Goal: Task Accomplishment & Management: Manage account settings

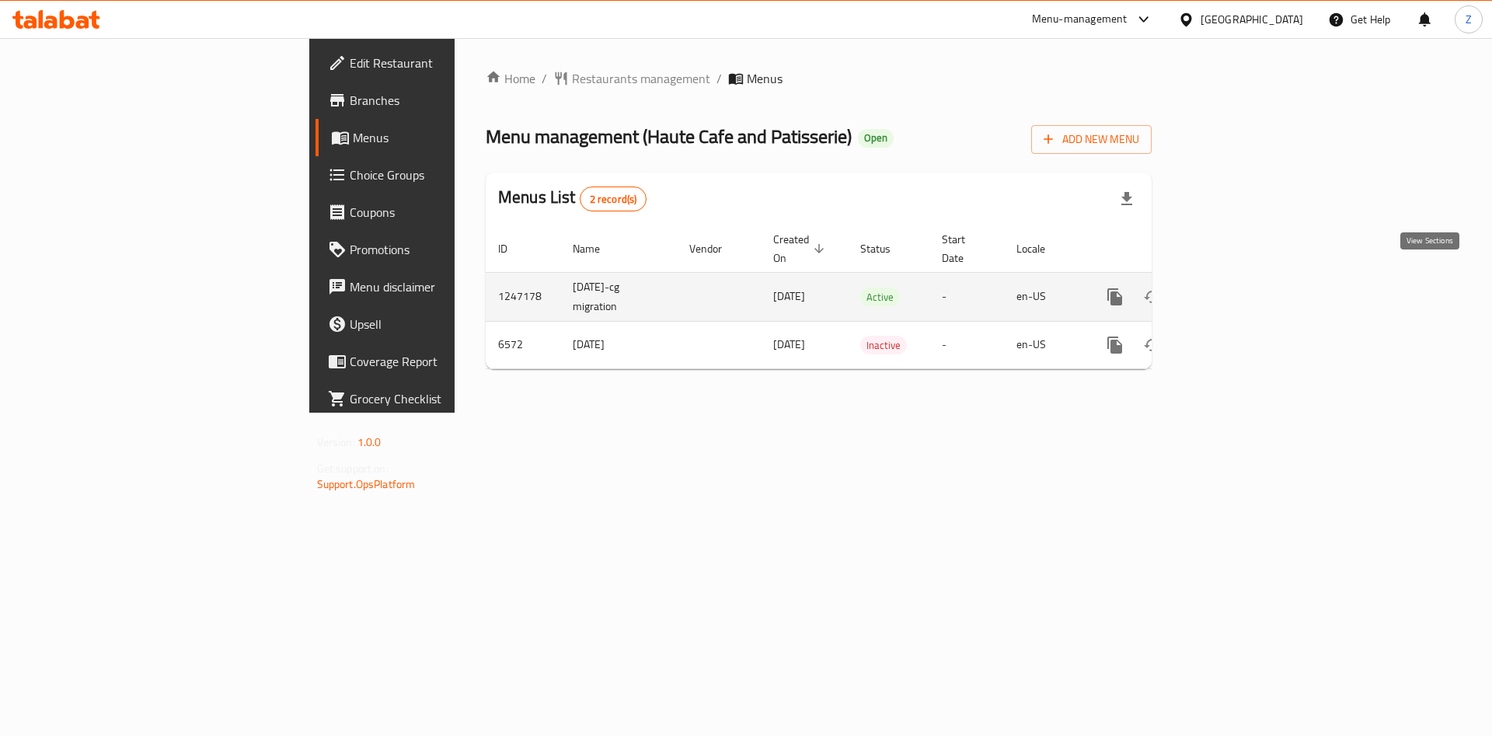
click at [1236, 287] on icon "enhanced table" at bounding box center [1227, 296] width 19 height 19
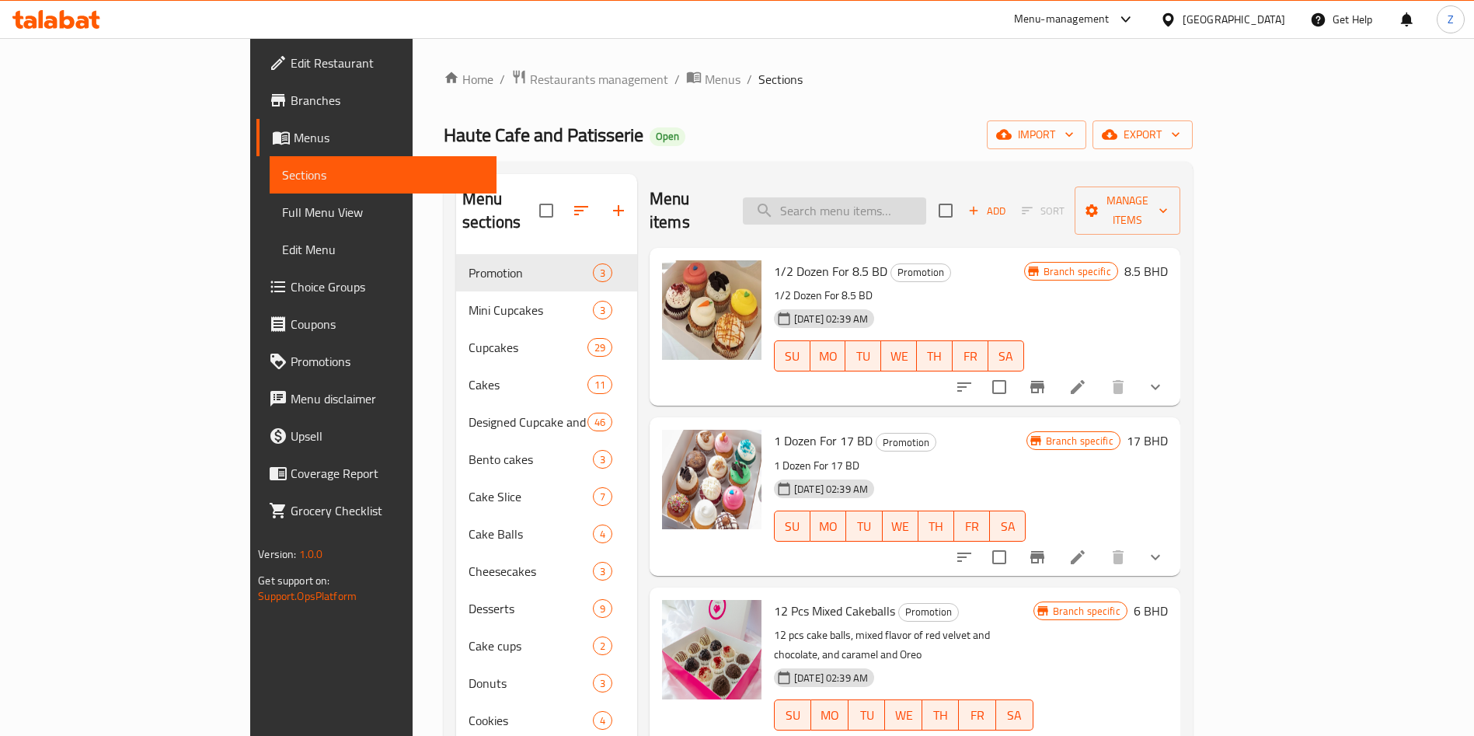
click at [904, 202] on input "search" at bounding box center [834, 210] width 183 height 27
type input "e"
type input "ث"
type input "ض"
type input "ؤ"
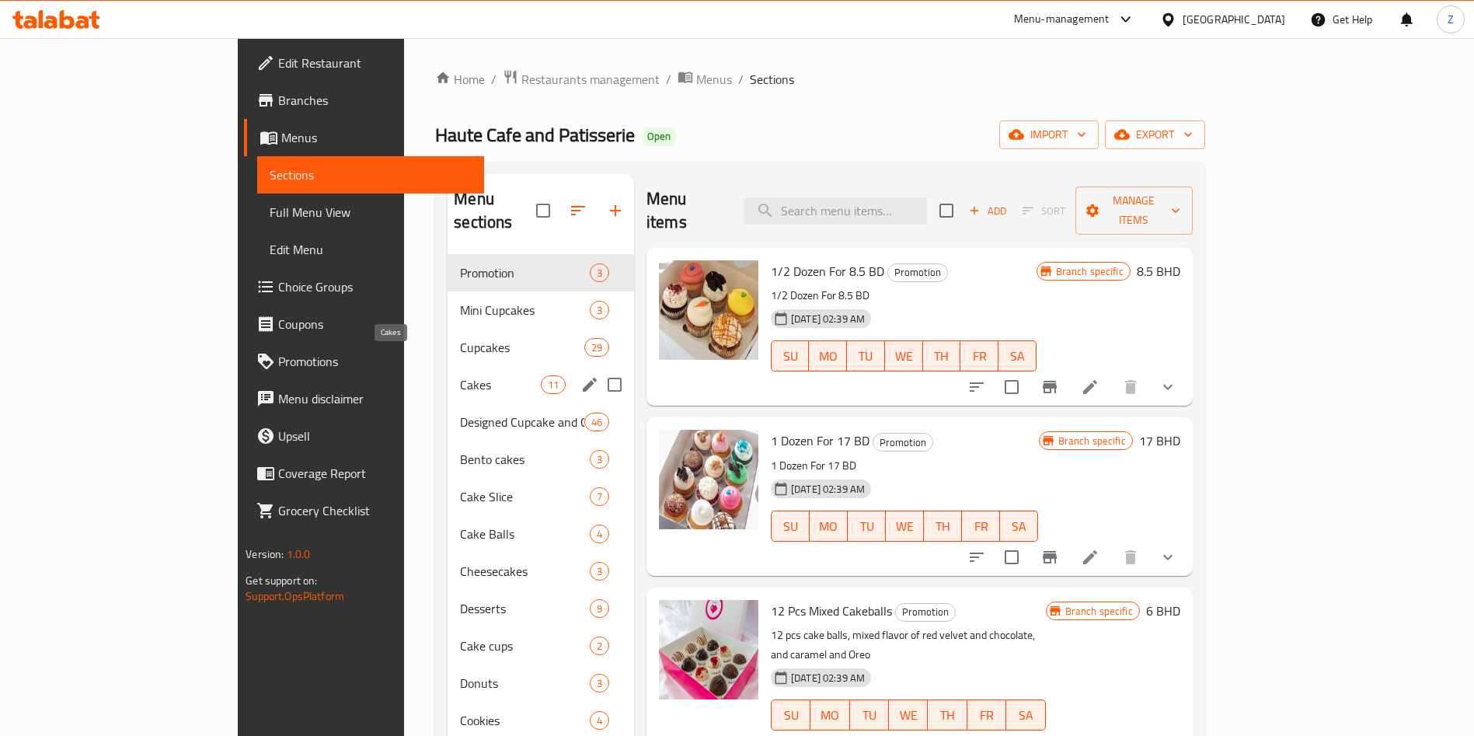
click at [460, 375] on span "Cakes" at bounding box center [500, 384] width 80 height 19
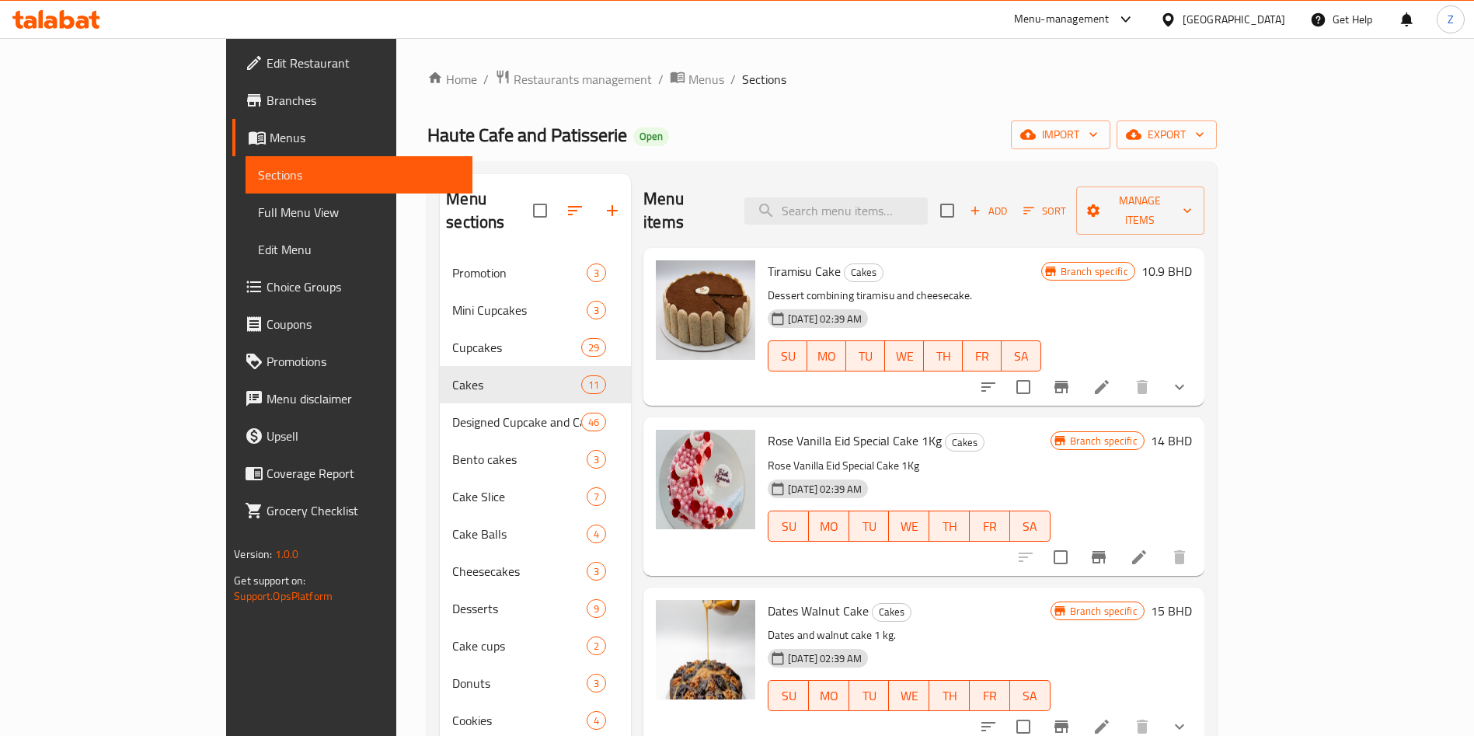
drag, startPoint x: 1026, startPoint y: 134, endPoint x: 1012, endPoint y: 152, distance: 23.2
click at [1026, 134] on div "Haute Cafe and Patisserie Open import export" at bounding box center [821, 134] width 789 height 29
click at [928, 197] on input "search" at bounding box center [835, 210] width 183 height 27
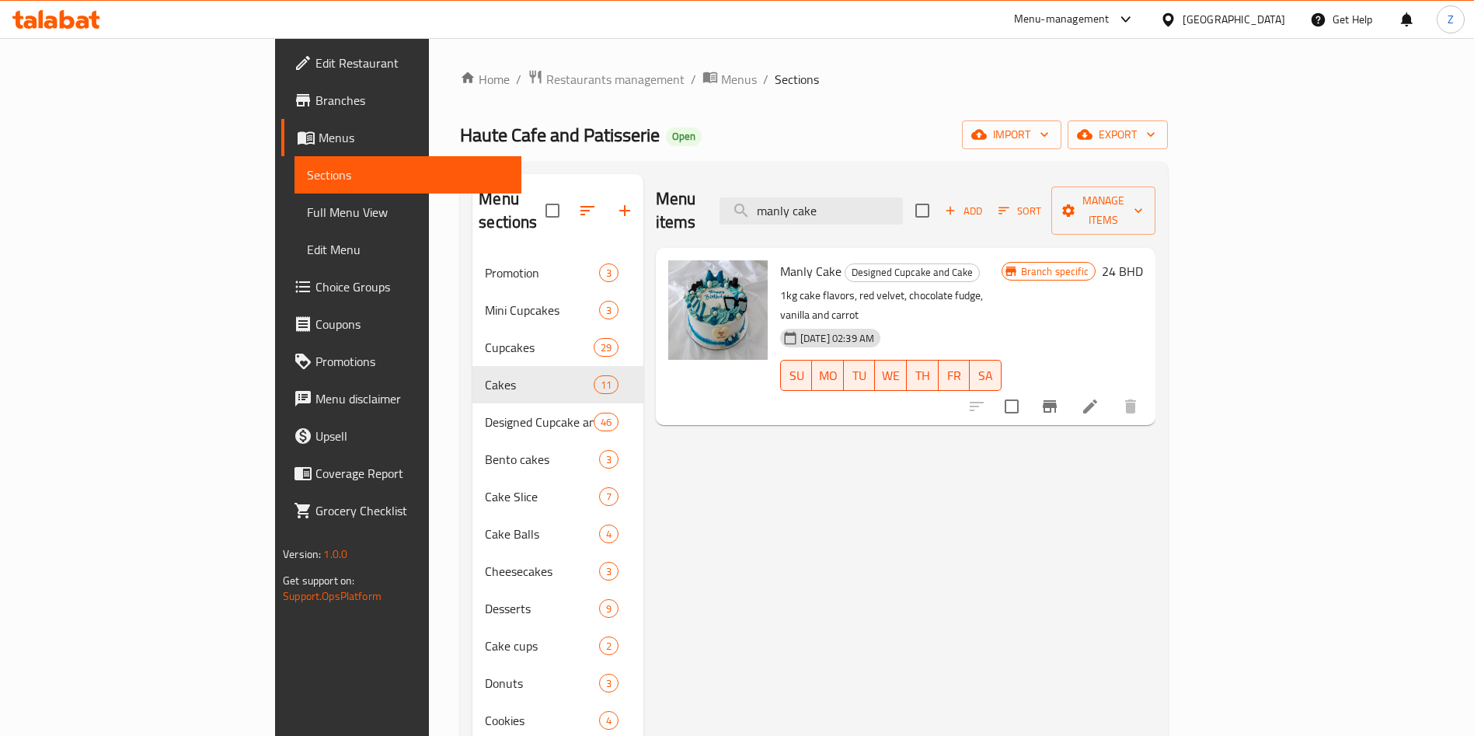
type input "manly cake"
click at [1059, 397] on icon "Branch-specific-item" at bounding box center [1049, 406] width 19 height 19
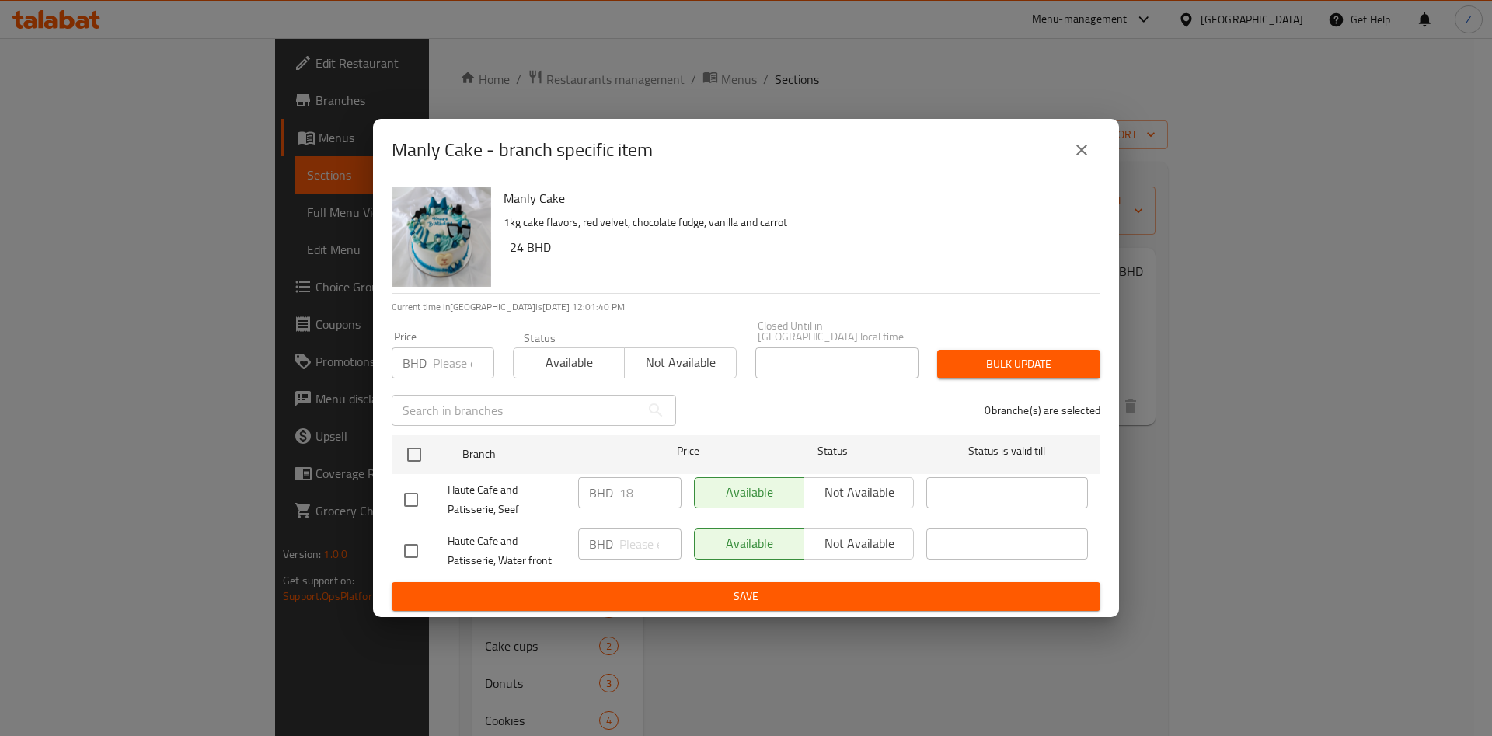
click at [387, 486] on div "Manly Cake 1kg cake flavors, red velvet, chocolate fudge, vanilla and carrot 24…" at bounding box center [746, 399] width 746 height 437
click at [420, 496] on input "checkbox" at bounding box center [411, 499] width 33 height 33
checkbox input "true"
drag, startPoint x: 632, startPoint y: 487, endPoint x: 593, endPoint y: 496, distance: 39.8
click at [594, 494] on div "BHD 18 ​" at bounding box center [629, 492] width 103 height 31
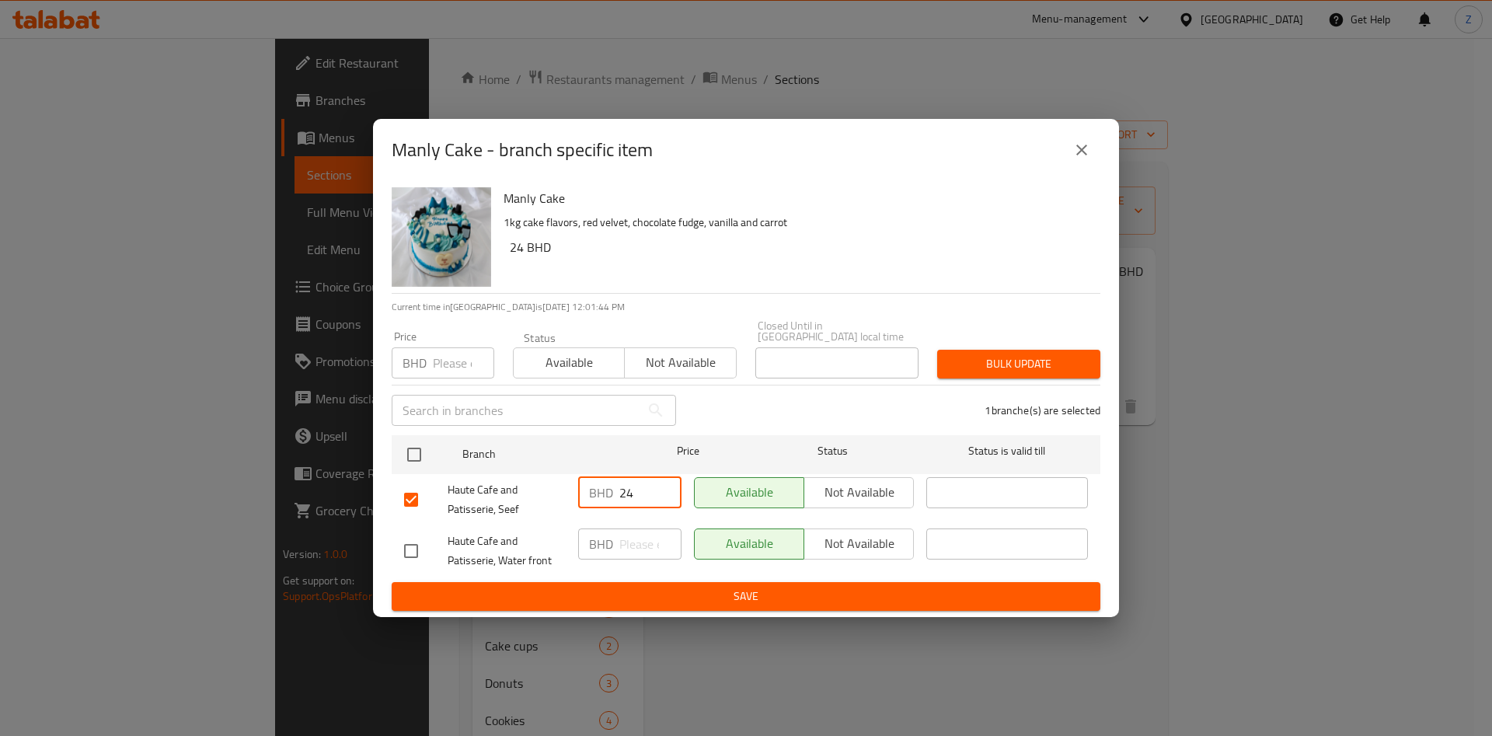
type input "24"
click at [1001, 370] on button "Bulk update" at bounding box center [1018, 364] width 163 height 29
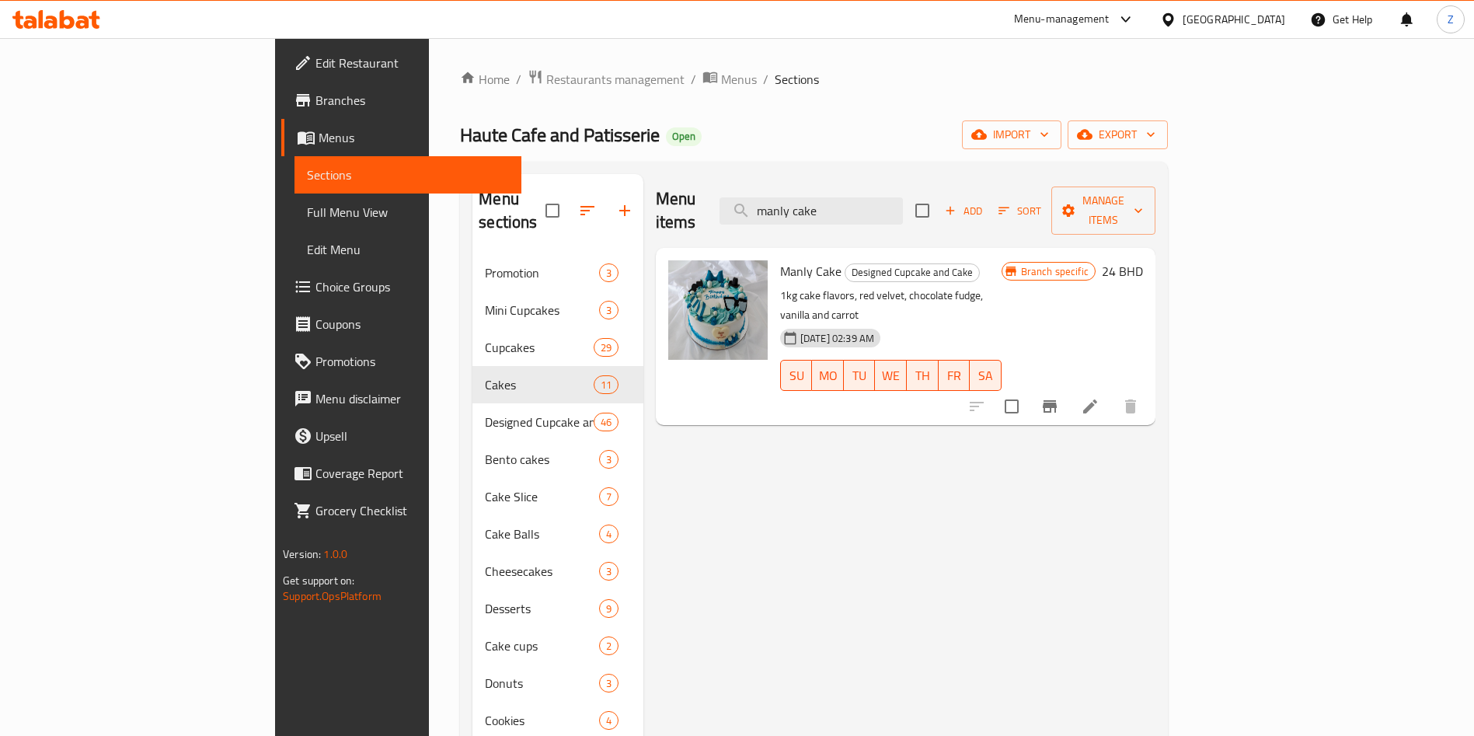
drag, startPoint x: 1388, startPoint y: 253, endPoint x: 1371, endPoint y: 253, distance: 17.1
click at [1143, 260] on div "Branch specific 24 BHD" at bounding box center [1072, 271] width 141 height 22
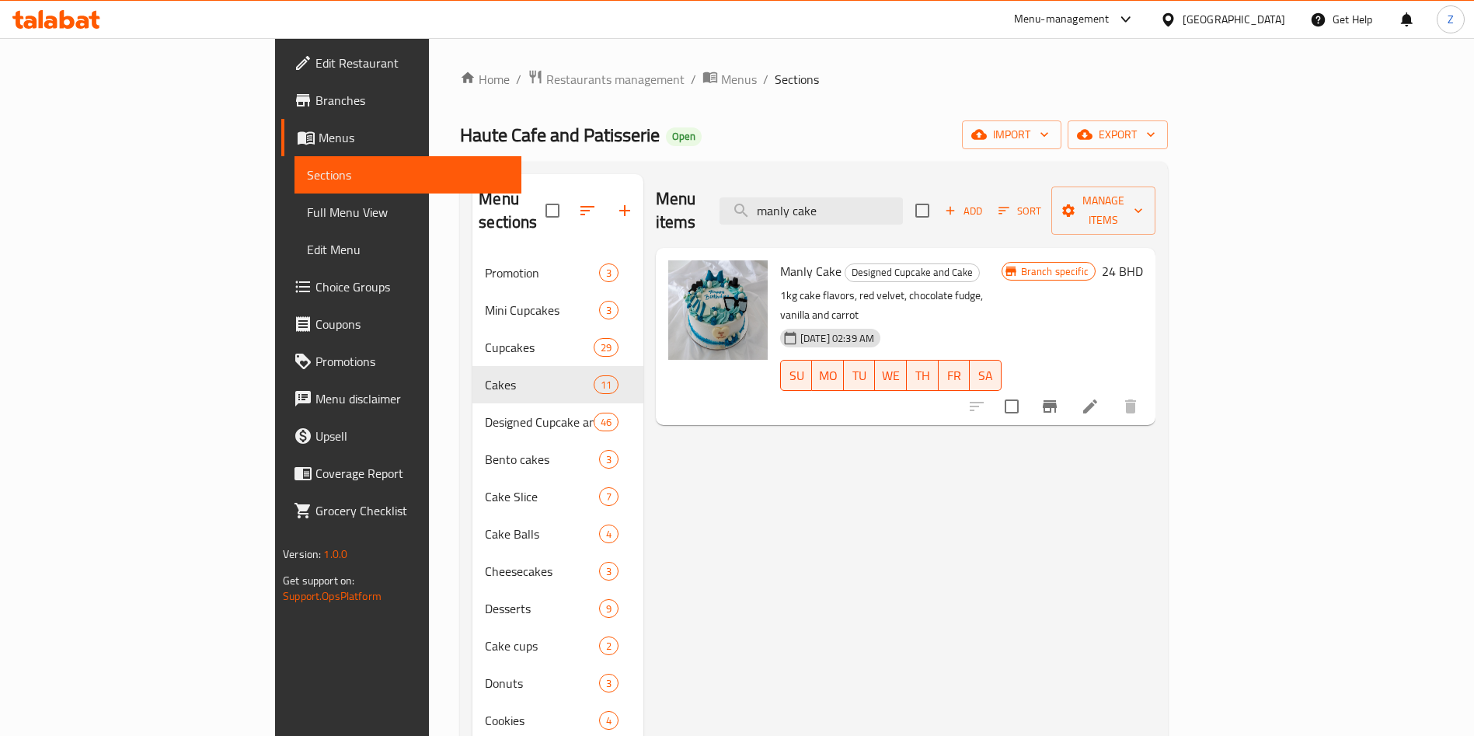
click at [546, 85] on span "Restaurants management" at bounding box center [615, 79] width 138 height 19
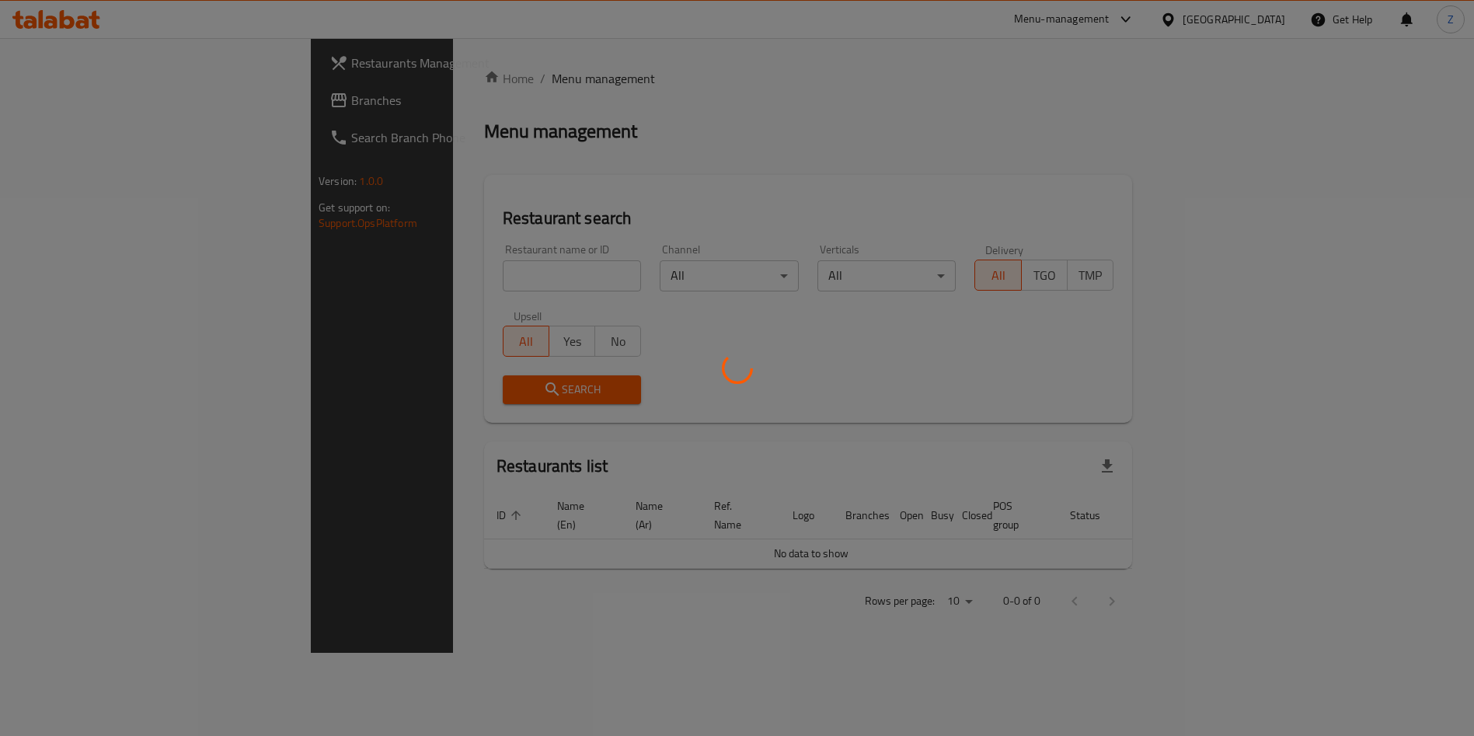
click at [430, 276] on div at bounding box center [737, 368] width 1474 height 736
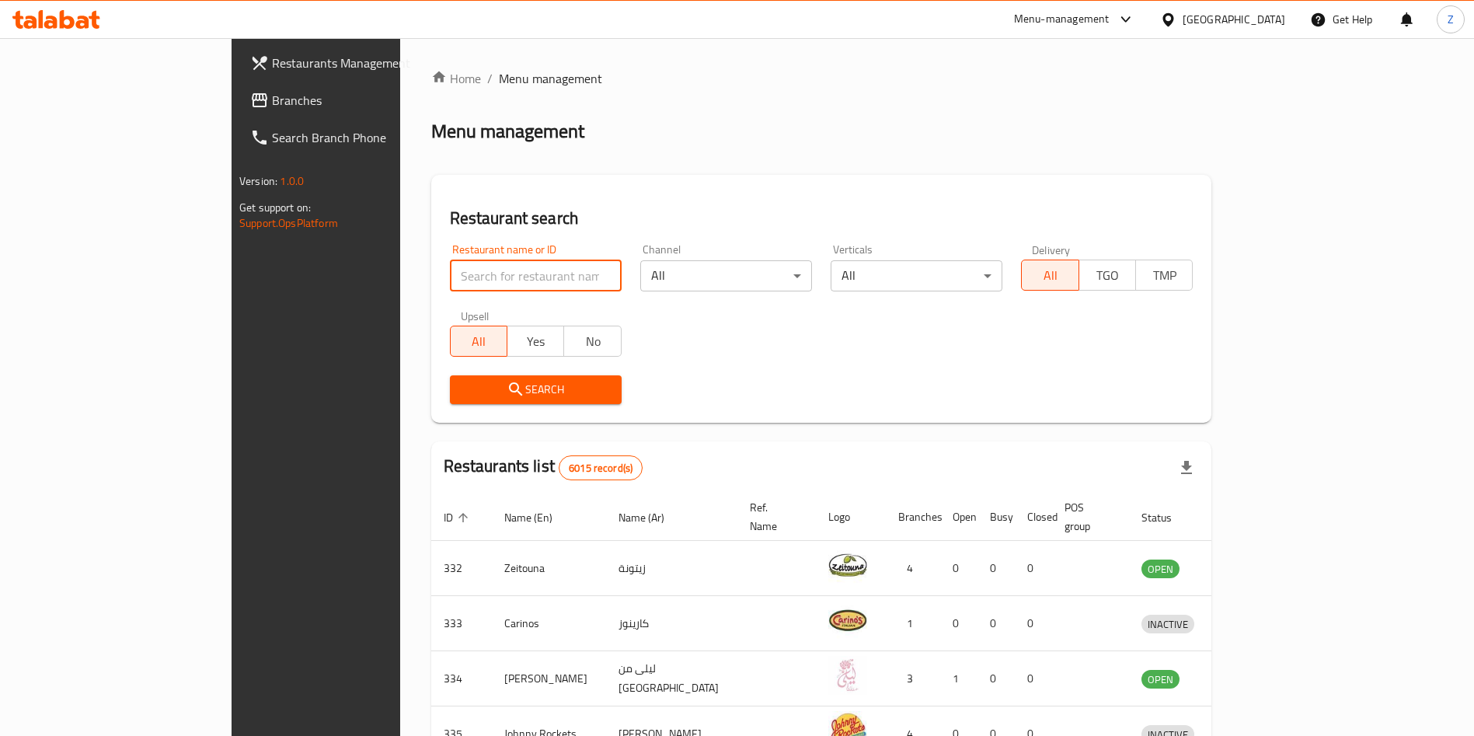
click at [450, 277] on input "search" at bounding box center [536, 275] width 172 height 31
type input "e"
type input "o"
type input "h"
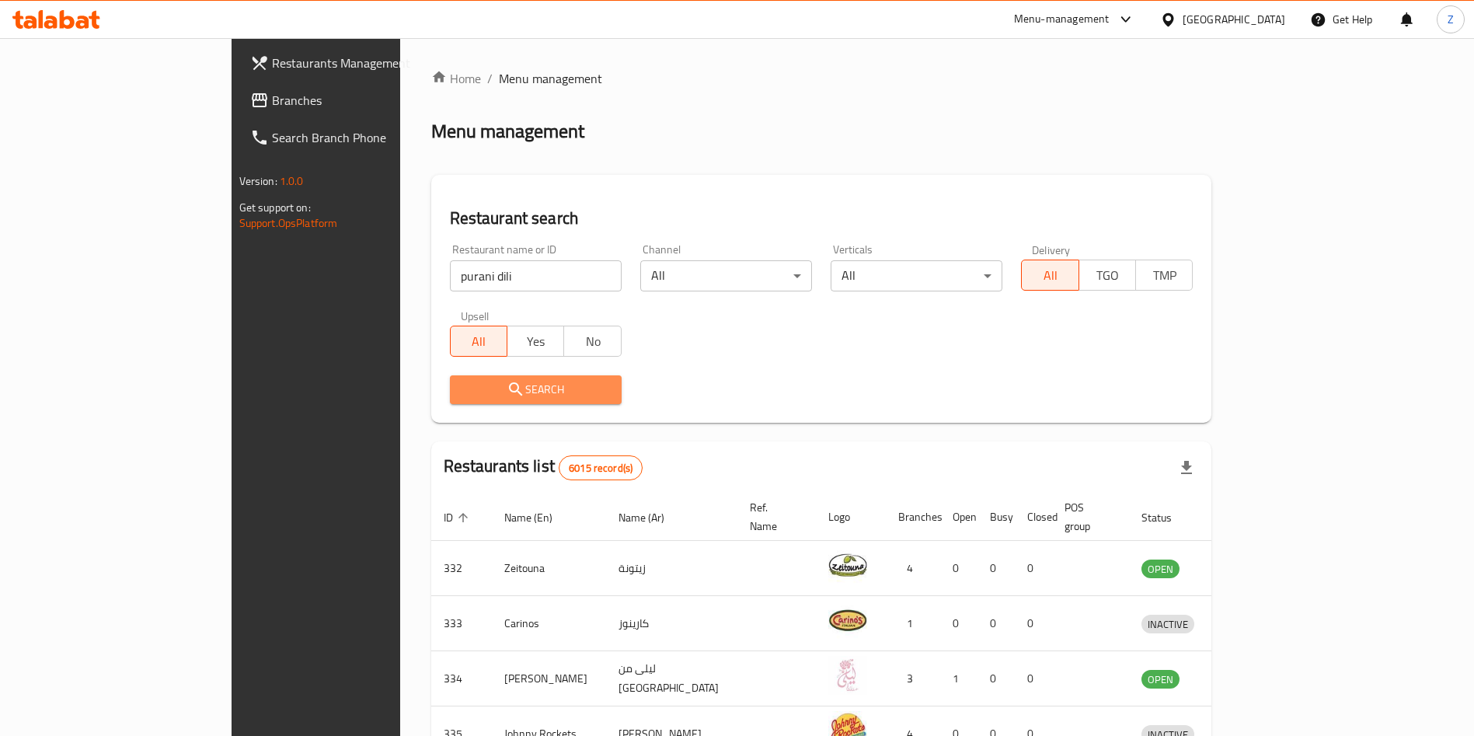
click at [522, 392] on span "Search" at bounding box center [535, 389] width 147 height 19
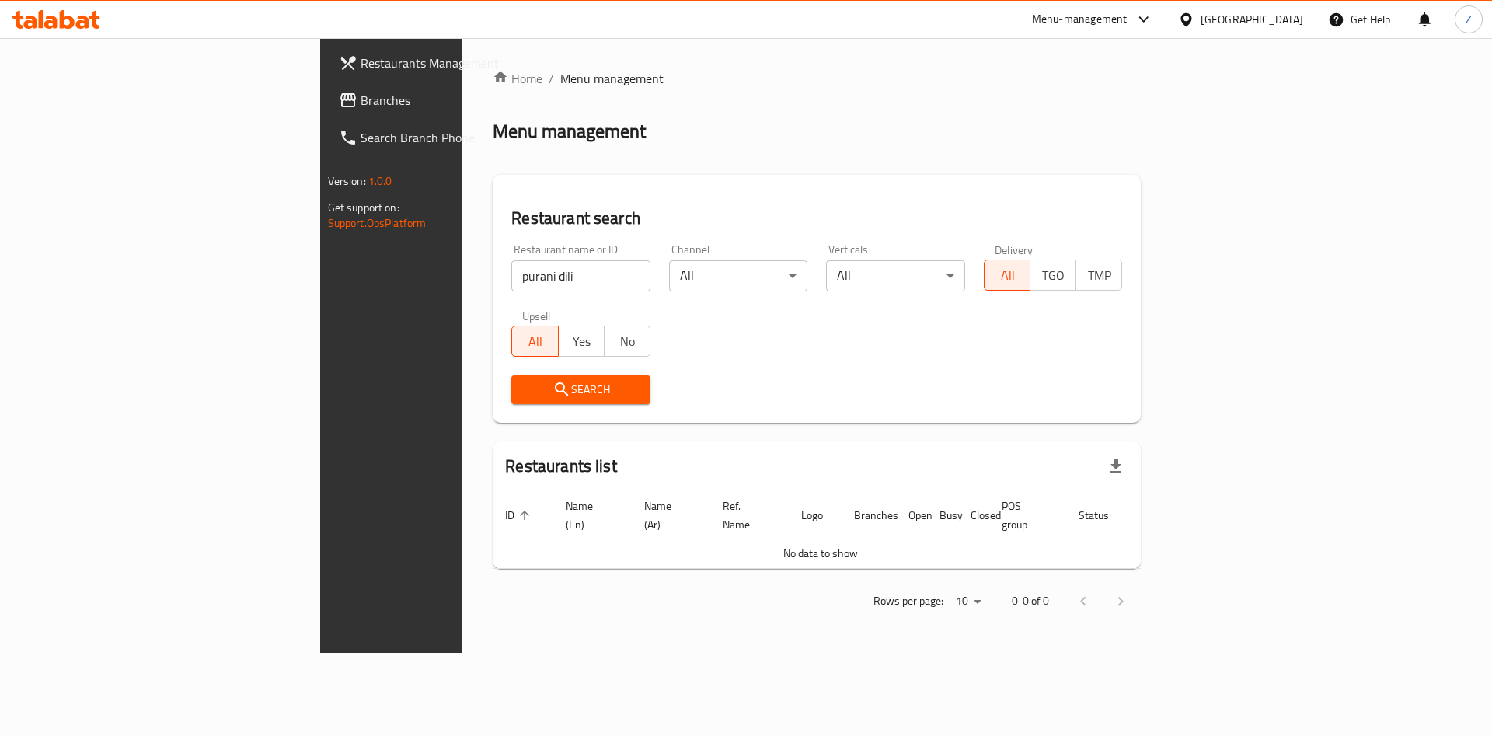
click at [1141, 95] on div "Home / Menu management Menu management Restaurant search Restaurant name or ID …" at bounding box center [817, 345] width 648 height 552
click at [524, 384] on span "Search" at bounding box center [581, 389] width 114 height 19
click at [511, 257] on div "Restaurant name or ID purani dili Restaurant name or ID" at bounding box center [580, 267] width 139 height 47
click at [511, 260] on input "purani dili" at bounding box center [580, 275] width 139 height 31
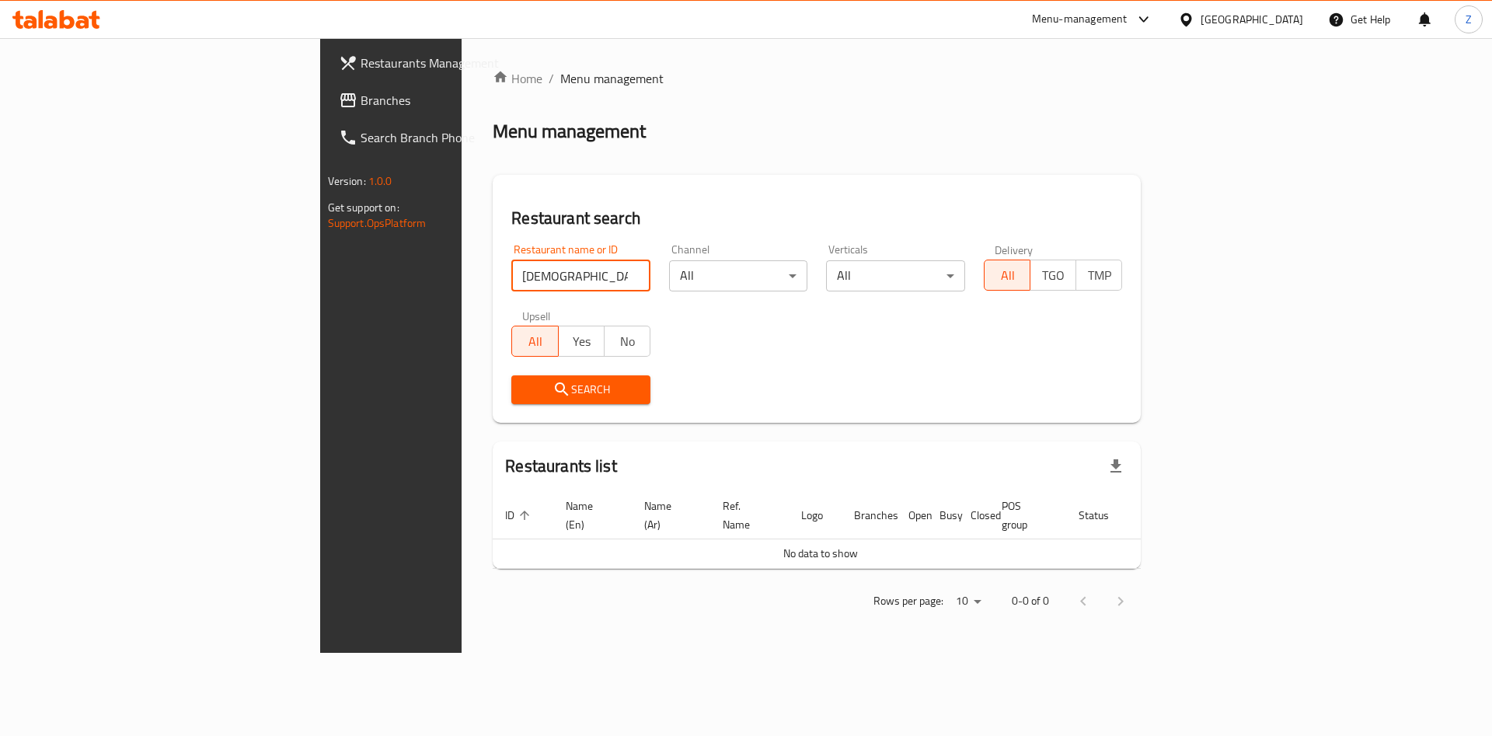
type input "[DEMOGRAPHIC_DATA]"
click button "Search" at bounding box center [580, 389] width 139 height 29
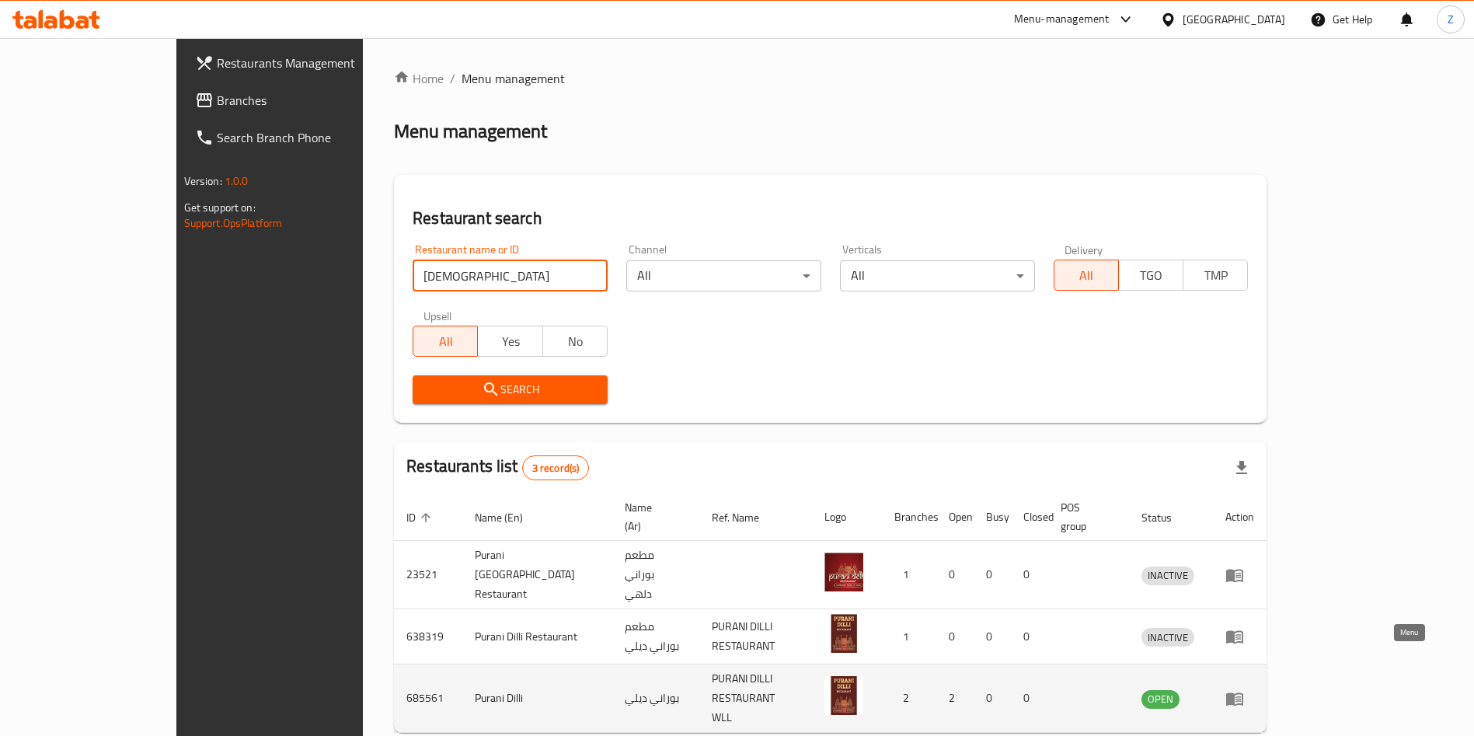
click at [1244, 689] on icon "enhanced table" at bounding box center [1234, 698] width 19 height 19
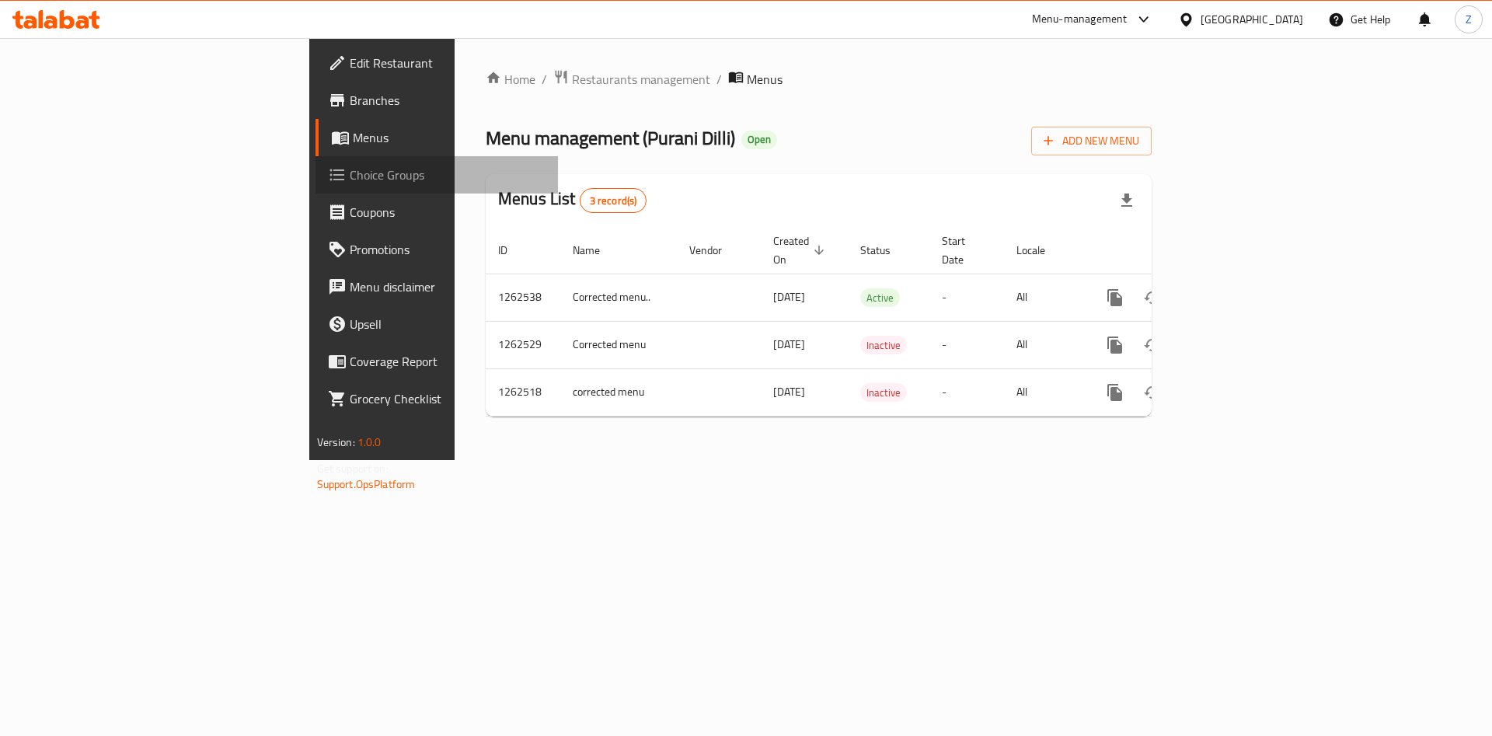
click at [350, 170] on span "Choice Groups" at bounding box center [448, 174] width 197 height 19
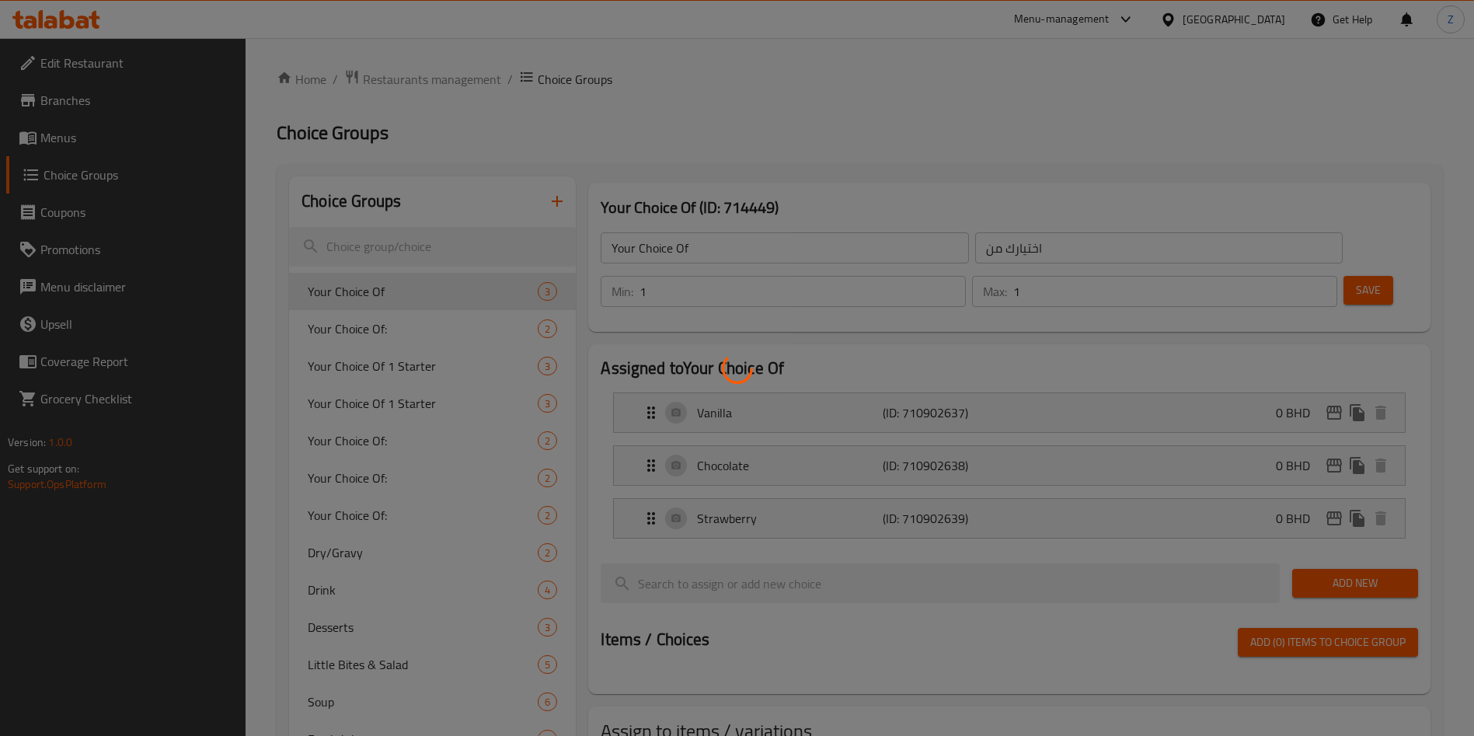
click at [399, 242] on div at bounding box center [737, 368] width 1474 height 736
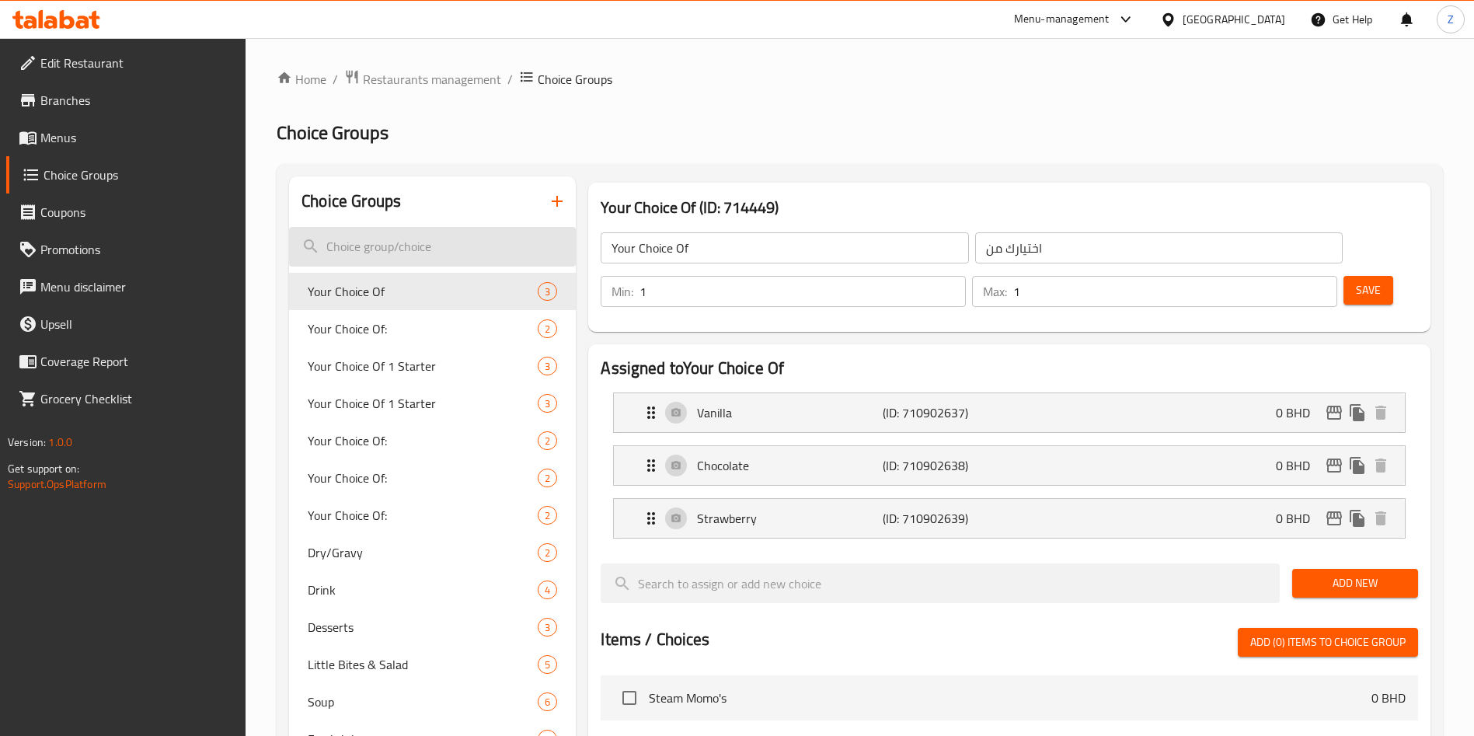
click at [384, 243] on input "search" at bounding box center [432, 247] width 287 height 40
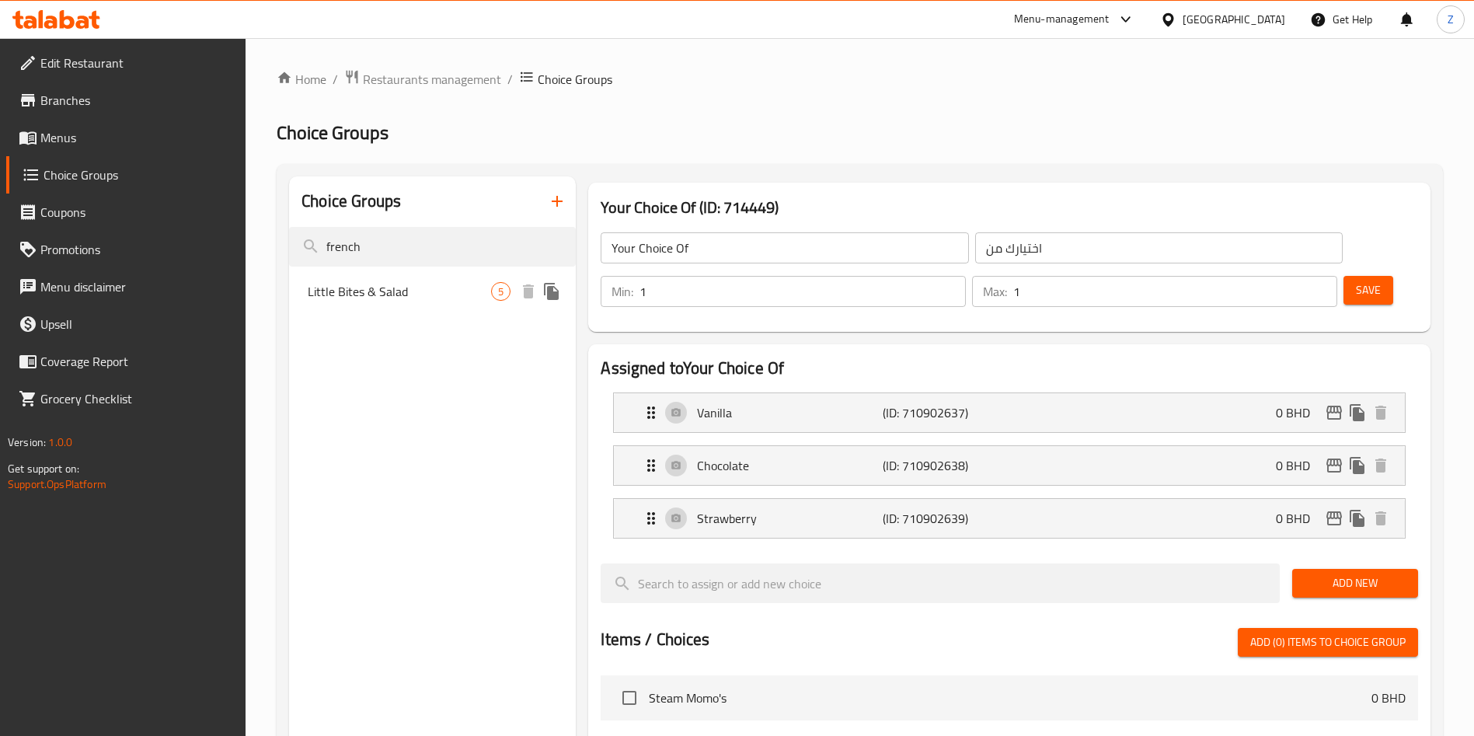
type input "french"
drag, startPoint x: 392, startPoint y: 287, endPoint x: 418, endPoint y: 301, distance: 29.2
click at [389, 288] on span "Little Bites & Salad" at bounding box center [399, 291] width 183 height 19
type input "Little Bites & Salad"
type input "مقبلات وسلطة"
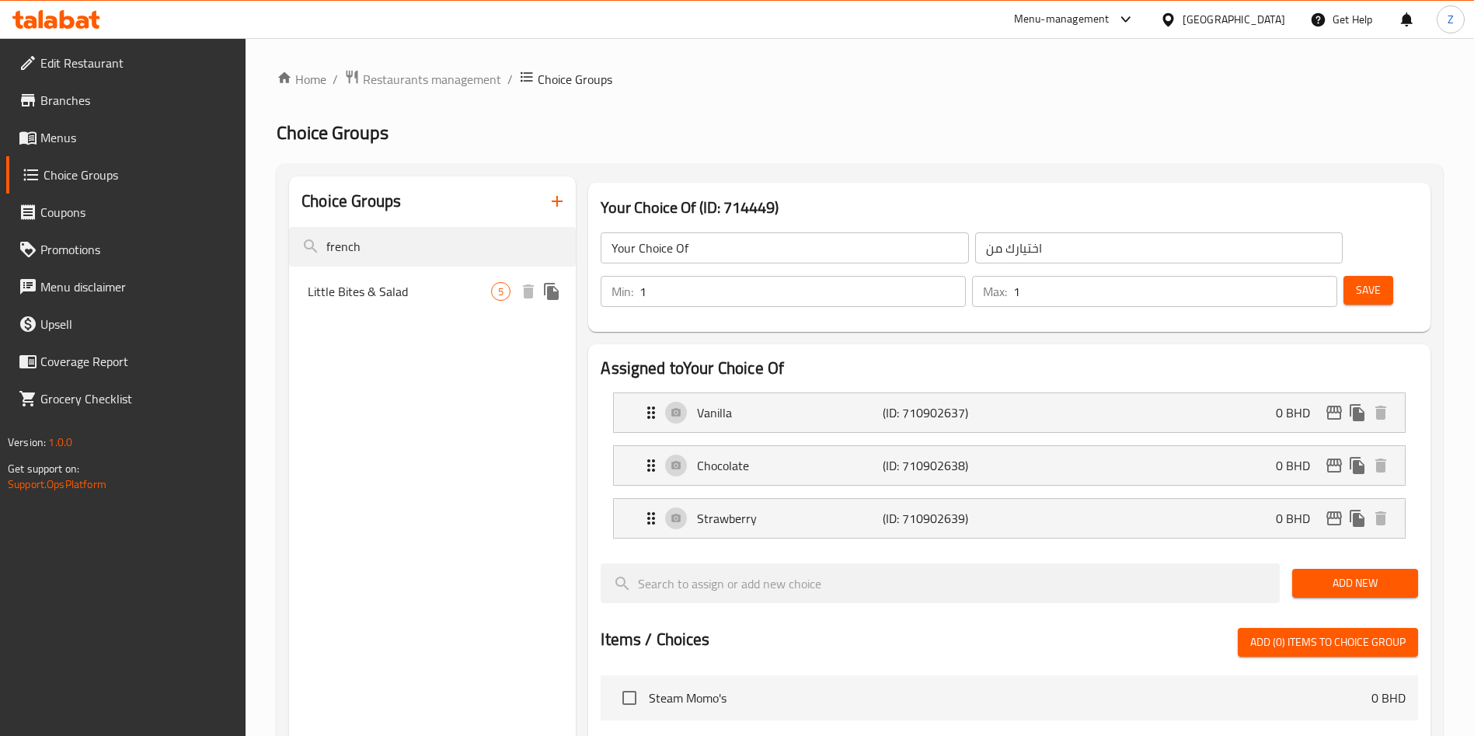
type input "5"
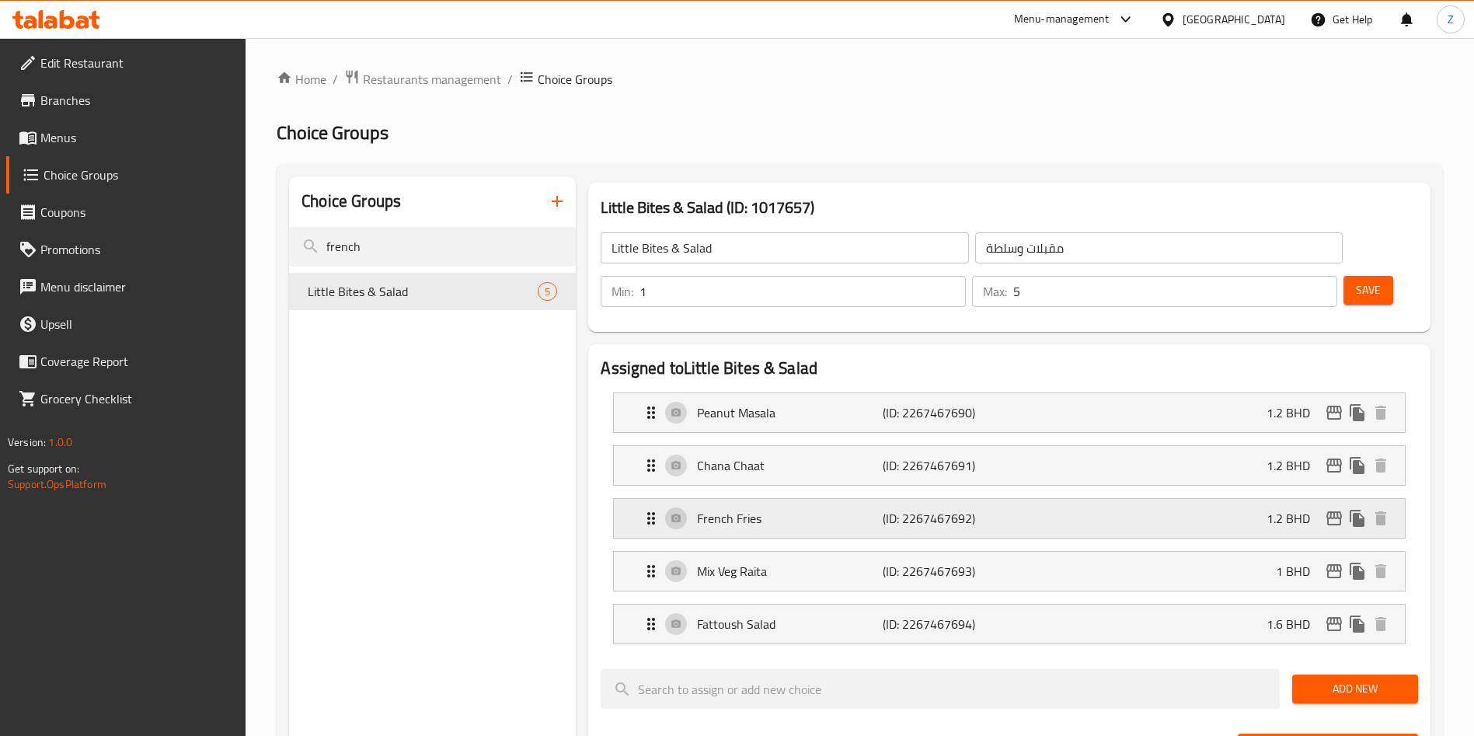
click at [1110, 499] on div "French Fries (ID: 2267467692) 1.2 BHD" at bounding box center [1014, 518] width 744 height 39
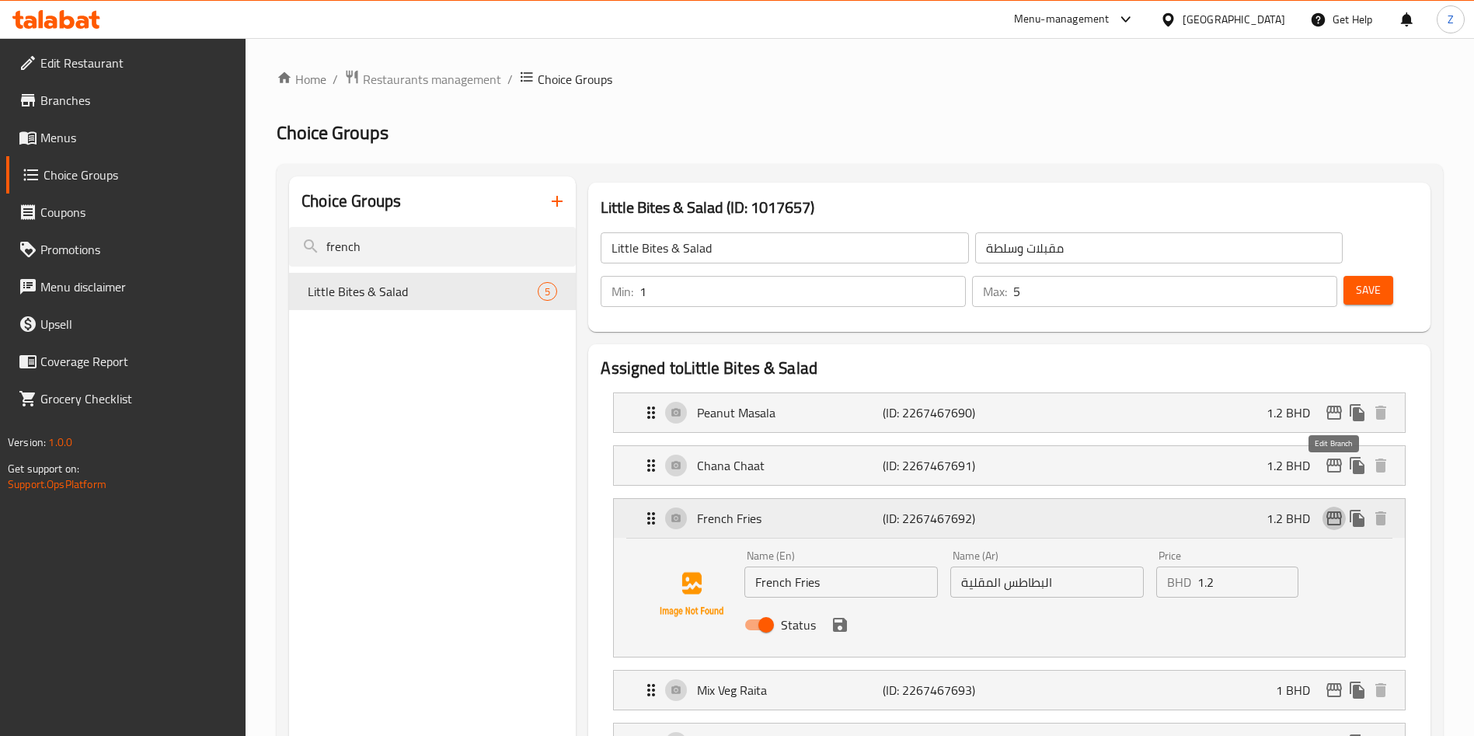
click at [1335, 509] on icon "edit" at bounding box center [1334, 518] width 19 height 19
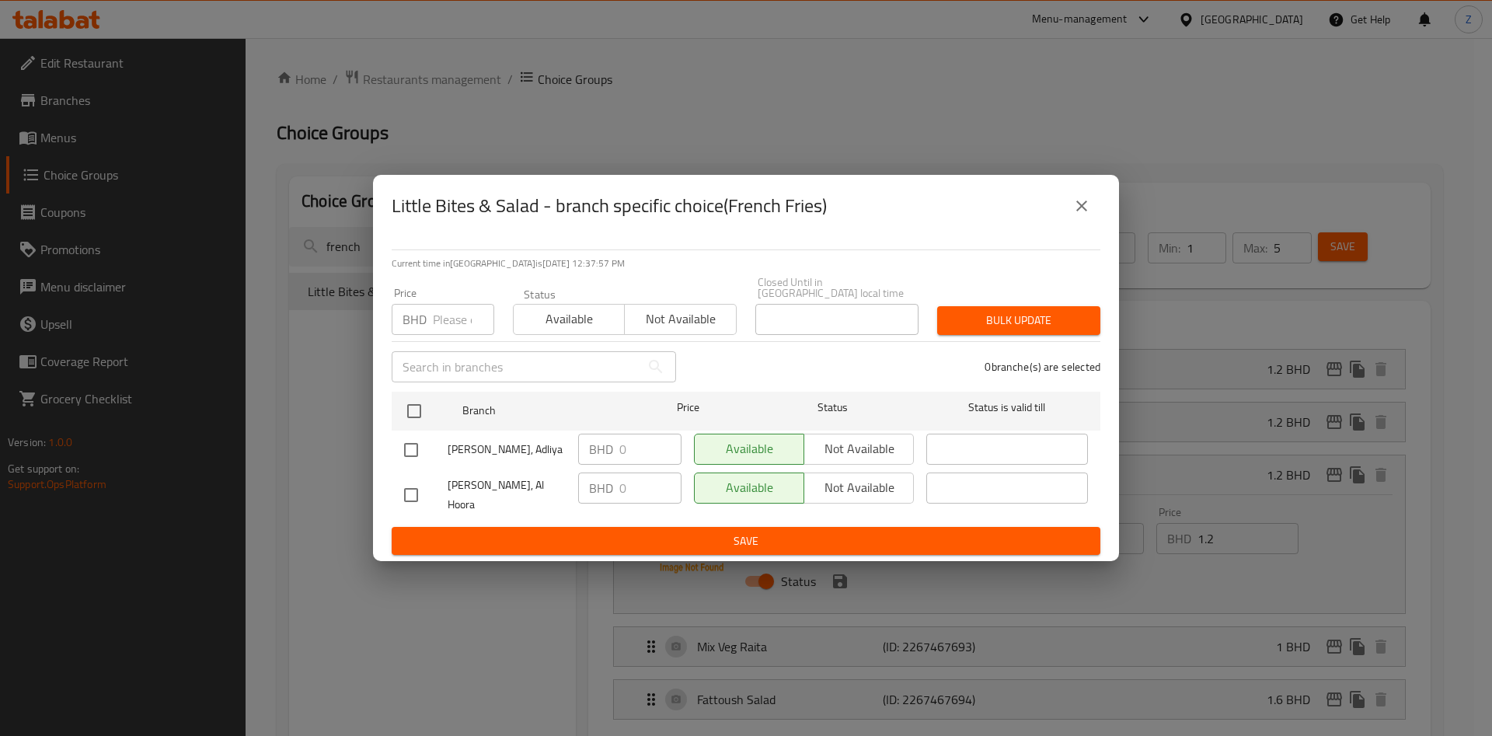
drag, startPoint x: 442, startPoint y: 323, endPoint x: 524, endPoint y: 333, distance: 83.0
click at [460, 325] on input "number" at bounding box center [463, 319] width 61 height 31
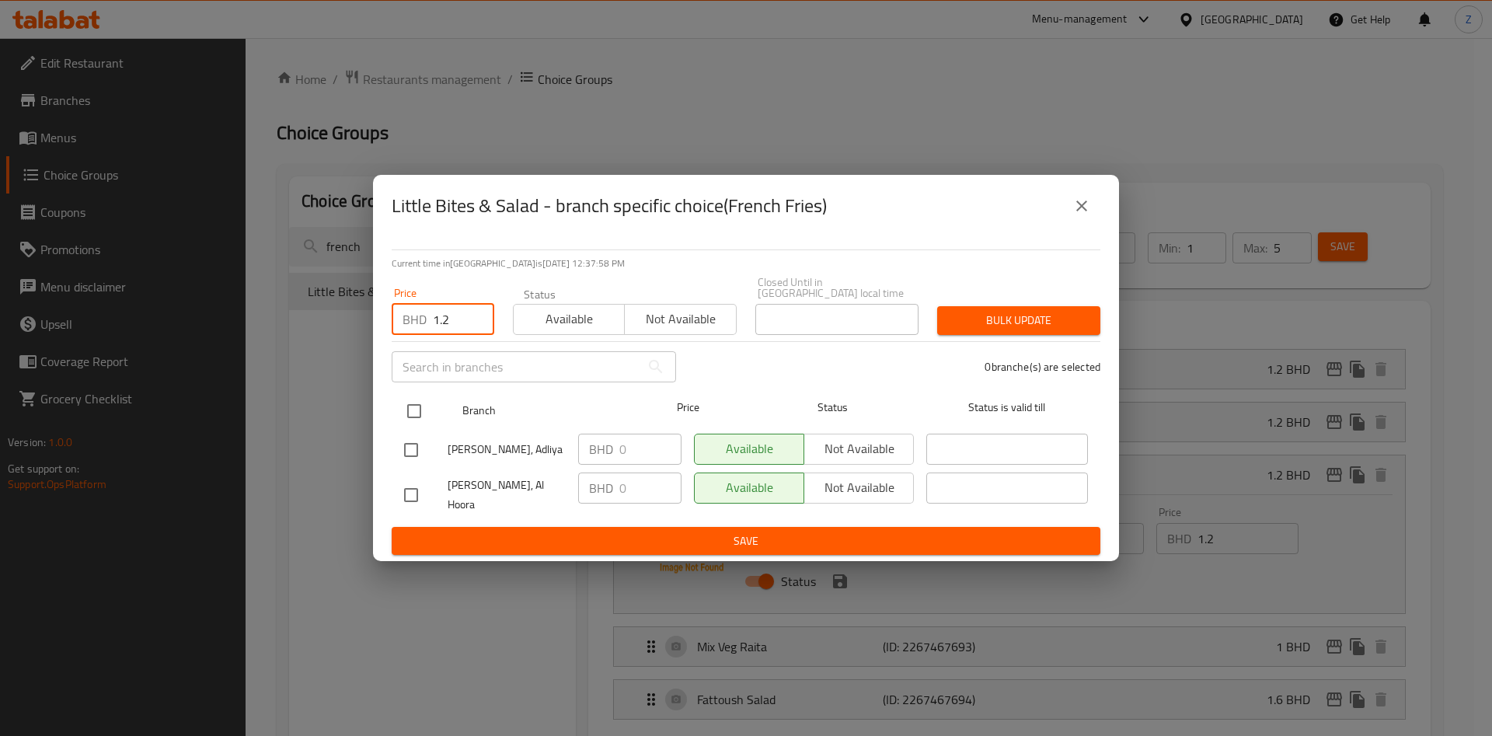
type input "1.2"
drag, startPoint x: 430, startPoint y: 405, endPoint x: 451, endPoint y: 406, distance: 21.0
click at [427, 405] on div at bounding box center [427, 410] width 58 height 45
click at [406, 407] on input "checkbox" at bounding box center [414, 411] width 33 height 33
checkbox input "true"
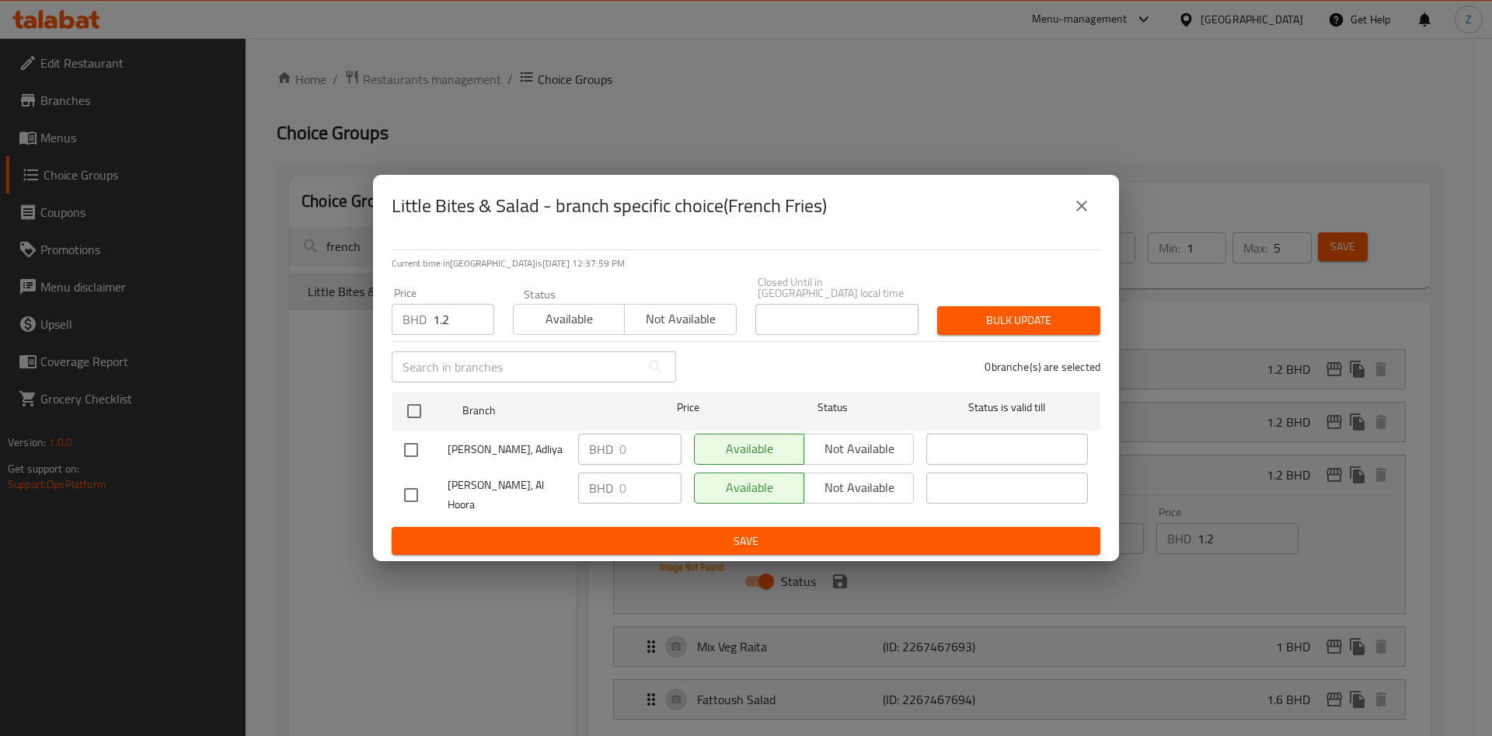
checkbox input "true"
drag, startPoint x: 1029, startPoint y: 326, endPoint x: 1080, endPoint y: 451, distance: 135.6
click at [1029, 326] on span "Bulk update" at bounding box center [1018, 320] width 138 height 19
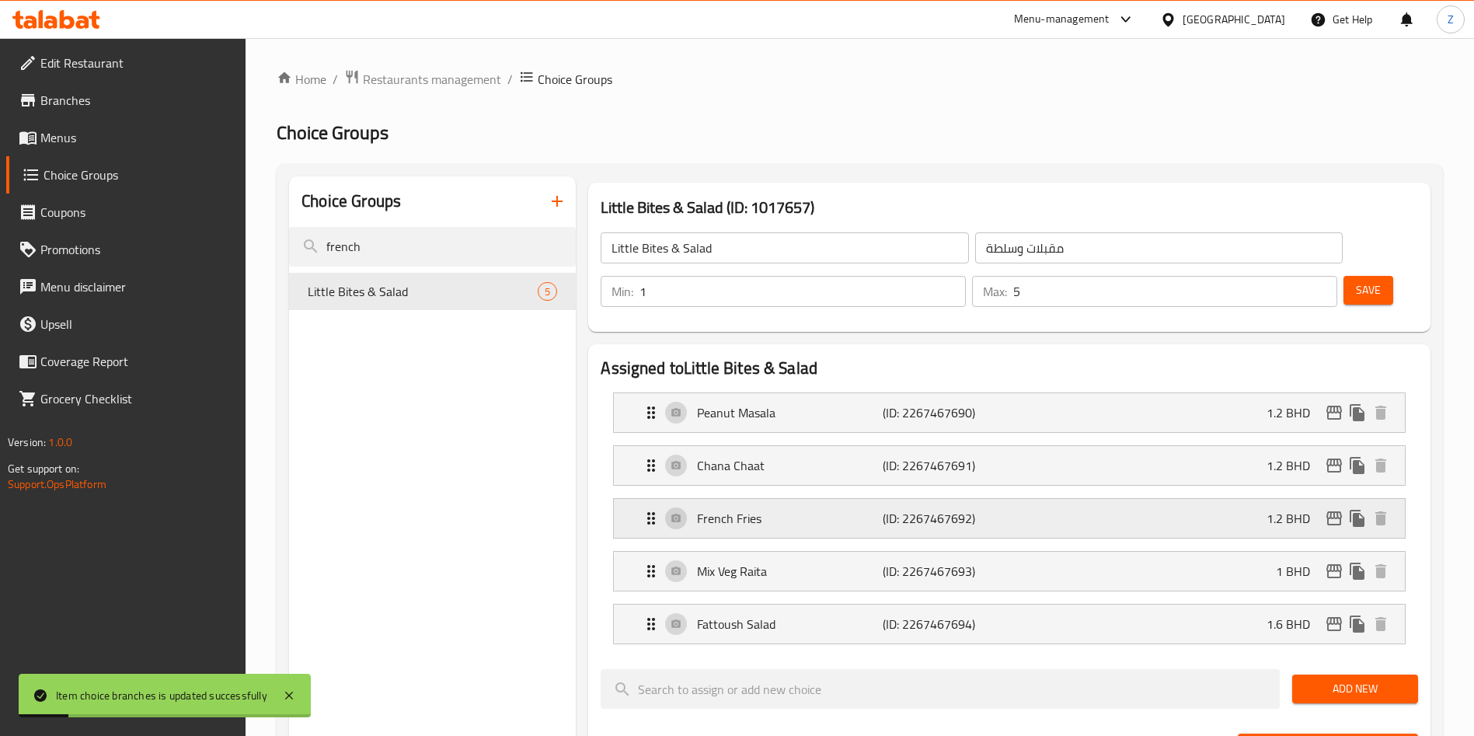
click at [1012, 499] on div "French Fries (ID: 2267467692) 1.2 BHD" at bounding box center [1014, 518] width 744 height 39
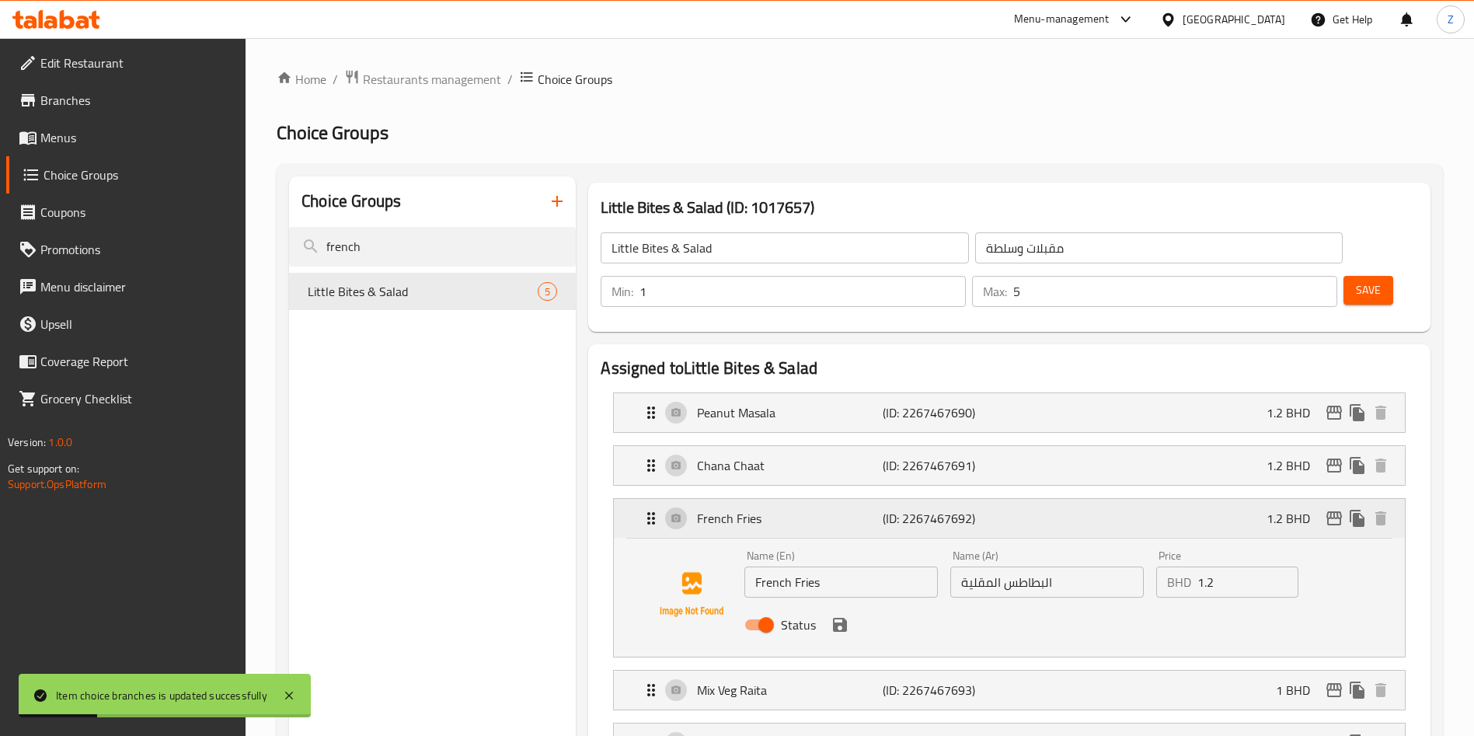
click at [1011, 499] on div "French Fries (ID: 2267467692) 1.2 BHD" at bounding box center [1014, 518] width 744 height 39
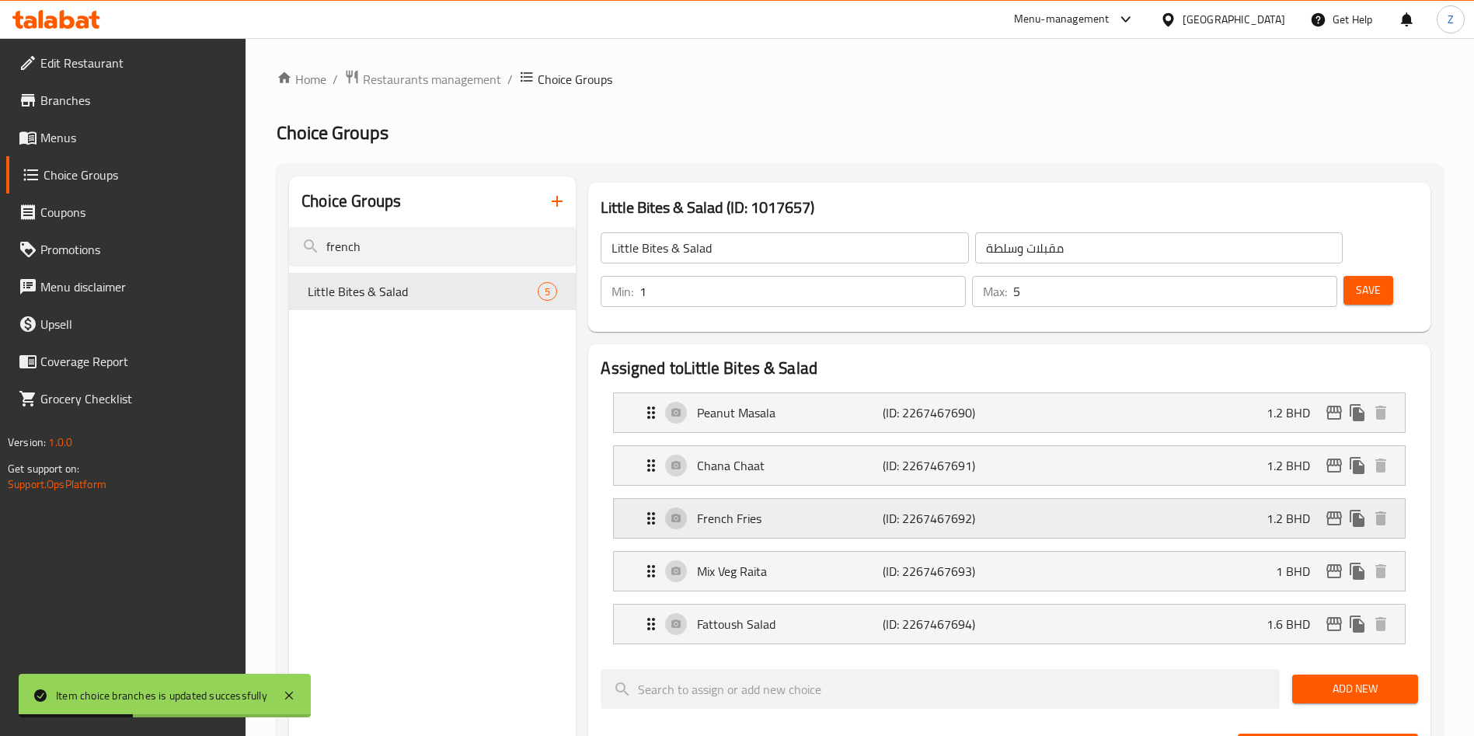
click at [1210, 499] on div "French Fries (ID: 2267467692) 1.2 BHD" at bounding box center [1014, 518] width 744 height 39
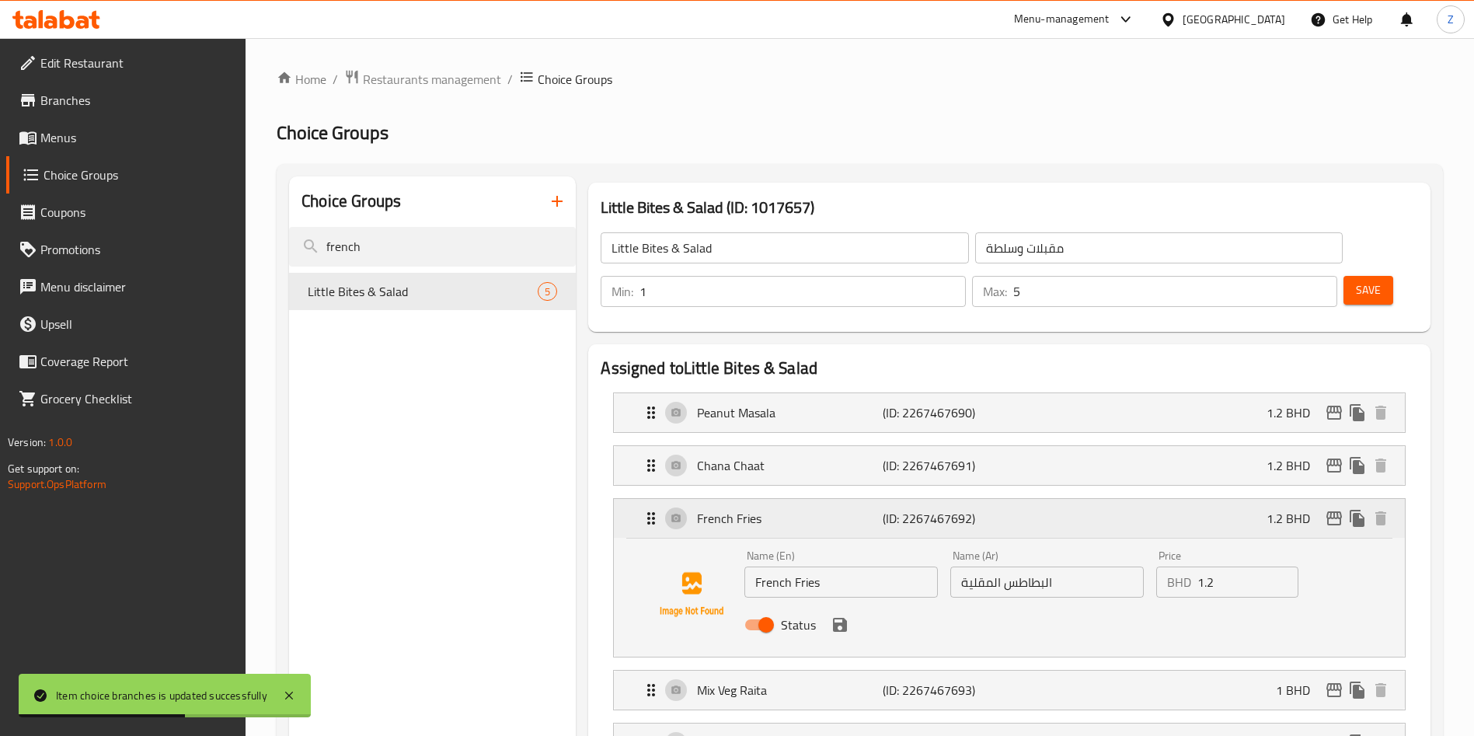
click at [1208, 499] on div "French Fries (ID: 2267467692) 1.2 BHD" at bounding box center [1014, 518] width 744 height 39
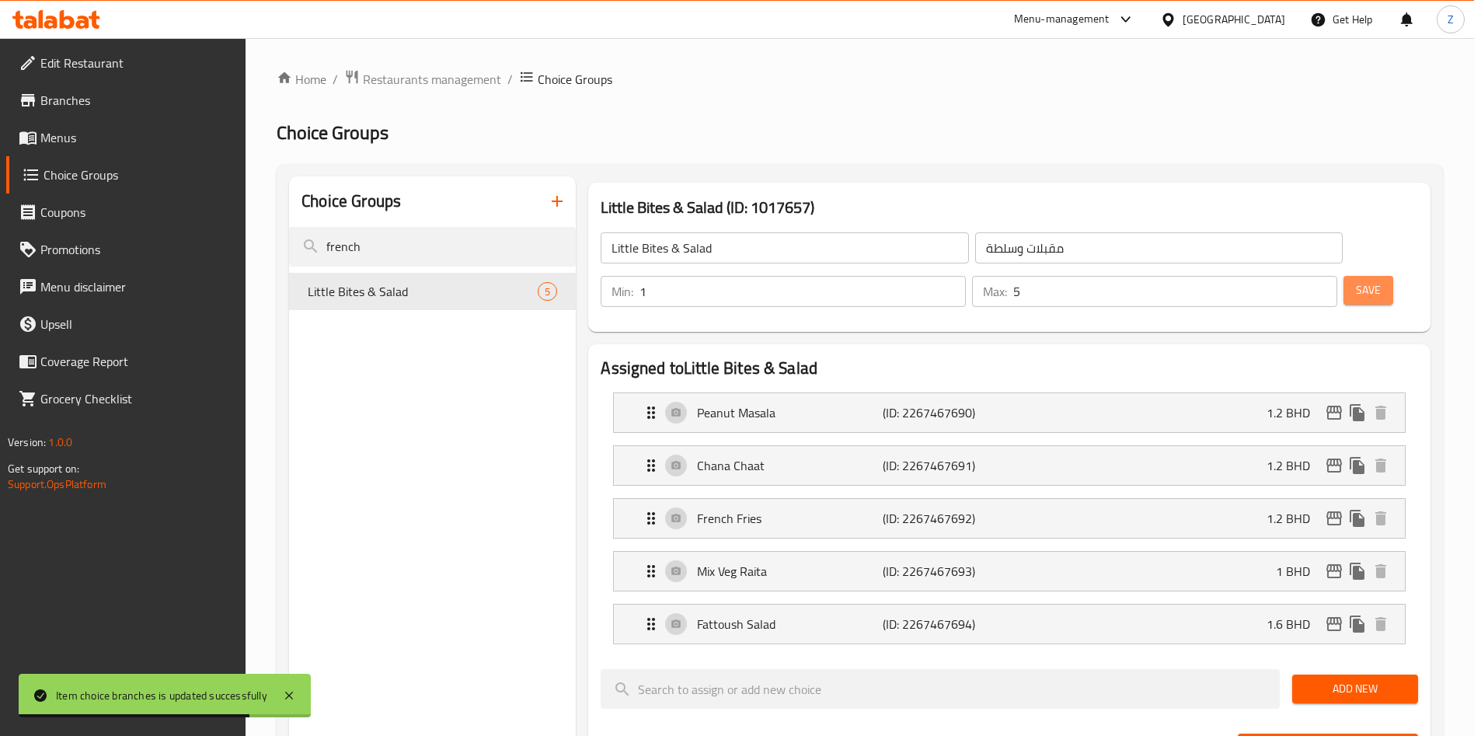
click at [1356, 280] on span "Save" at bounding box center [1368, 289] width 25 height 19
drag, startPoint x: 1186, startPoint y: 248, endPoint x: 1340, endPoint y: 269, distance: 154.5
click at [1325, 269] on div "Min: 1 ​ Max: 5 ​ Save" at bounding box center [1006, 292] width 830 height 50
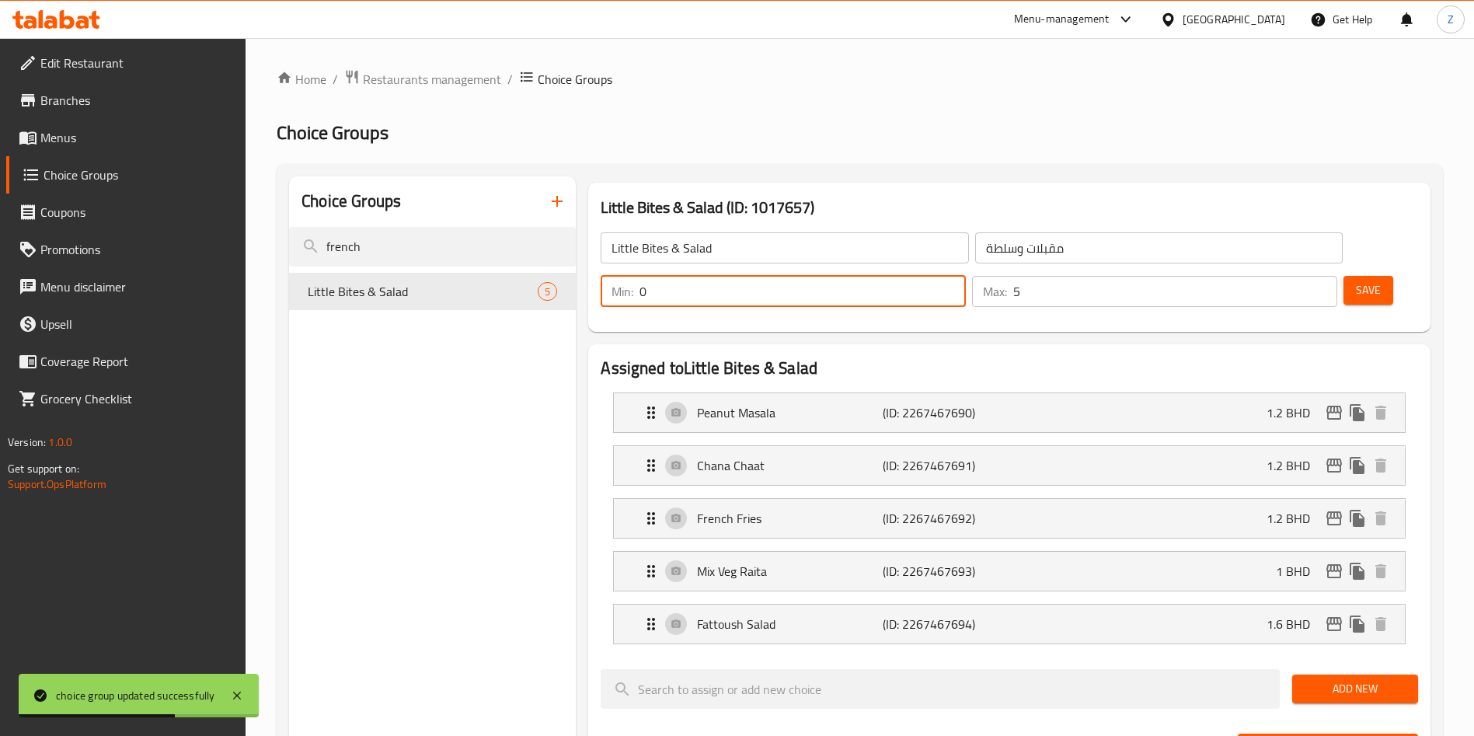
type input "0"
click at [1356, 280] on span "Save" at bounding box center [1368, 289] width 25 height 19
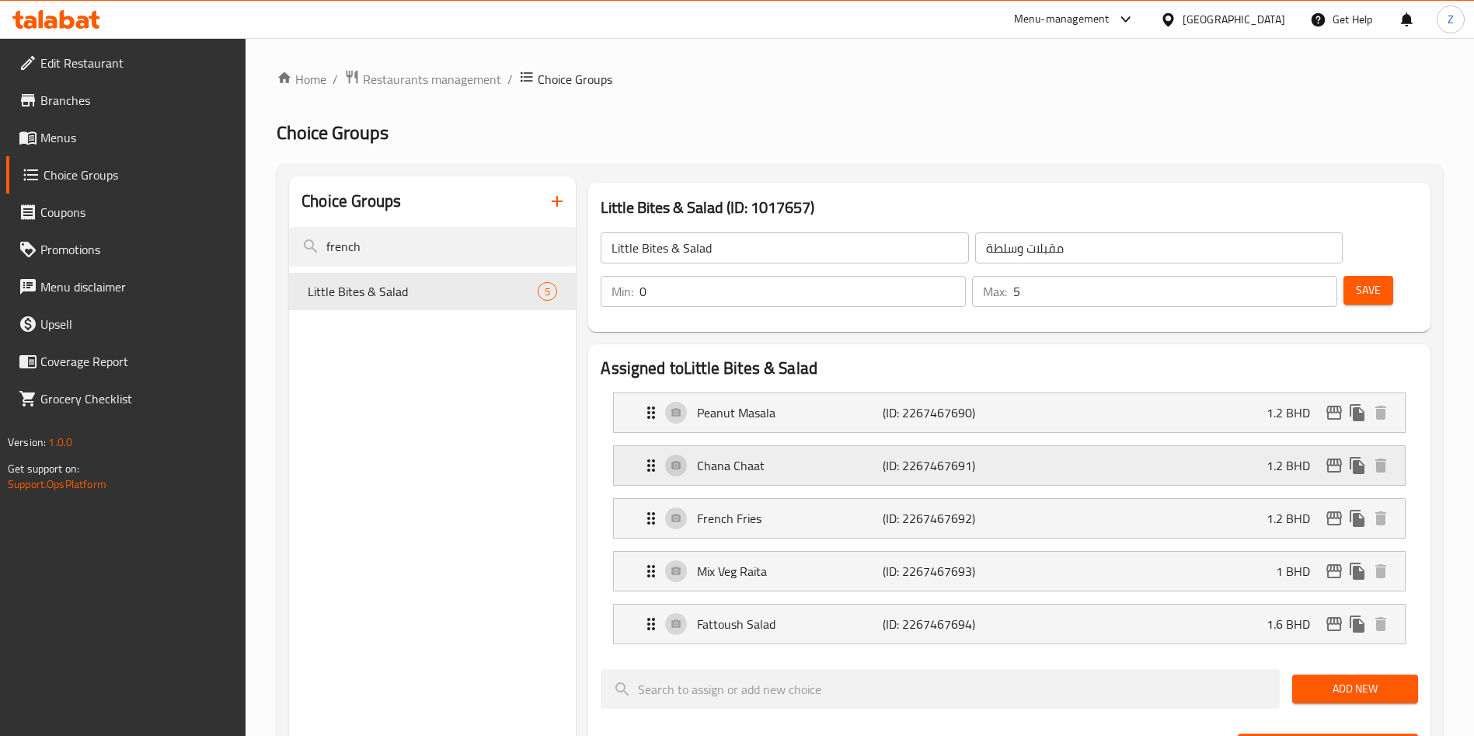
click at [1257, 446] on div "Chana Chaat (ID: 2267467691) 1.2 BHD" at bounding box center [1014, 465] width 744 height 39
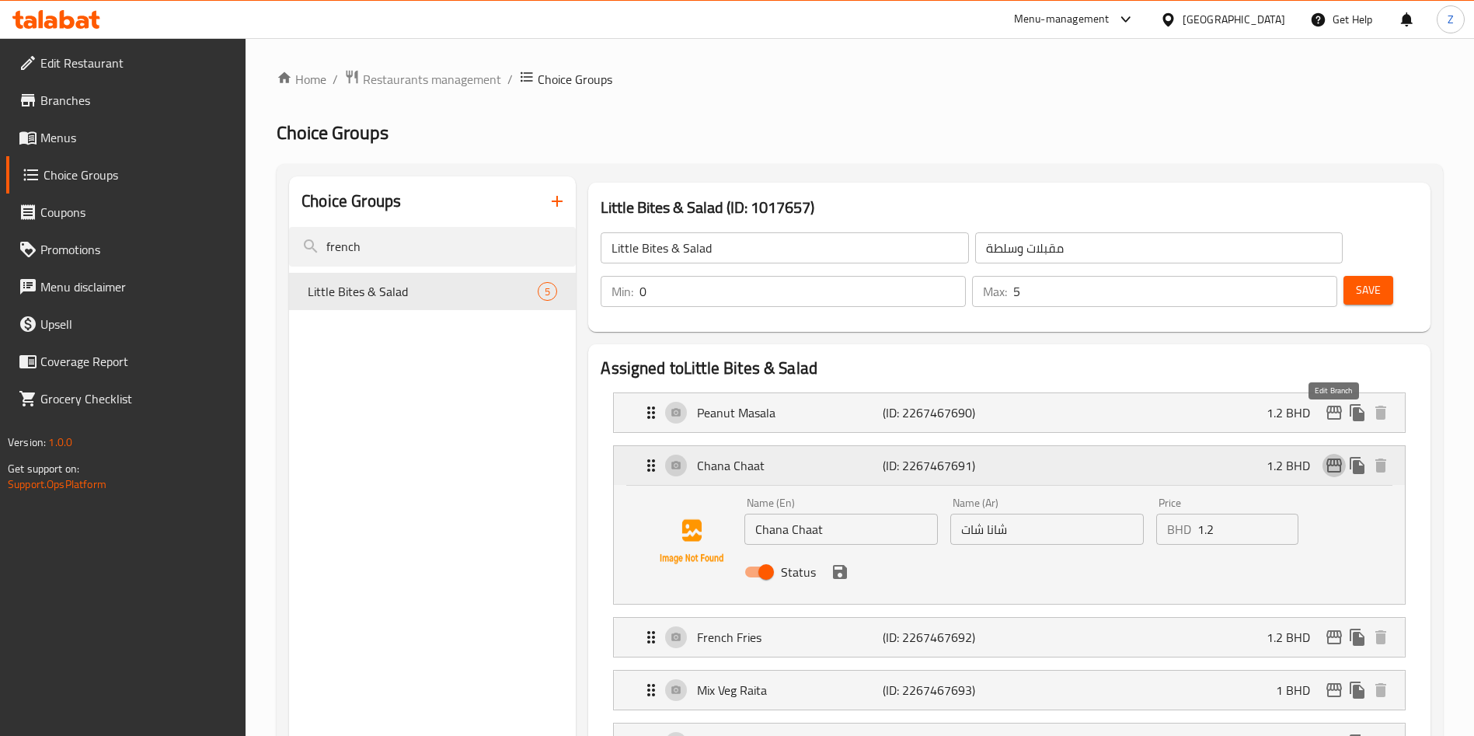
click at [1341, 456] on icon "edit" at bounding box center [1334, 465] width 19 height 19
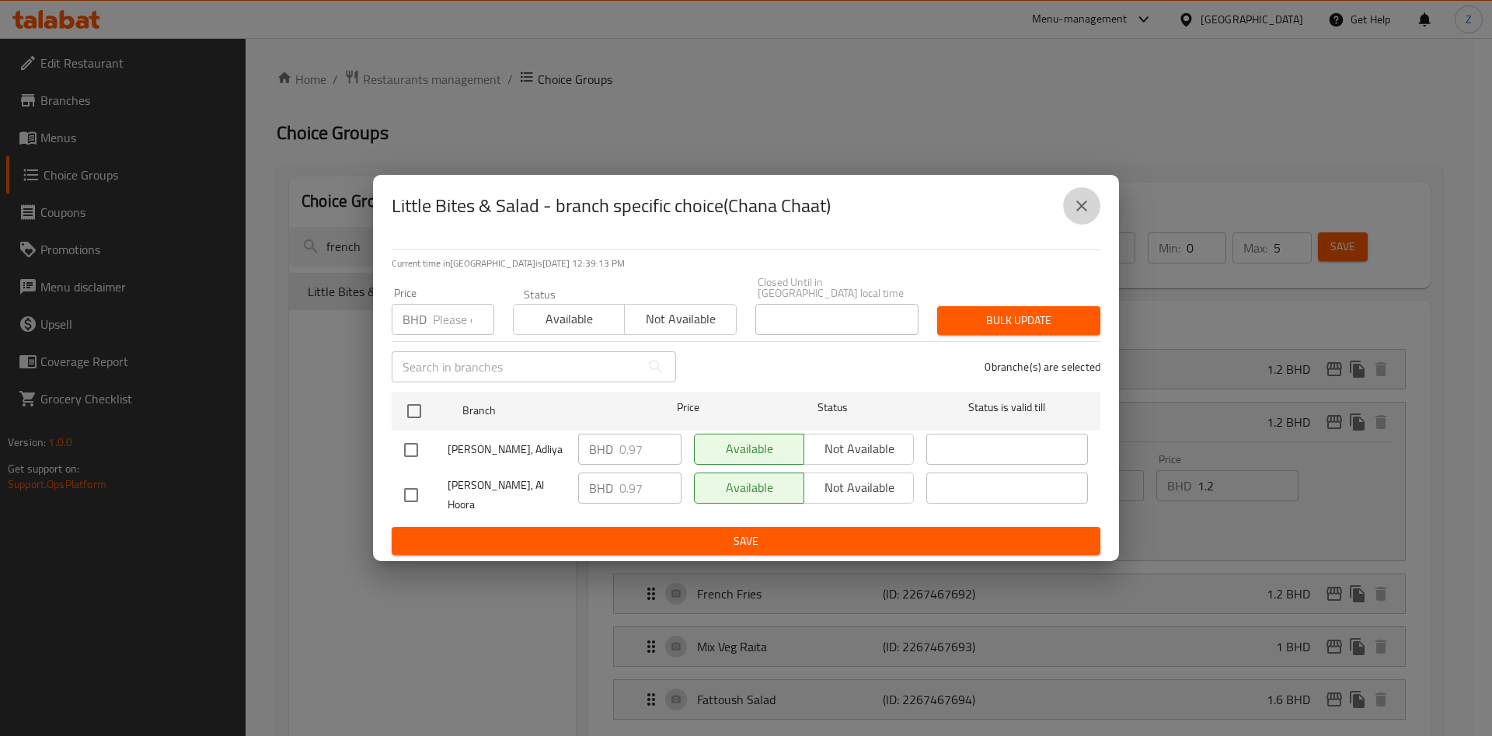
click at [1071, 219] on button "close" at bounding box center [1081, 205] width 37 height 37
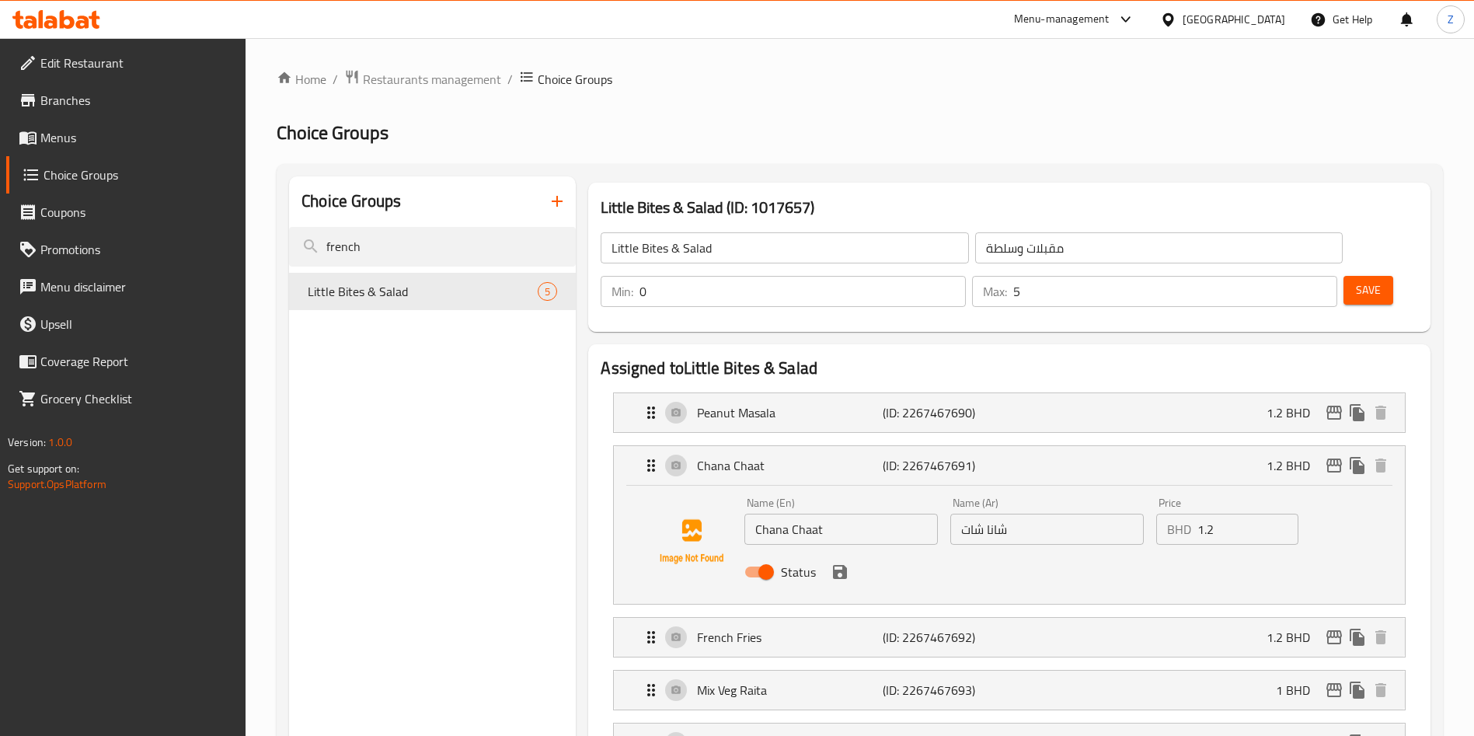
drag, startPoint x: 362, startPoint y: 243, endPoint x: 185, endPoint y: 256, distance: 177.6
type input "soup"
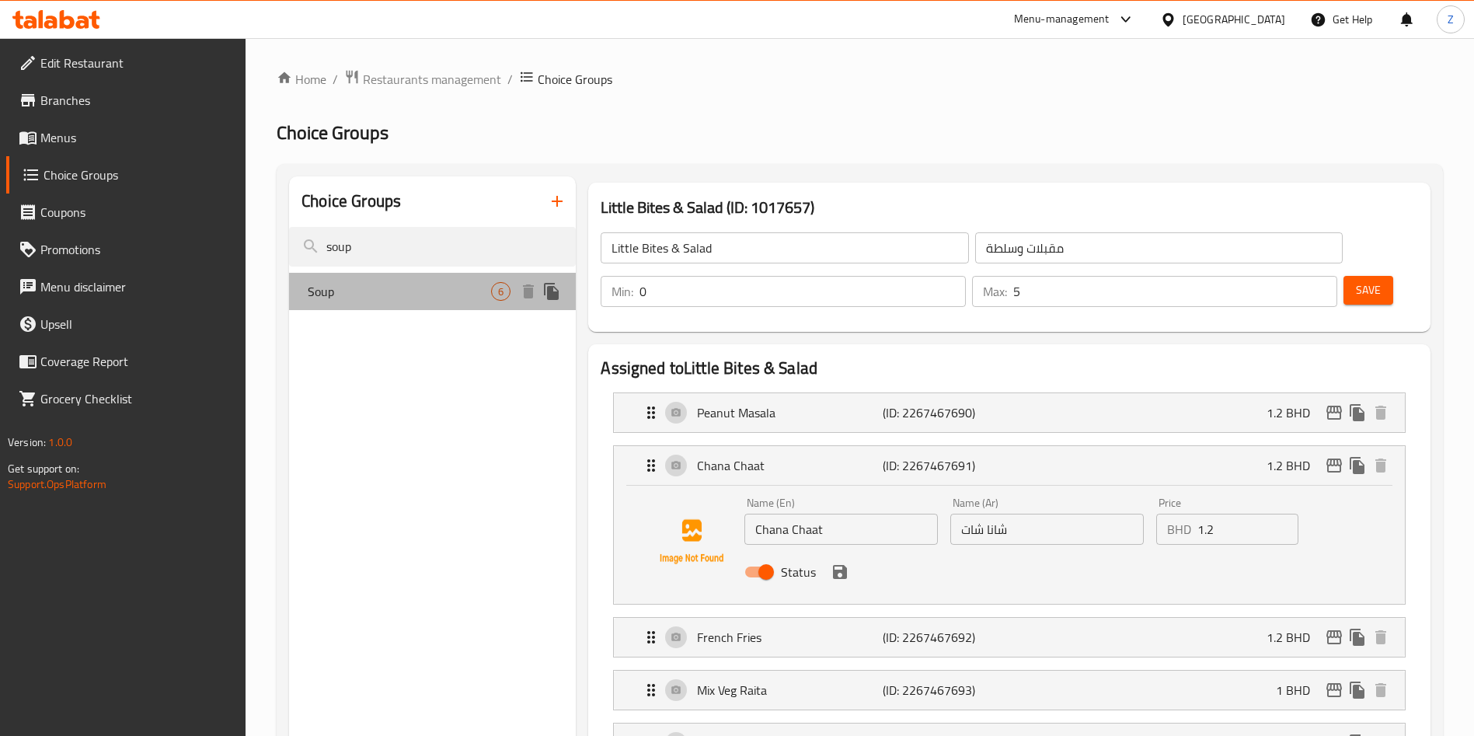
click at [365, 301] on div "Soup 6" at bounding box center [432, 291] width 287 height 37
type input "Soup"
type input "الشوربة"
type input "1"
type input "6"
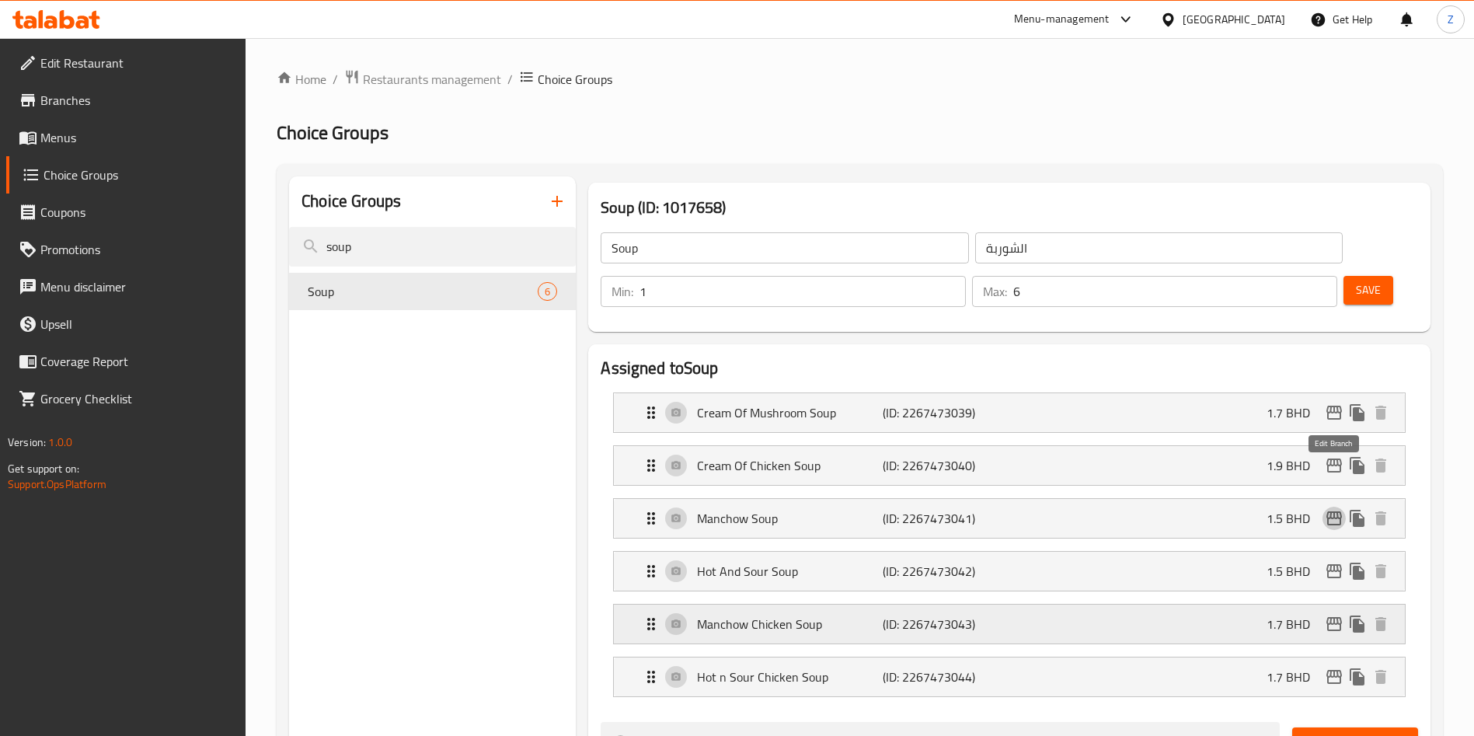
drag, startPoint x: 1335, startPoint y: 469, endPoint x: 1189, endPoint y: 591, distance: 189.8
click at [1329, 471] on nav "Cream Of Mushroom Soup (ID: 2267473039) 1.7 BHD Name (En) Cream Of Mushroom Sou…" at bounding box center [1009, 544] width 817 height 329
click at [1331, 509] on icon "edit" at bounding box center [1334, 518] width 19 height 19
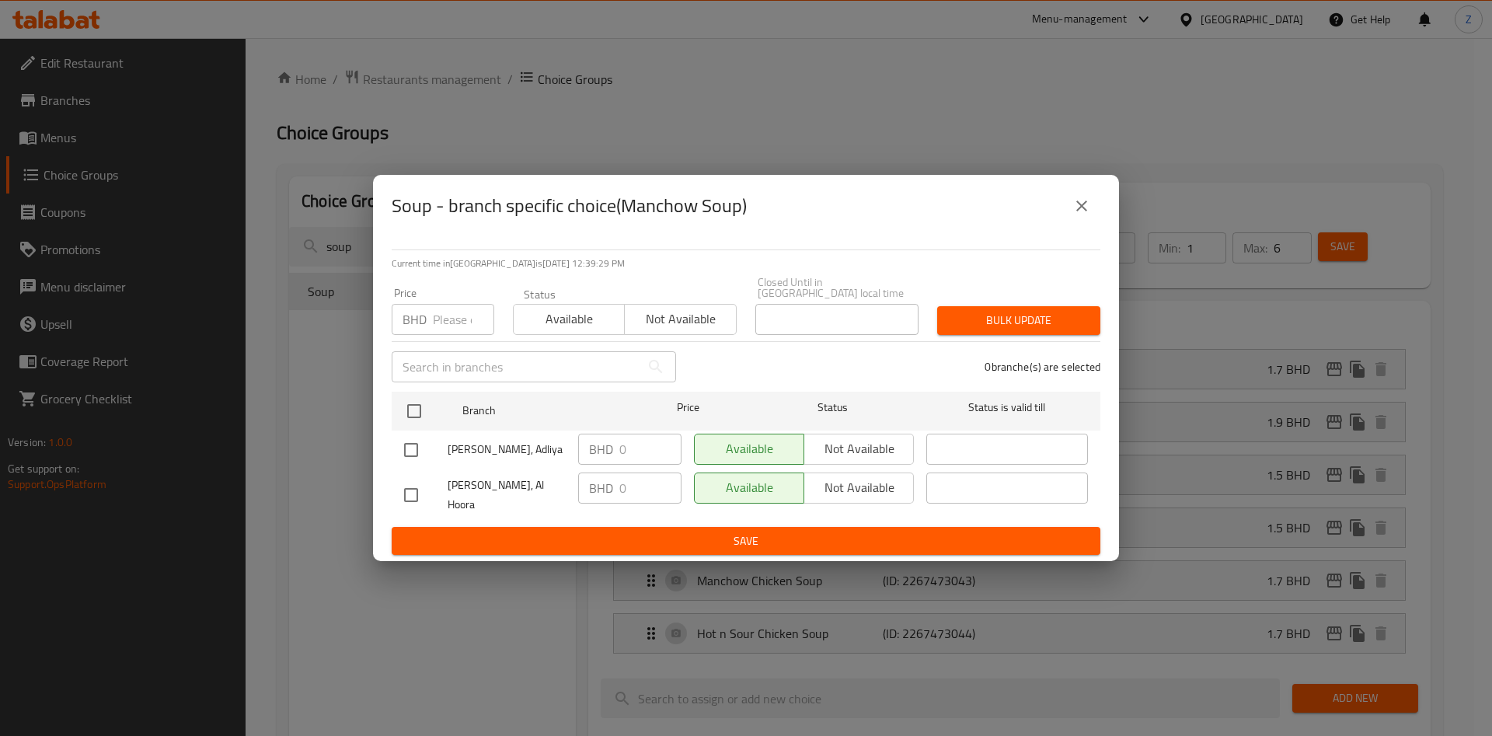
click at [439, 314] on input "number" at bounding box center [463, 319] width 61 height 31
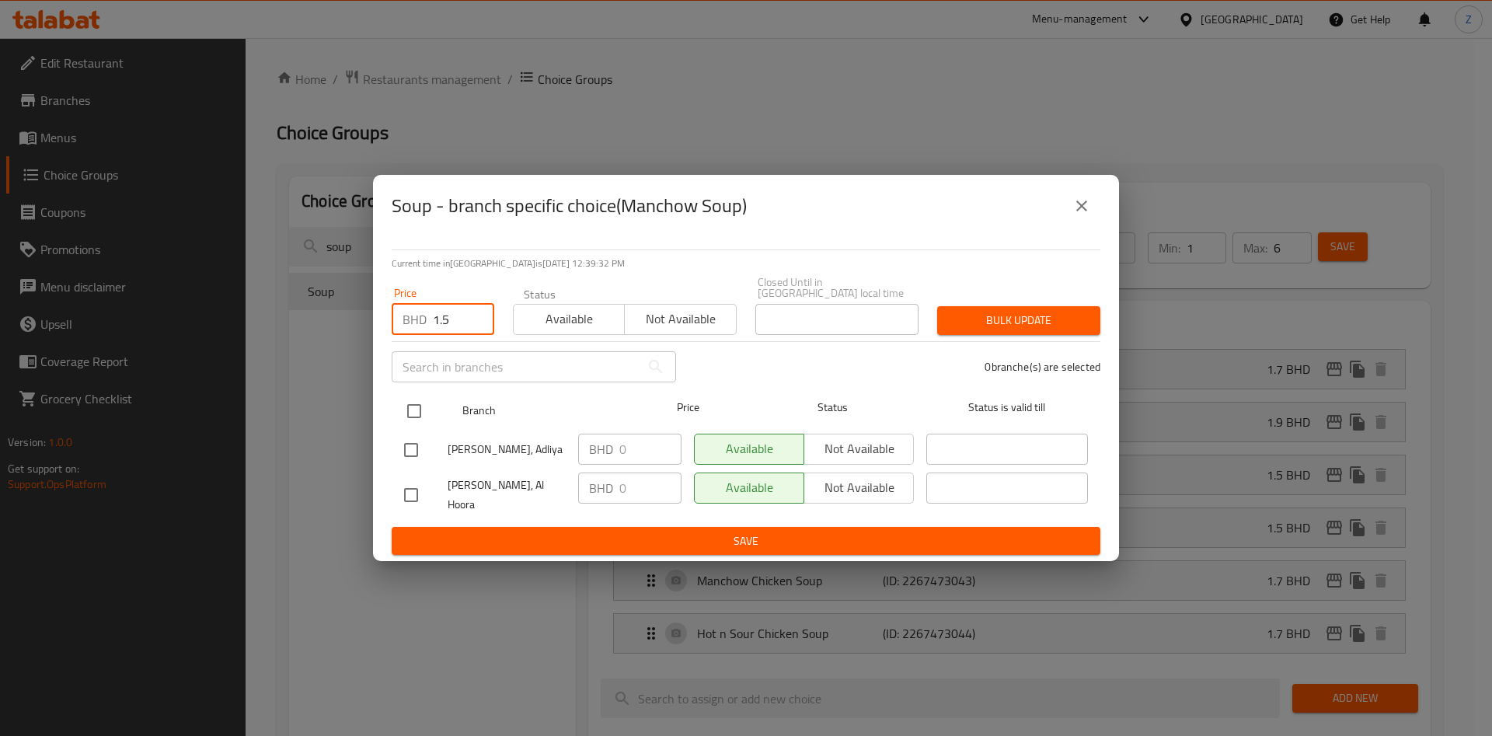
type input "1.5"
click at [412, 412] on input "checkbox" at bounding box center [414, 411] width 33 height 33
checkbox input "true"
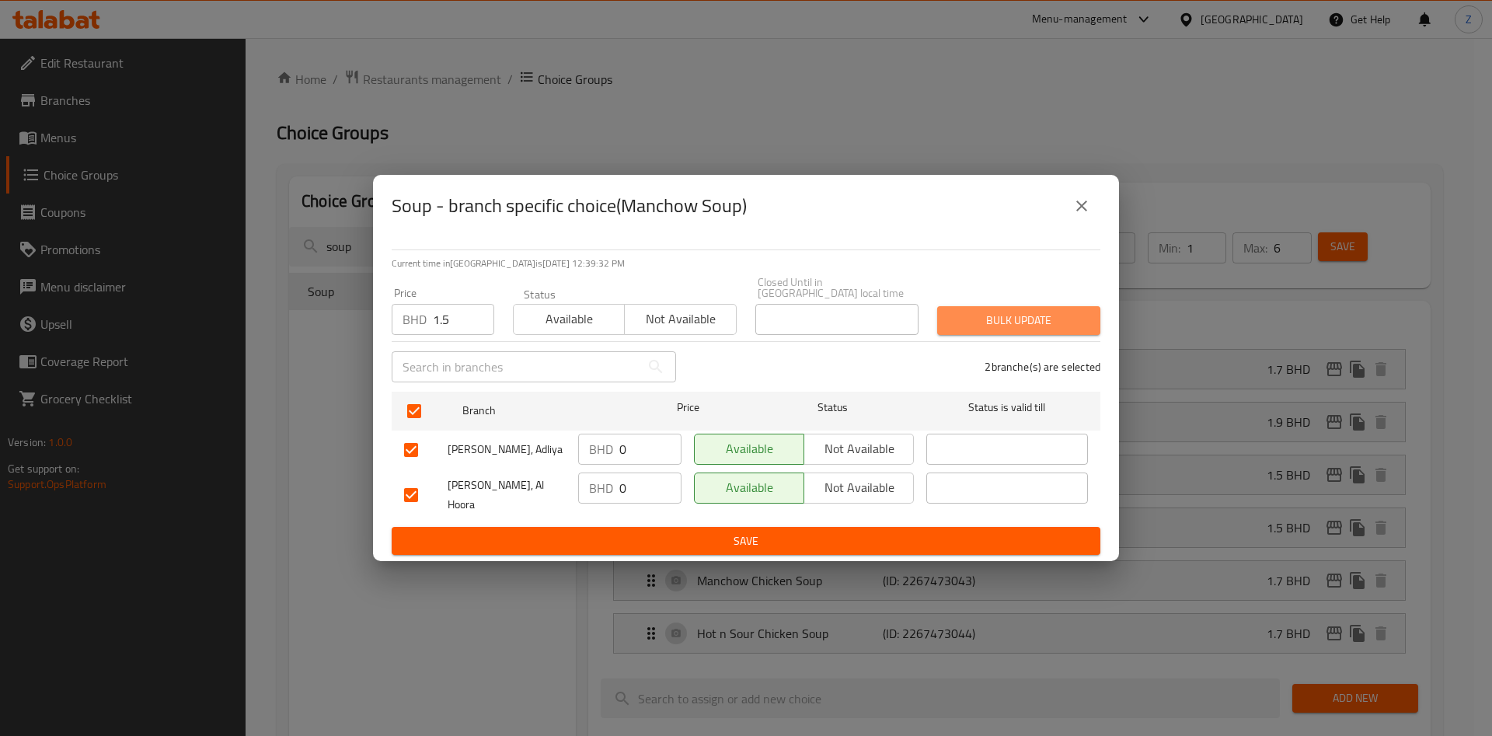
drag, startPoint x: 1050, startPoint y: 319, endPoint x: 1088, endPoint y: 367, distance: 61.4
click at [1050, 319] on span "Bulk update" at bounding box center [1018, 320] width 138 height 19
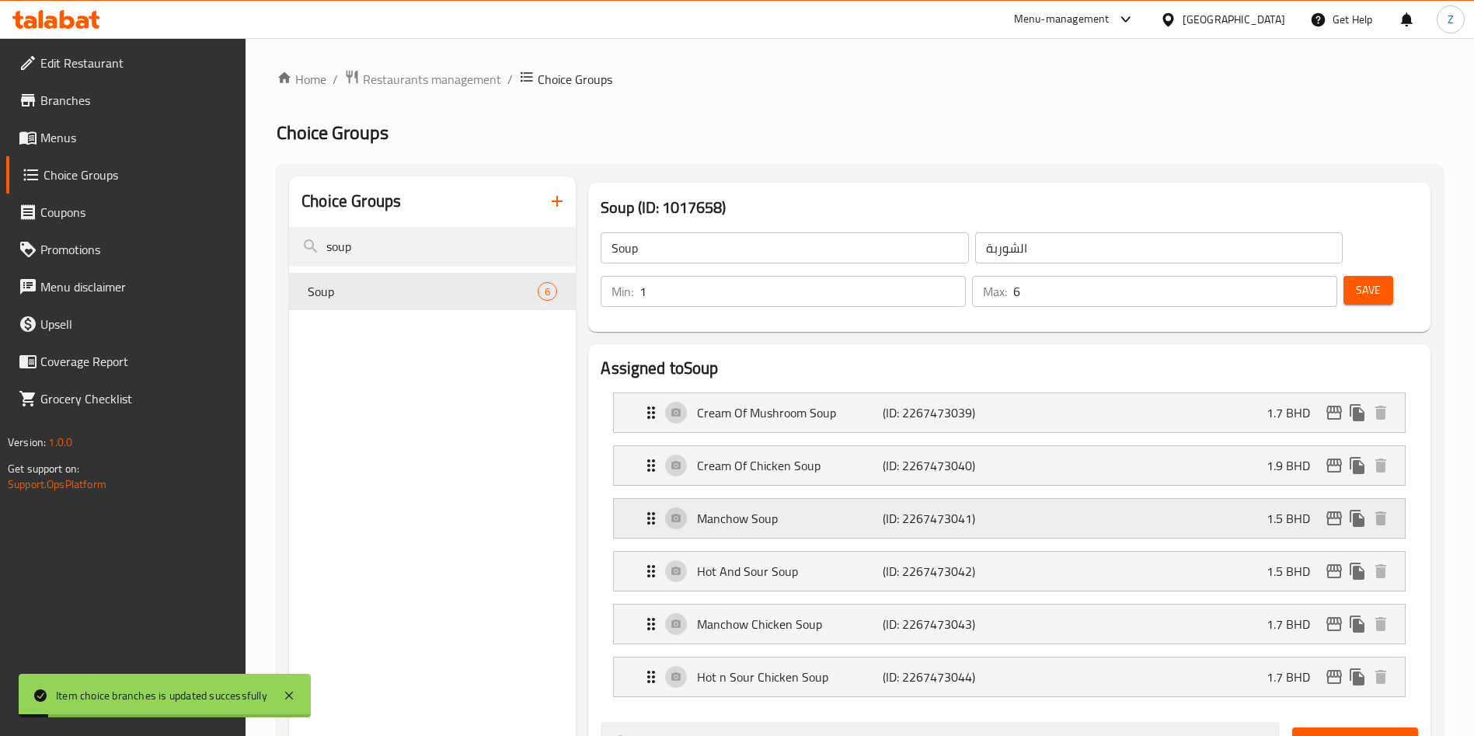
click at [733, 509] on p "Manchow Soup" at bounding box center [789, 518] width 185 height 19
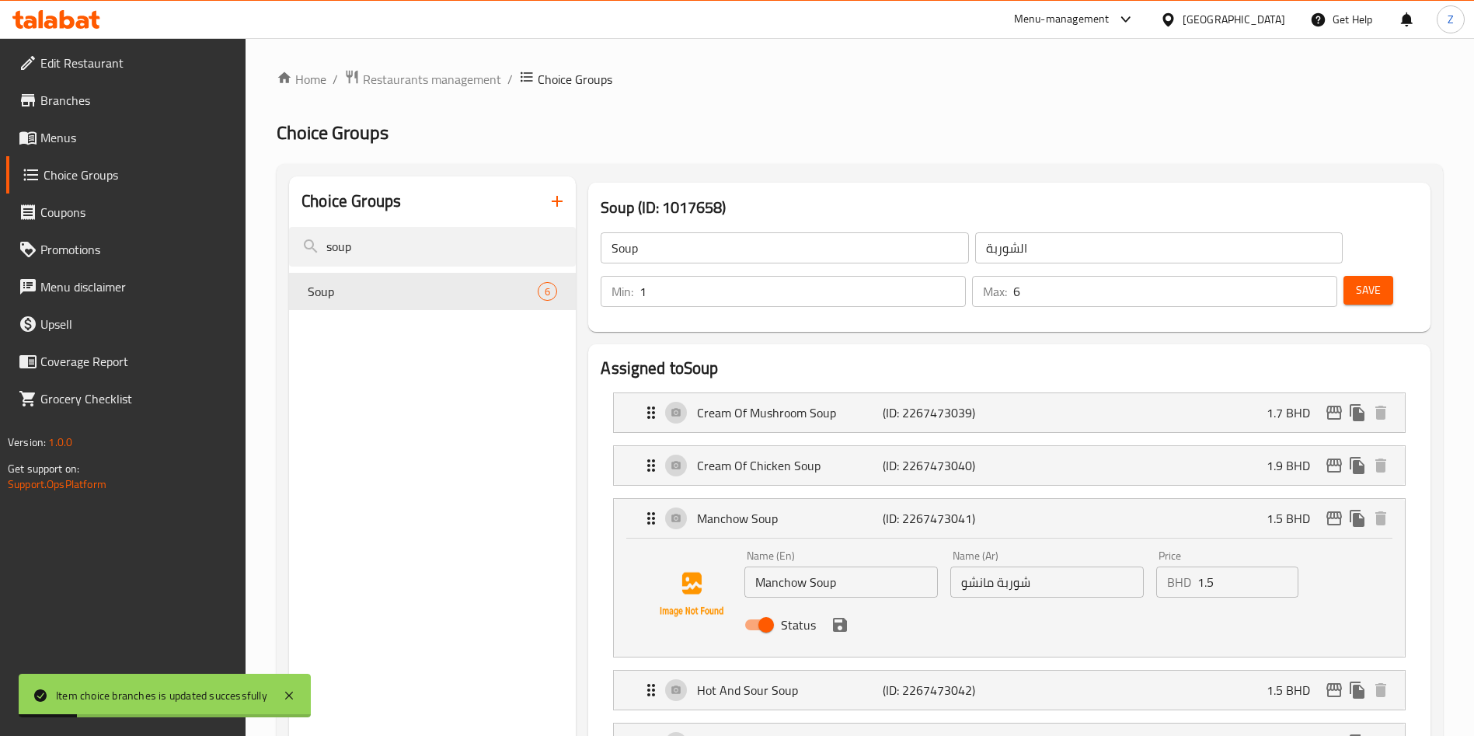
click at [759, 566] on input "Manchow Soup" at bounding box center [840, 581] width 193 height 31
type input "Veg Manchow Soup"
click at [1081, 566] on input "شوربة مانشو" at bounding box center [1046, 581] width 193 height 31
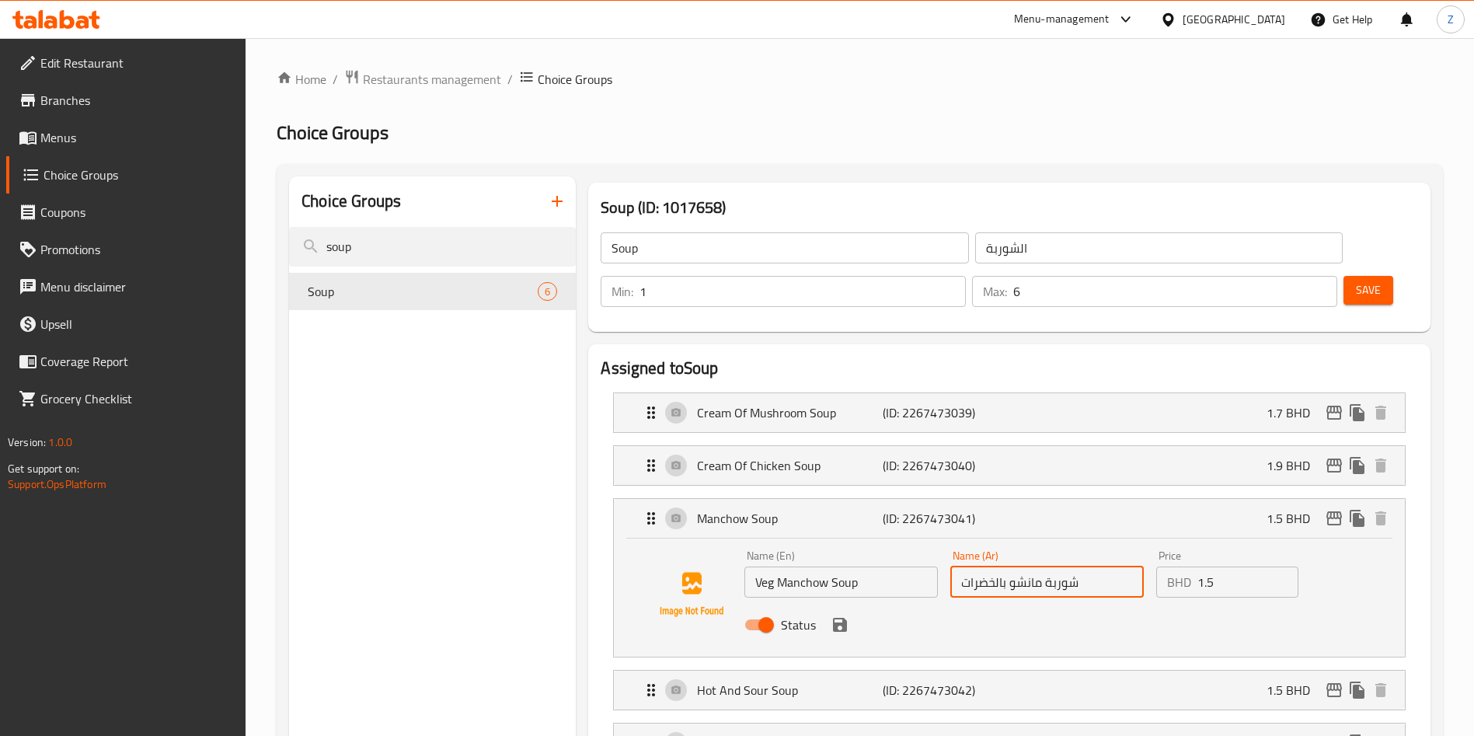
click at [841, 615] on icon "save" at bounding box center [840, 624] width 19 height 19
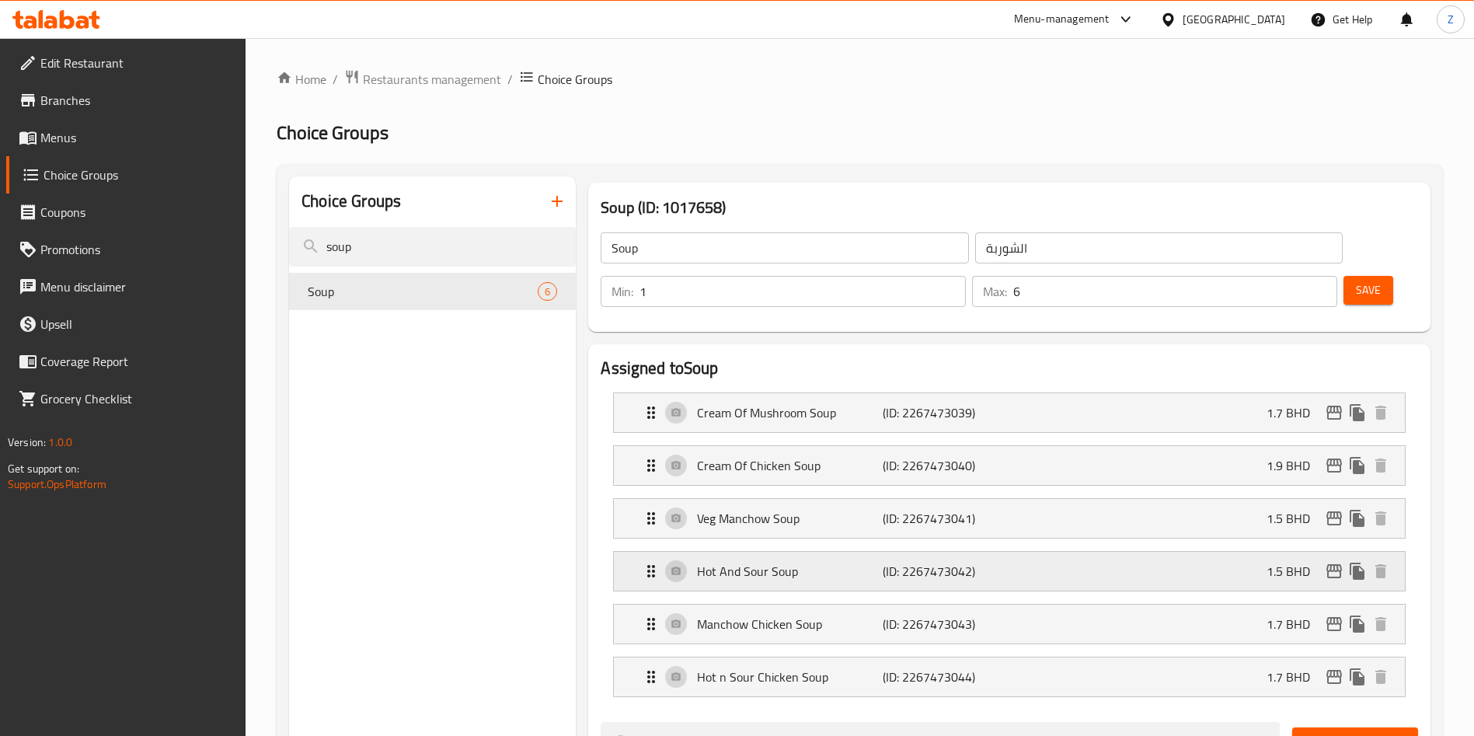
type input "شوربة مانشو بالخضرات"
click at [733, 562] on p "Hot And Sour Soup" at bounding box center [789, 571] width 185 height 19
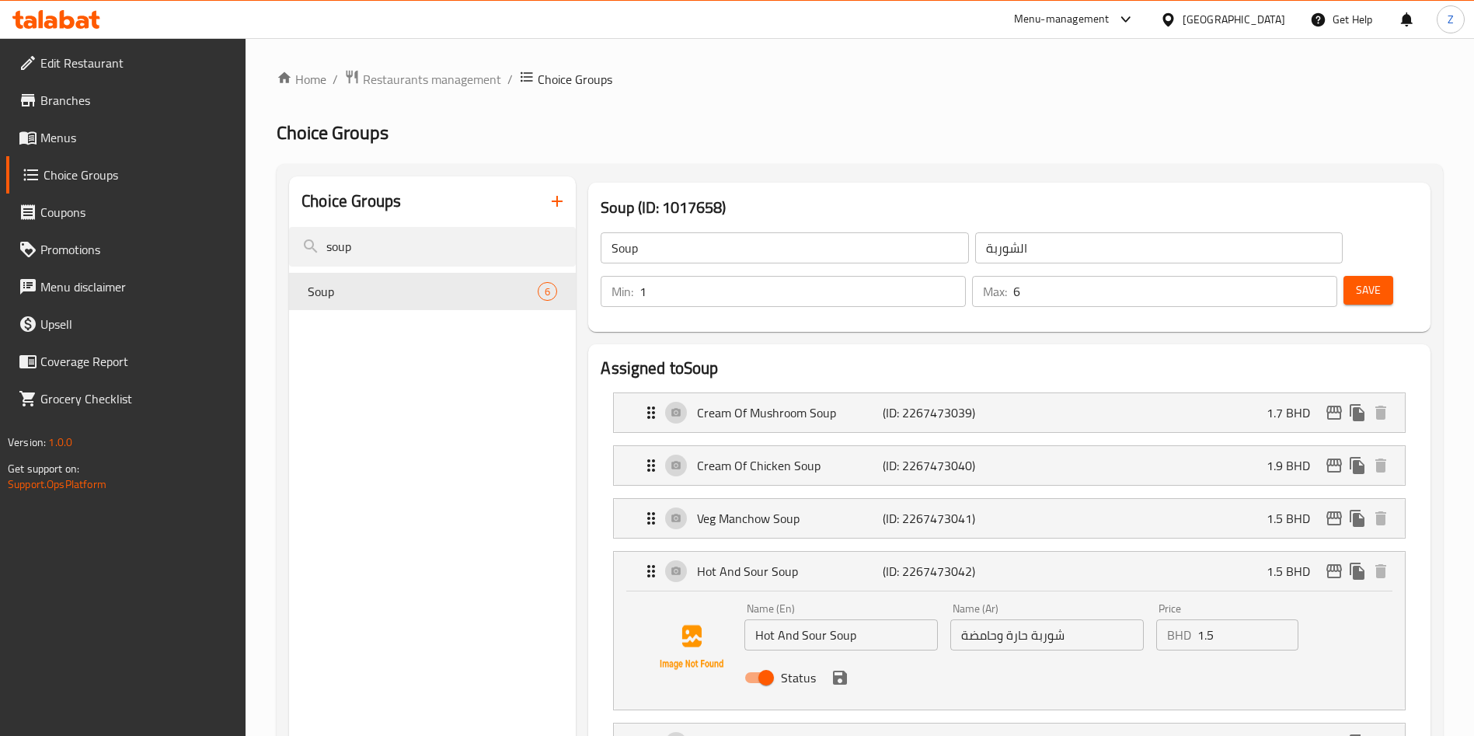
click at [760, 619] on input "Hot And Sour Soup" at bounding box center [840, 634] width 193 height 31
type input "Veg Hot And Sour Soup"
click at [1105, 619] on input "شوربة حارة وحامضة" at bounding box center [1046, 634] width 193 height 31
click at [845, 671] on icon "save" at bounding box center [840, 678] width 14 height 14
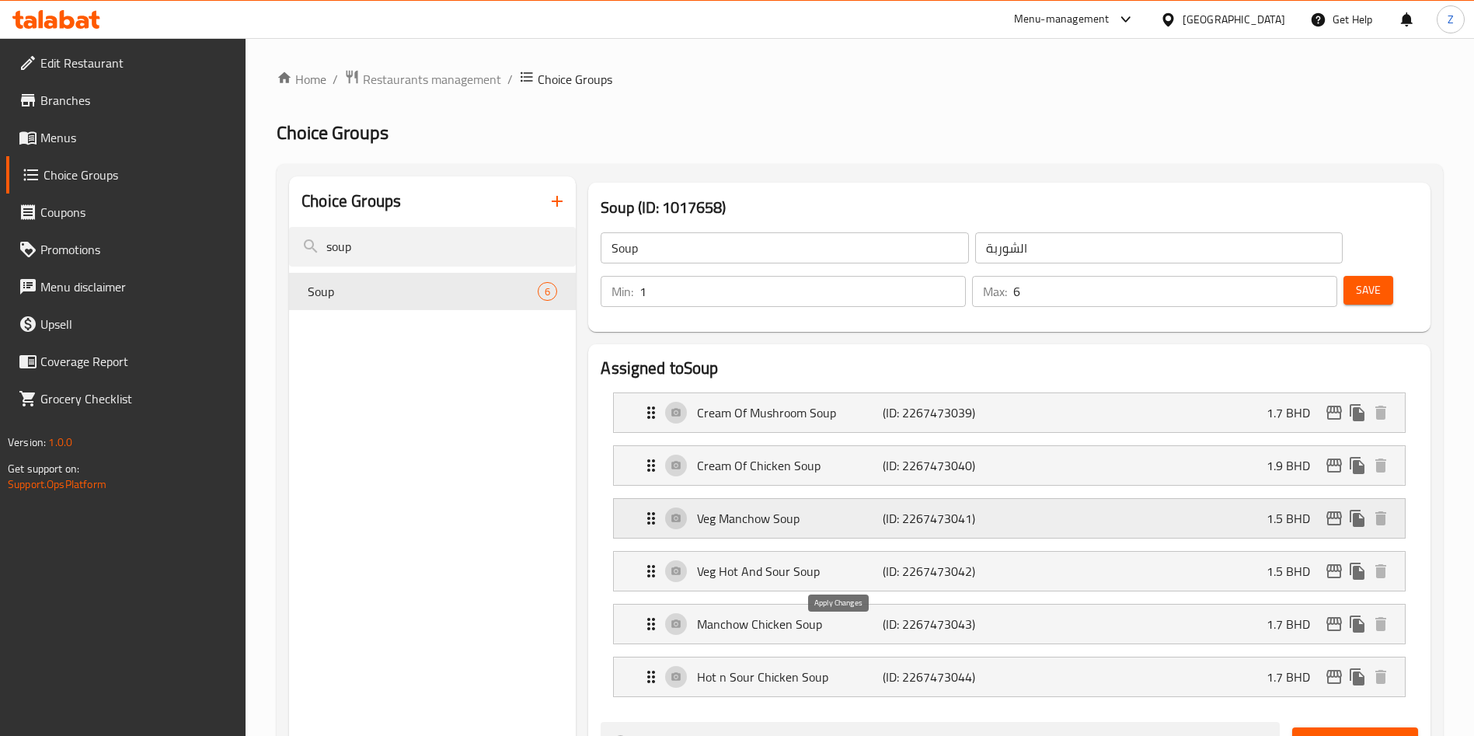
type input "شوربة حارة وحامضة بالخضراوات"
click at [1356, 280] on span "Save" at bounding box center [1368, 289] width 25 height 19
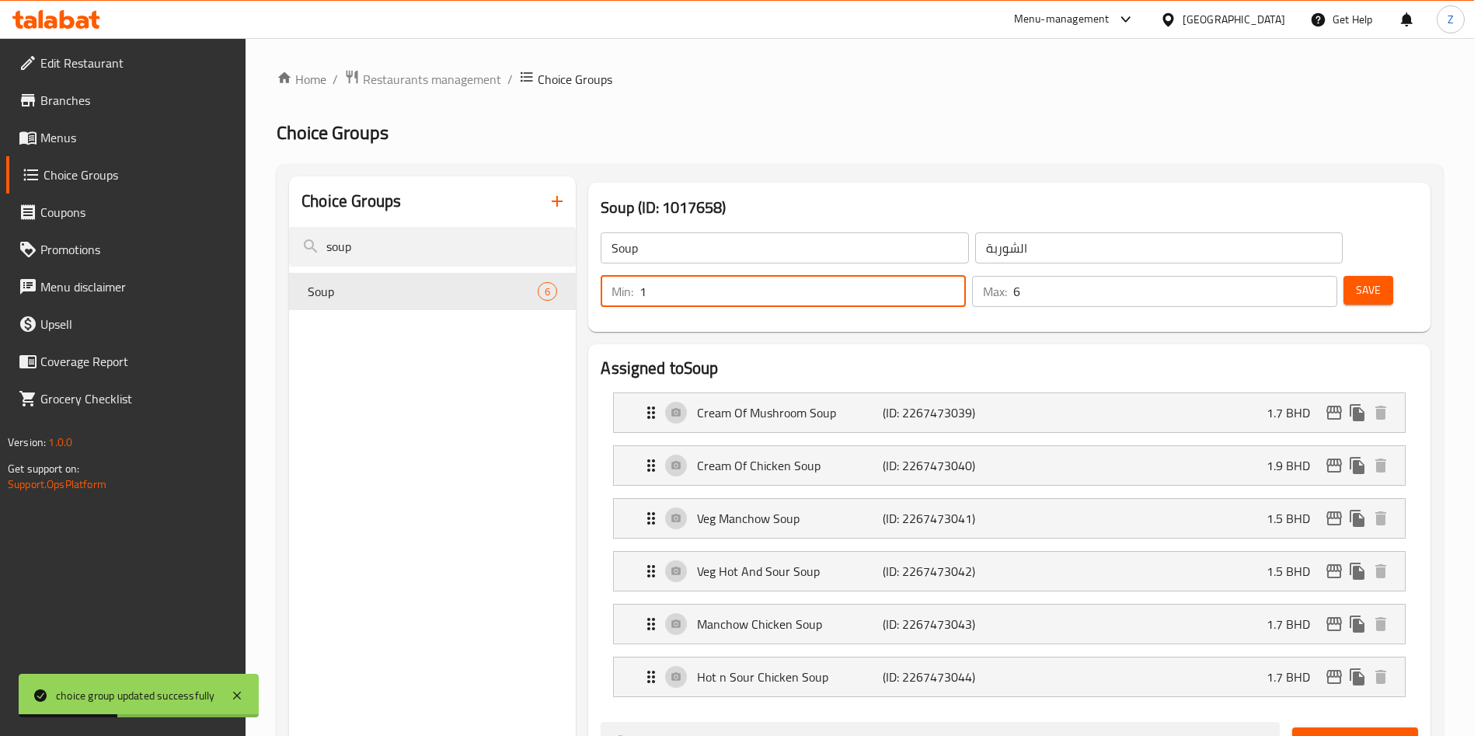
drag, startPoint x: 1180, startPoint y: 247, endPoint x: 1170, endPoint y: 245, distance: 10.4
click at [966, 276] on div "Min: 1 ​" at bounding box center [783, 291] width 365 height 31
type input "0"
drag, startPoint x: 1345, startPoint y: 242, endPoint x: 1237, endPoint y: 341, distance: 146.8
click at [1356, 280] on span "Save" at bounding box center [1368, 289] width 25 height 19
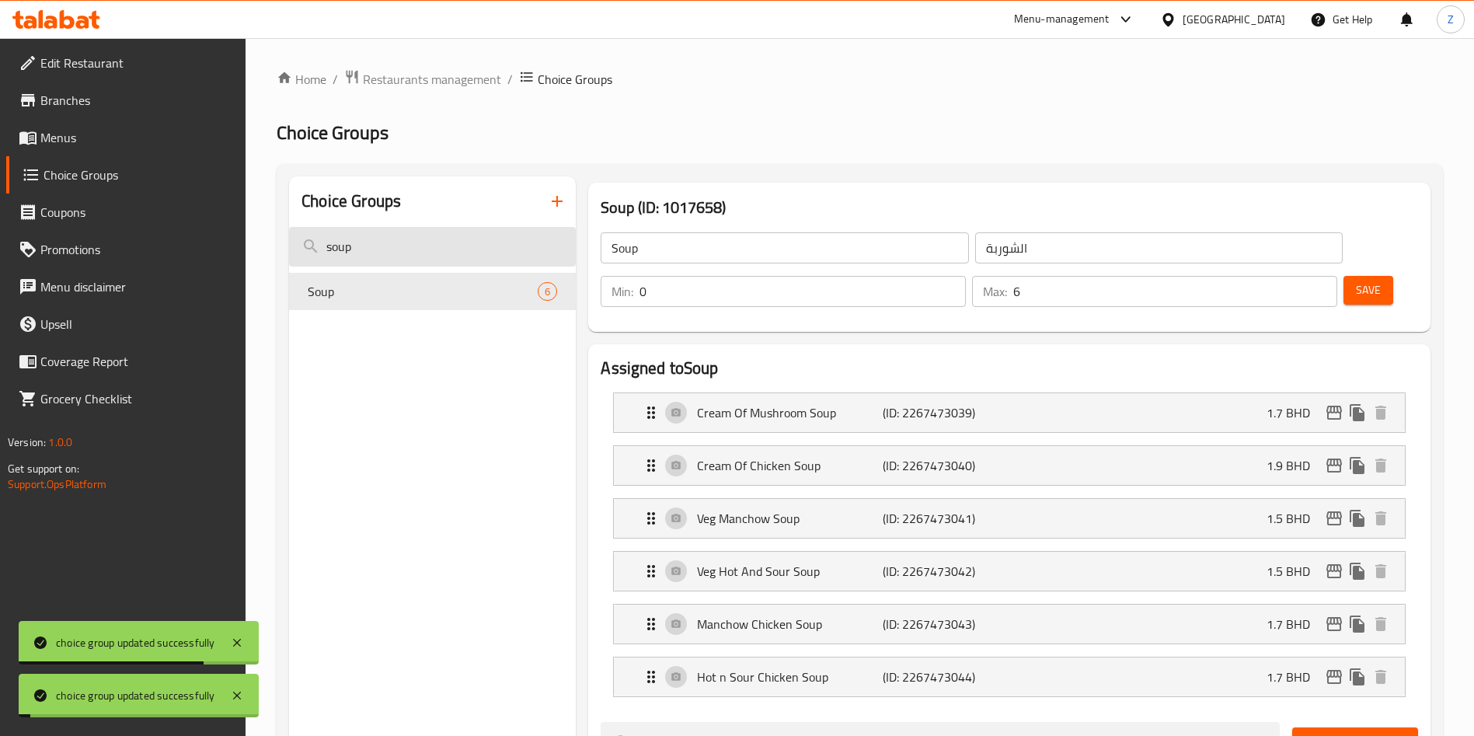
click at [374, 247] on input "soup" at bounding box center [432, 247] width 287 height 40
drag, startPoint x: 327, startPoint y: 239, endPoint x: 310, endPoint y: 241, distance: 17.2
click at [316, 239] on input "soup" at bounding box center [432, 247] width 287 height 40
type input "ي"
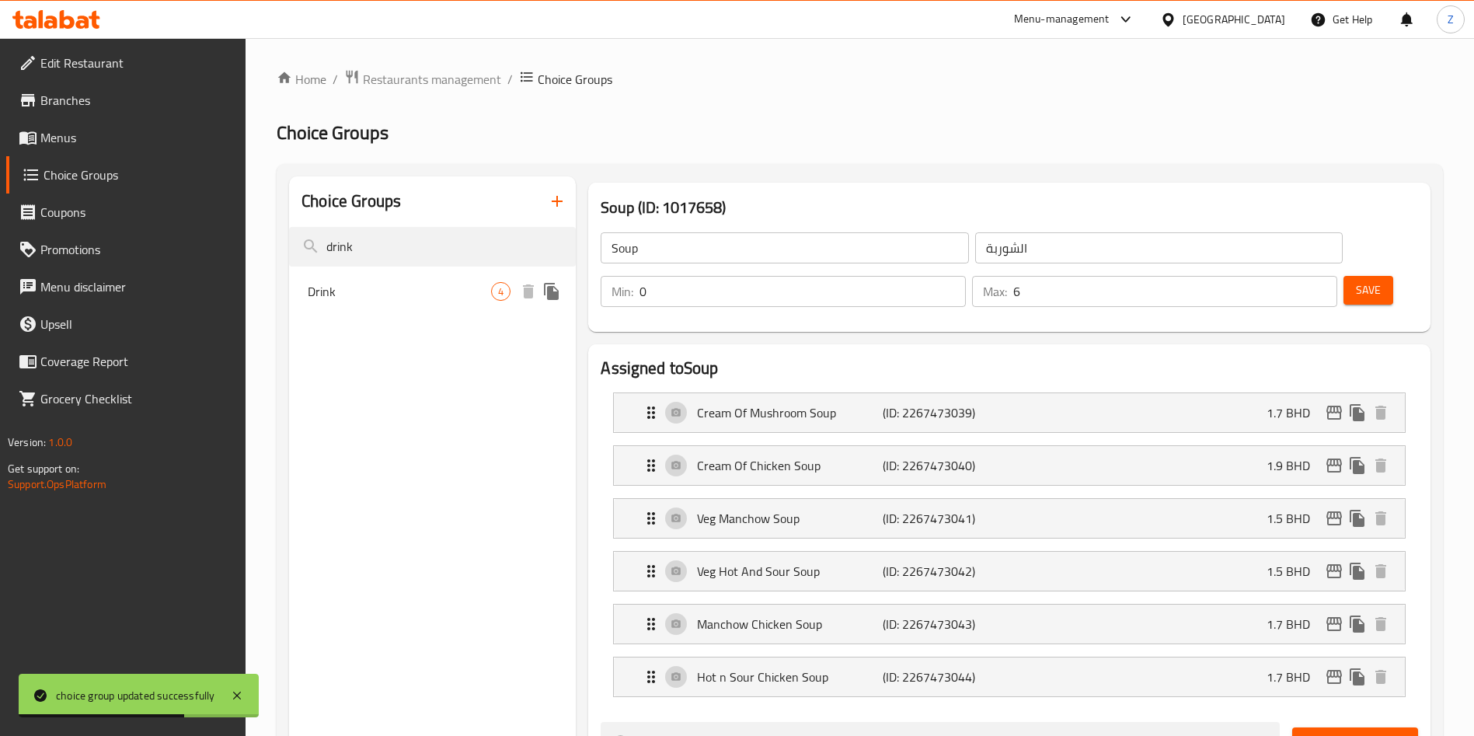
type input "drink"
click at [369, 298] on span "Drink" at bounding box center [399, 291] width 183 height 19
type input "Drink"
type input "مشروب"
type input "4"
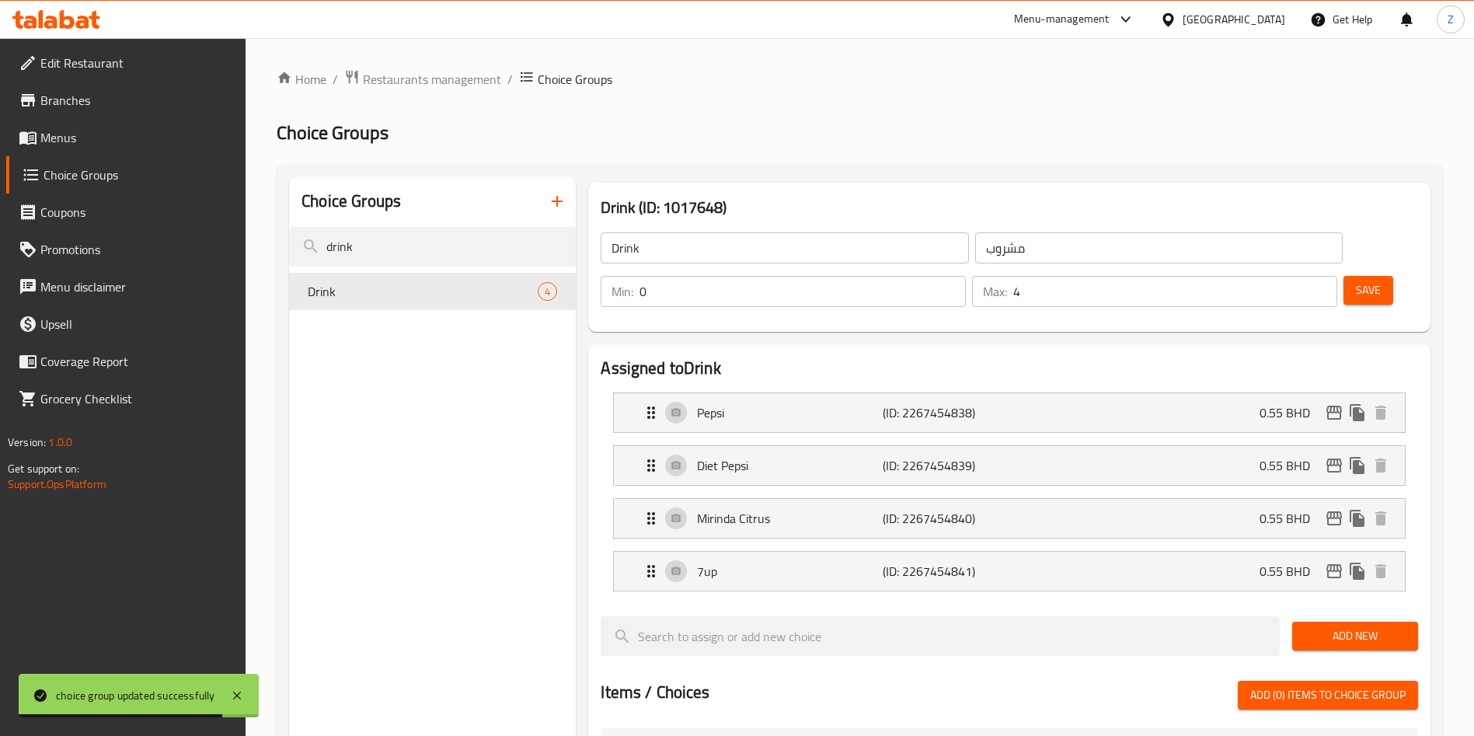
drag, startPoint x: 1346, startPoint y: 242, endPoint x: 806, endPoint y: 246, distance: 540.0
click at [1356, 280] on span "Save" at bounding box center [1368, 289] width 25 height 19
click at [1340, 406] on icon "edit" at bounding box center [1334, 413] width 16 height 14
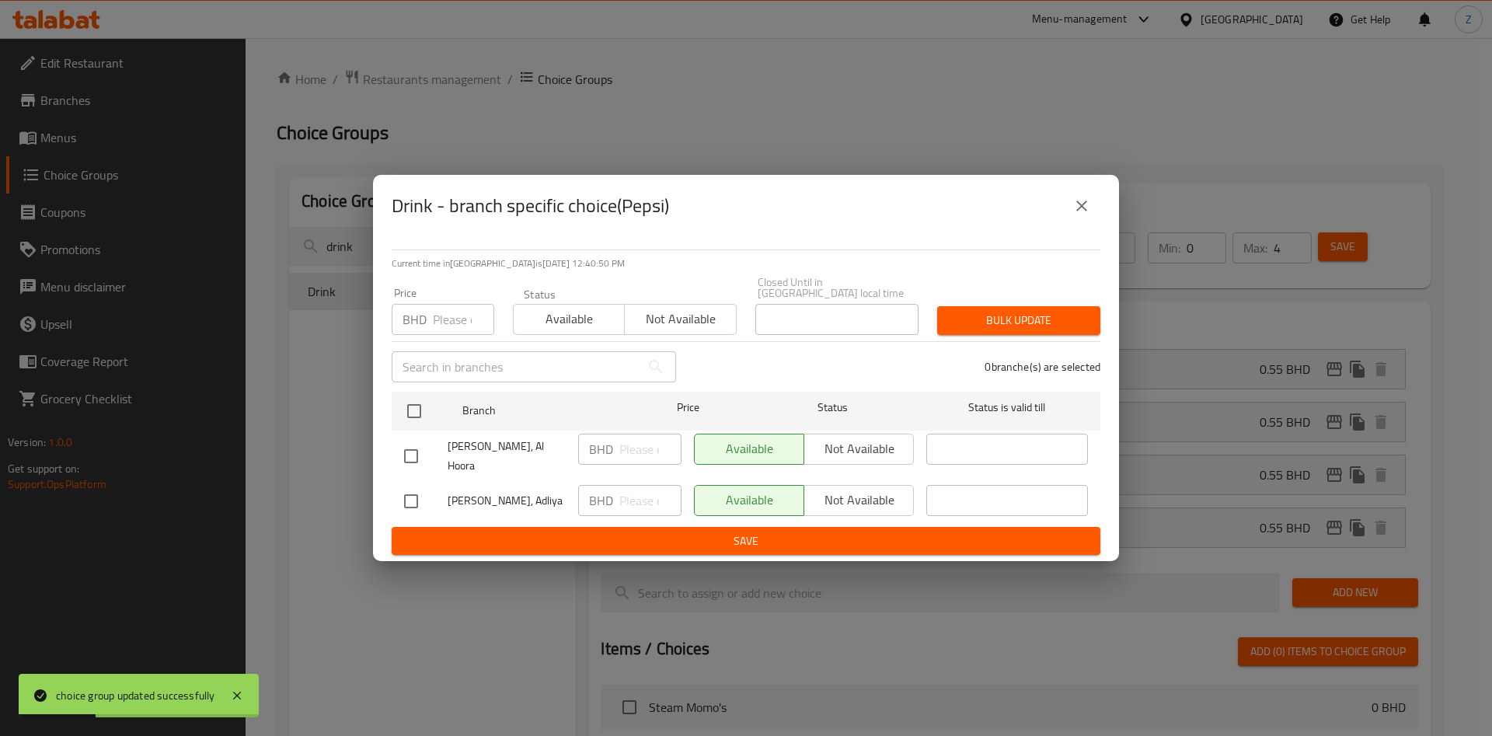
drag, startPoint x: 1089, startPoint y: 214, endPoint x: 1083, endPoint y: 223, distance: 10.8
click at [1089, 215] on icon "close" at bounding box center [1081, 206] width 19 height 19
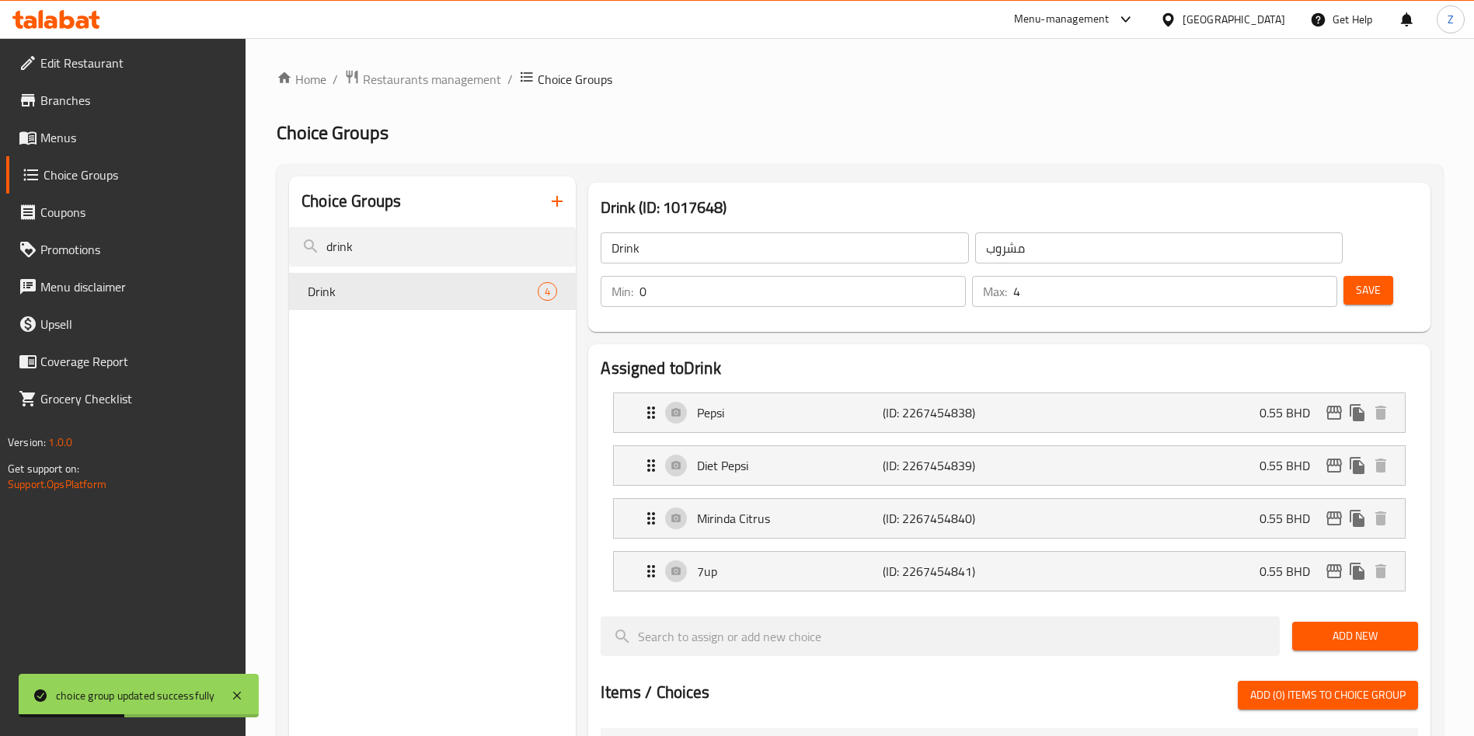
drag, startPoint x: 401, startPoint y: 237, endPoint x: 198, endPoint y: 247, distance: 203.0
click at [214, 249] on div "Edit Restaurant Branches Menus Choice Groups Coupons Promotions Menu disclaimer…" at bounding box center [737, 686] width 1474 height 1296
type input "dess"
drag, startPoint x: 346, startPoint y: 294, endPoint x: 368, endPoint y: 305, distance: 24.0
click at [346, 294] on span "Desserts" at bounding box center [399, 291] width 183 height 19
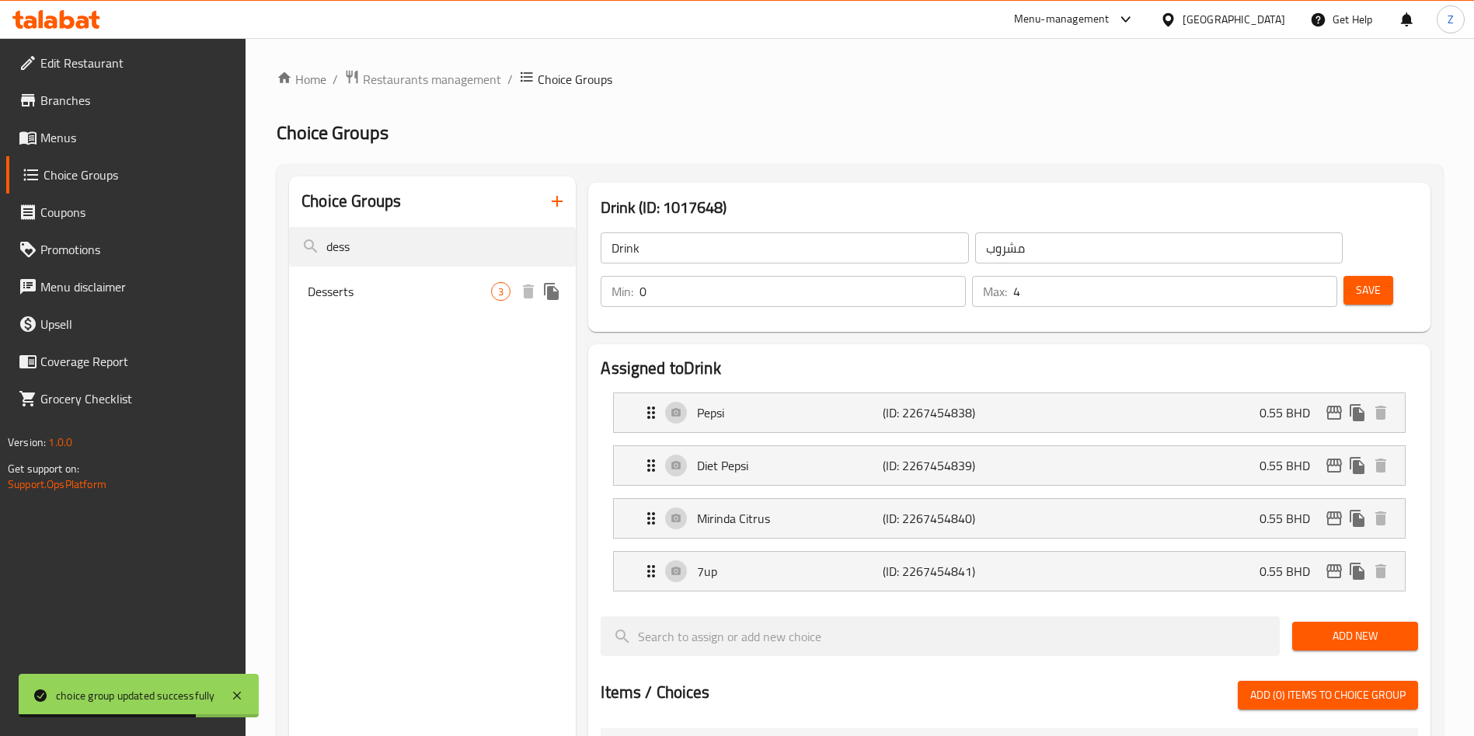
type input "Desserts"
type input "الحلويات"
type input "3"
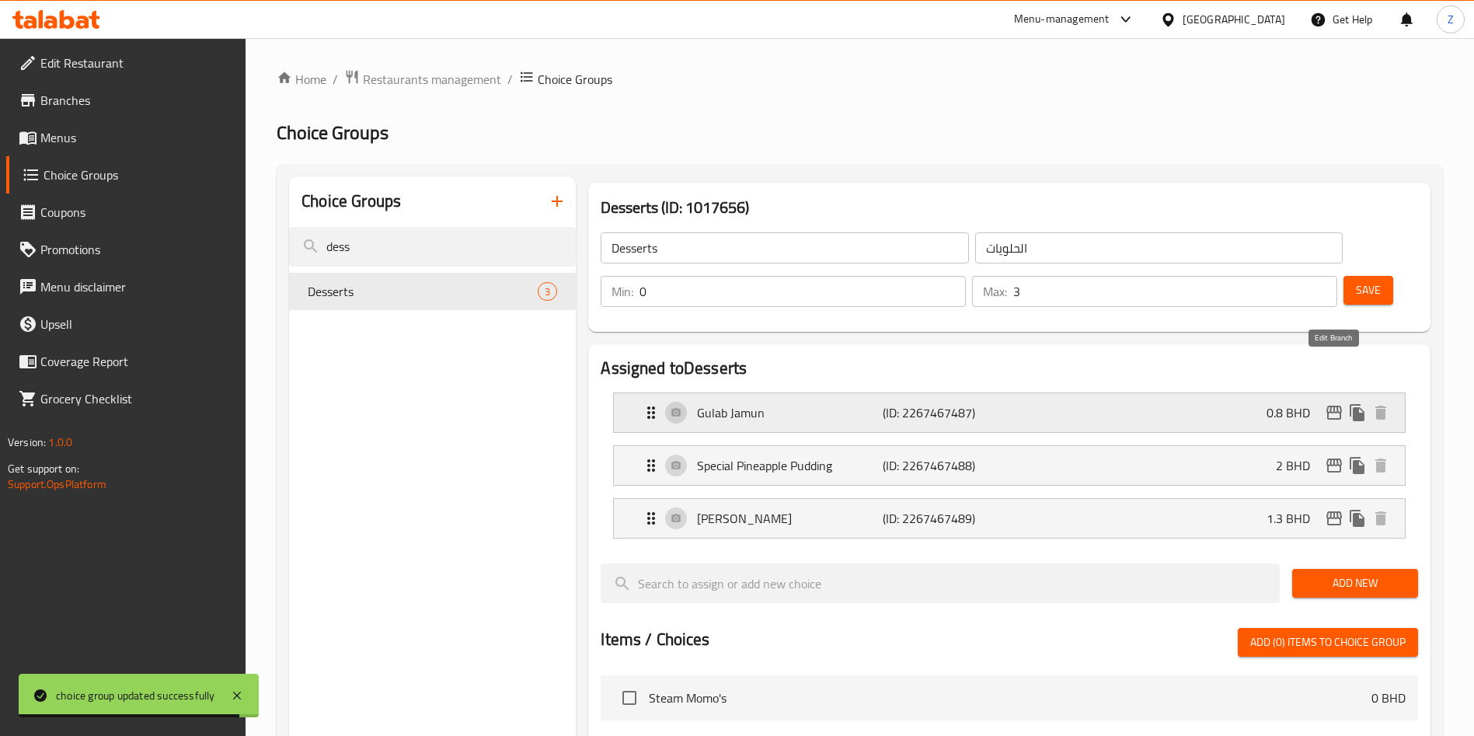
click at [1336, 403] on icon "edit" at bounding box center [1334, 412] width 19 height 19
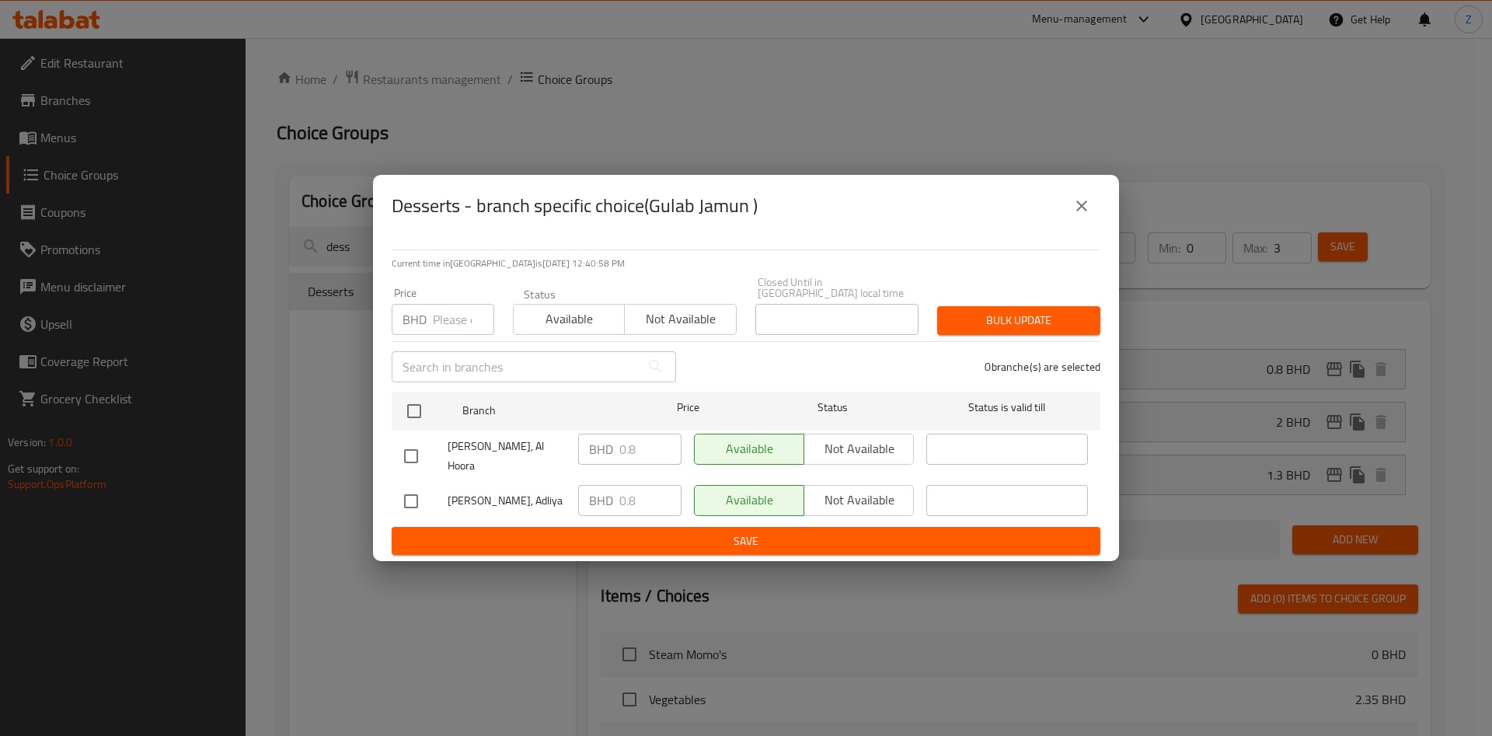
drag, startPoint x: 1096, startPoint y: 201, endPoint x: 1092, endPoint y: 208, distance: 8.0
click at [1095, 205] on div "Desserts - branch specific choice(Gulab Jamun )" at bounding box center [746, 205] width 709 height 37
click at [1084, 215] on icon "close" at bounding box center [1081, 206] width 19 height 19
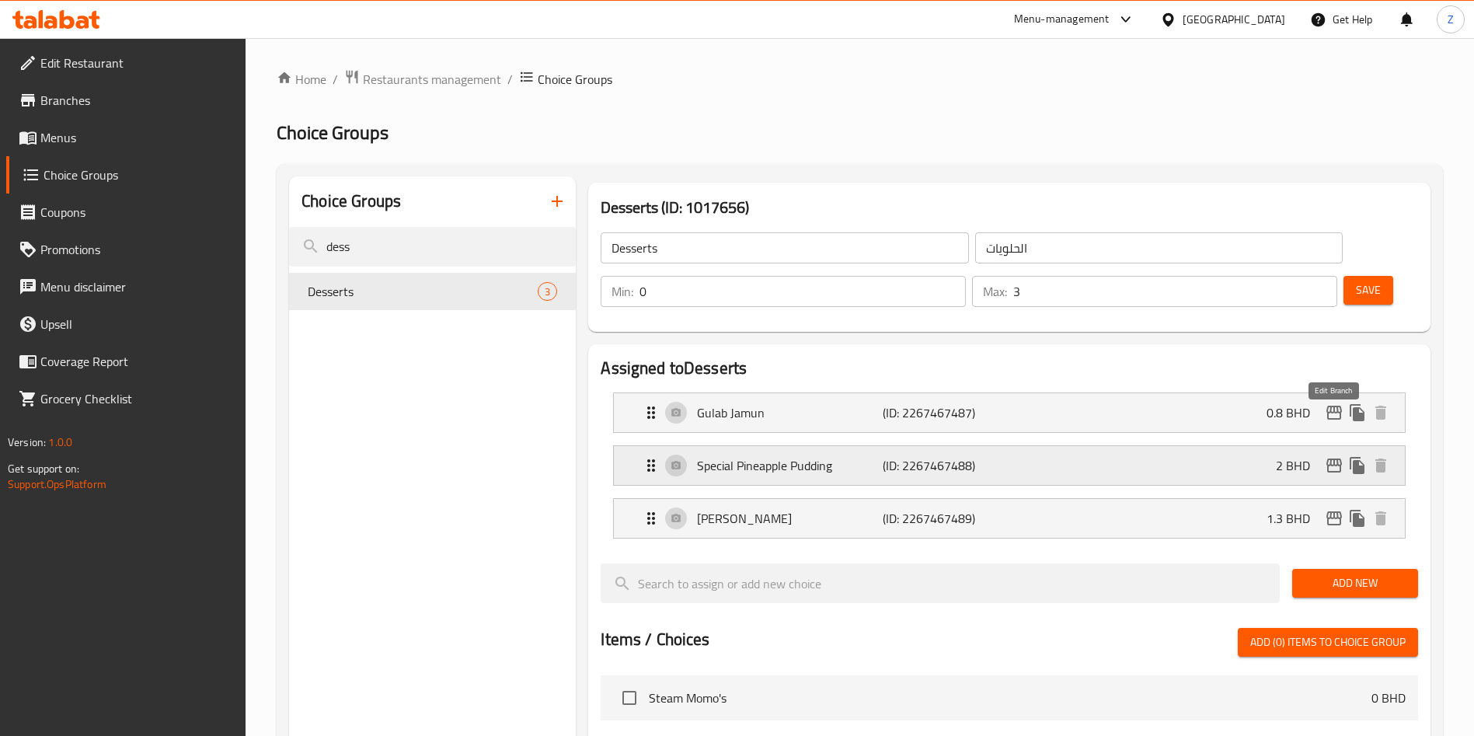
click at [1335, 458] on icon "edit" at bounding box center [1334, 465] width 16 height 14
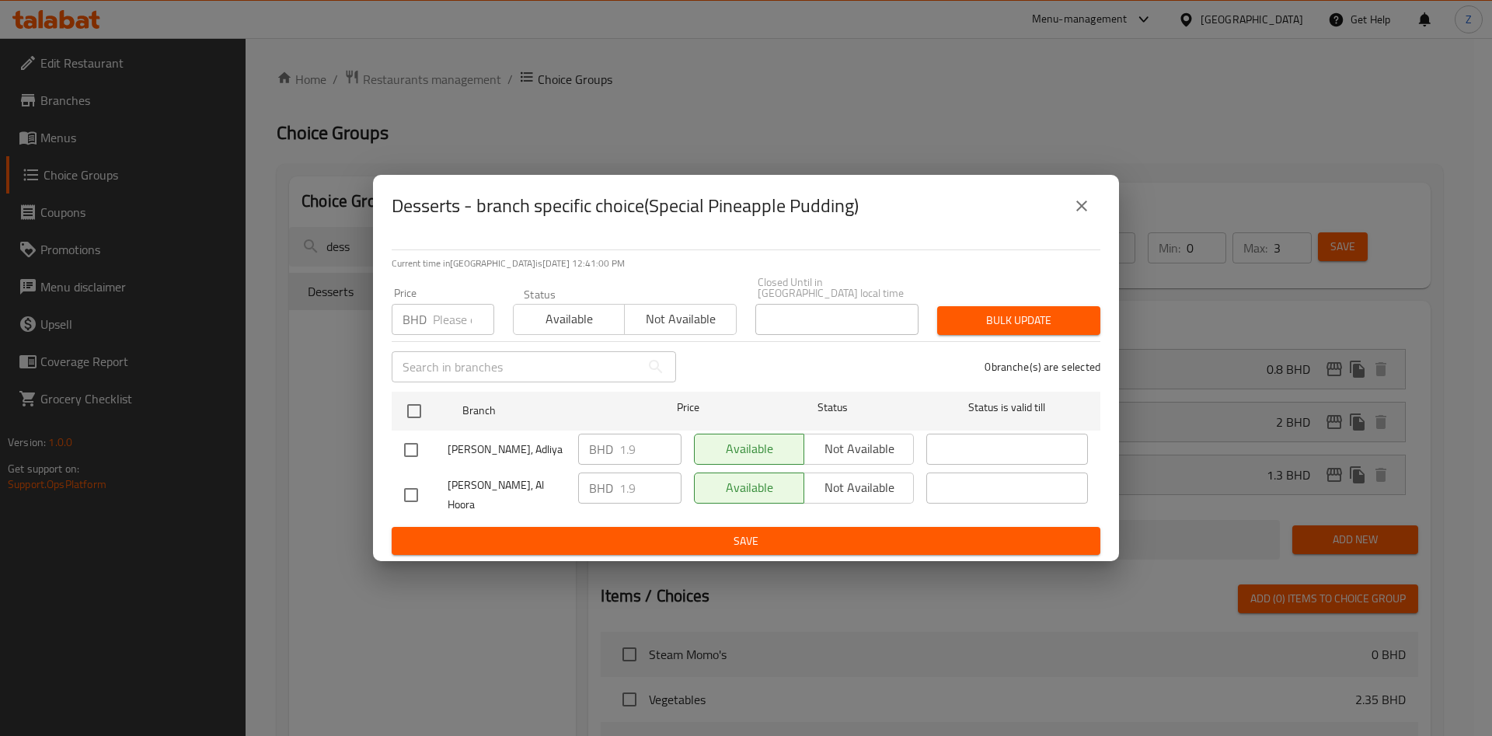
click at [1088, 215] on icon "close" at bounding box center [1081, 206] width 19 height 19
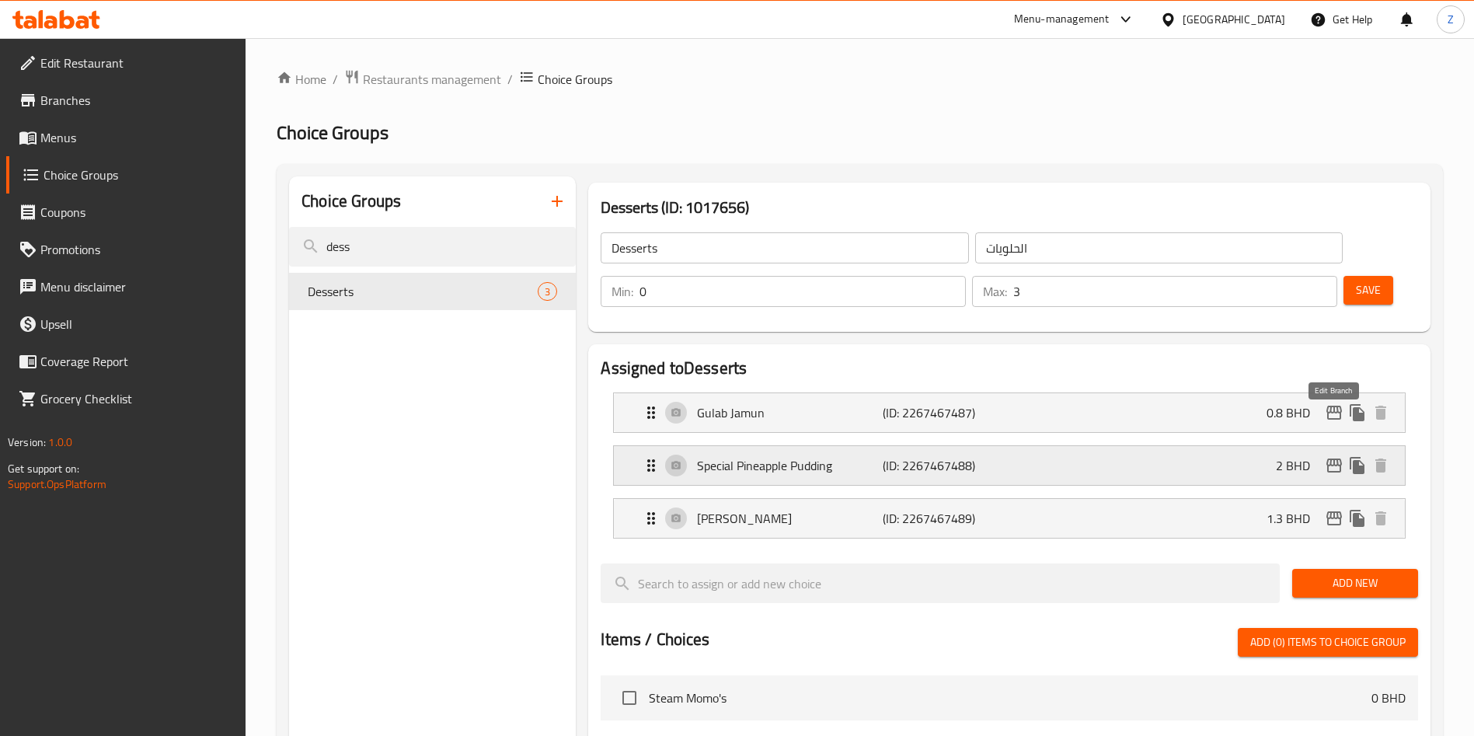
click at [1337, 458] on icon "edit" at bounding box center [1334, 465] width 16 height 14
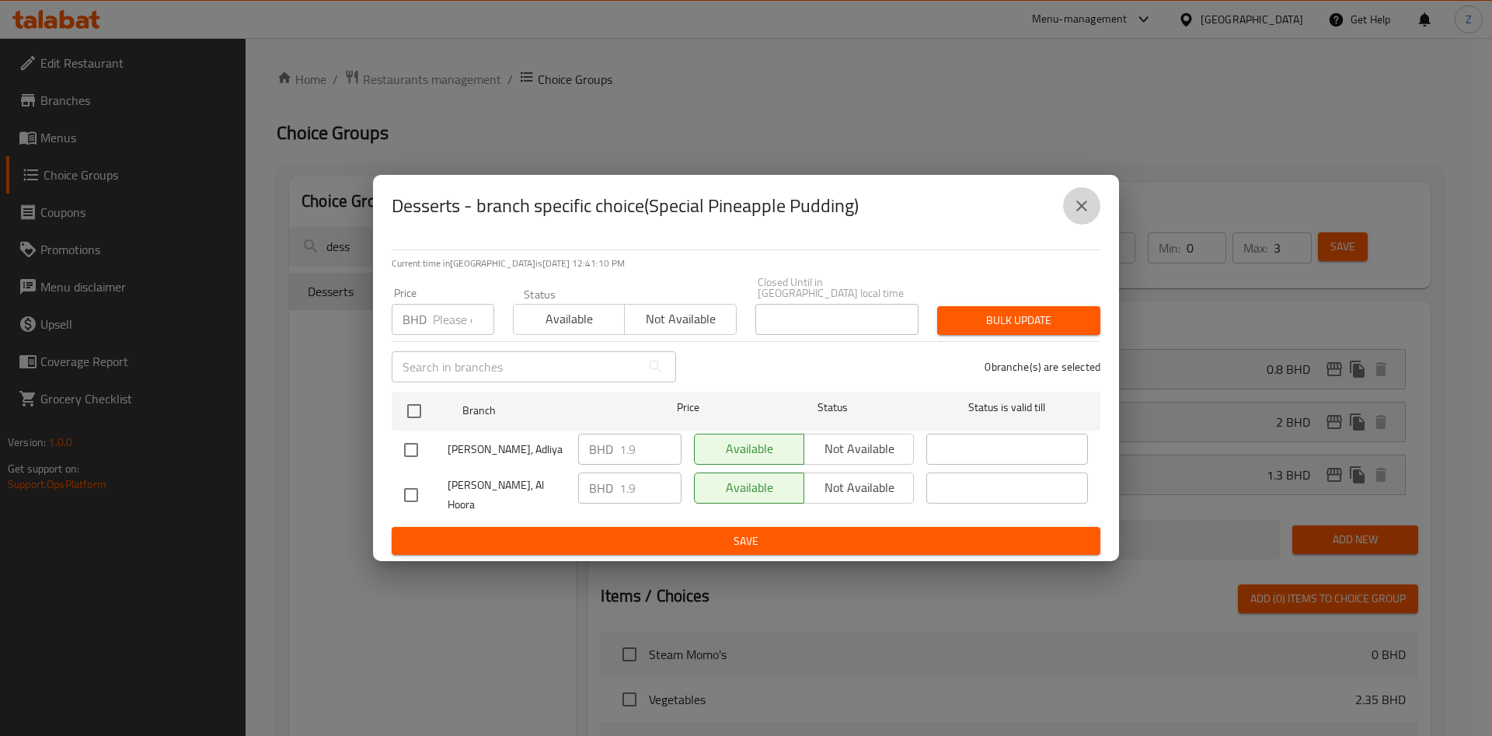
click at [1081, 211] on icon "close" at bounding box center [1081, 205] width 11 height 11
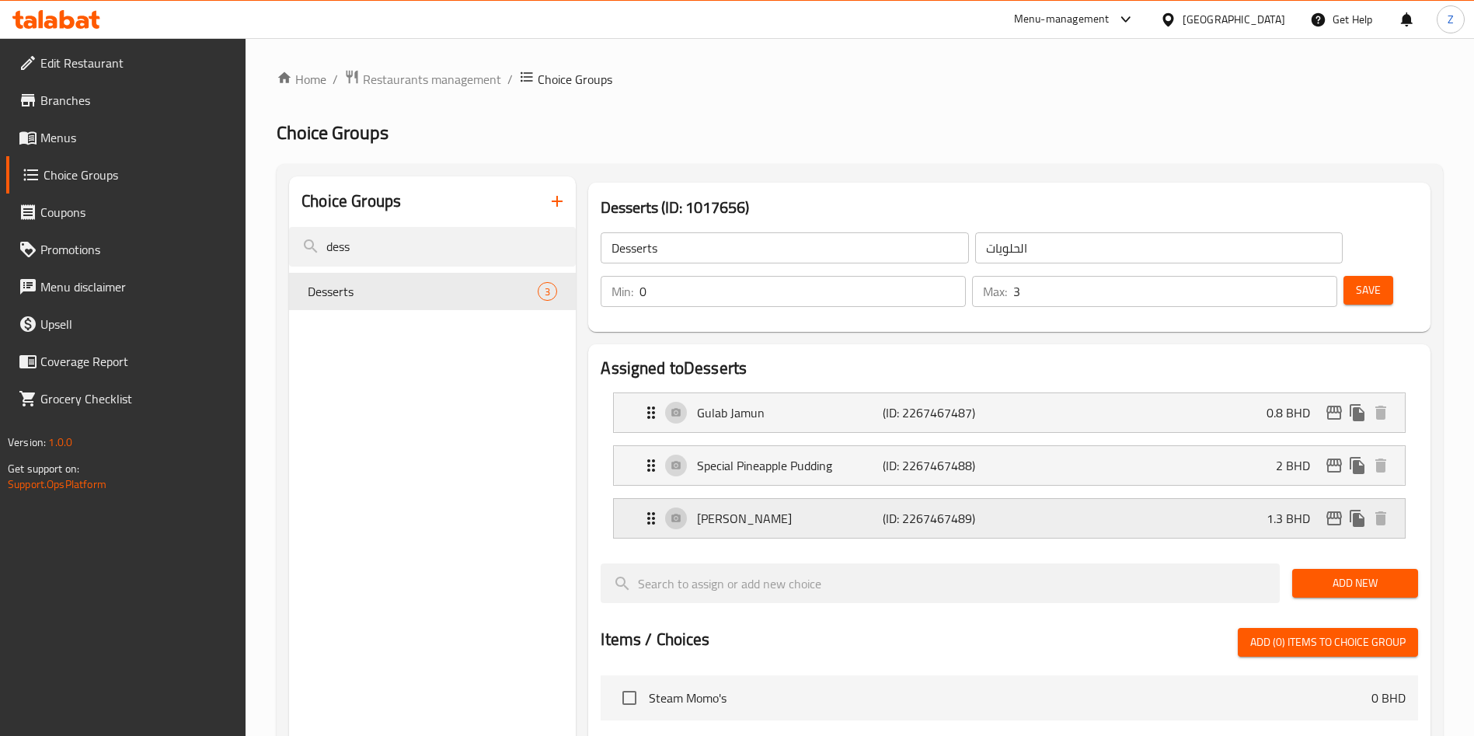
click at [1287, 509] on p "1.3 BHD" at bounding box center [1294, 518] width 56 height 19
click at [1329, 509] on icon "edit" at bounding box center [1334, 518] width 19 height 19
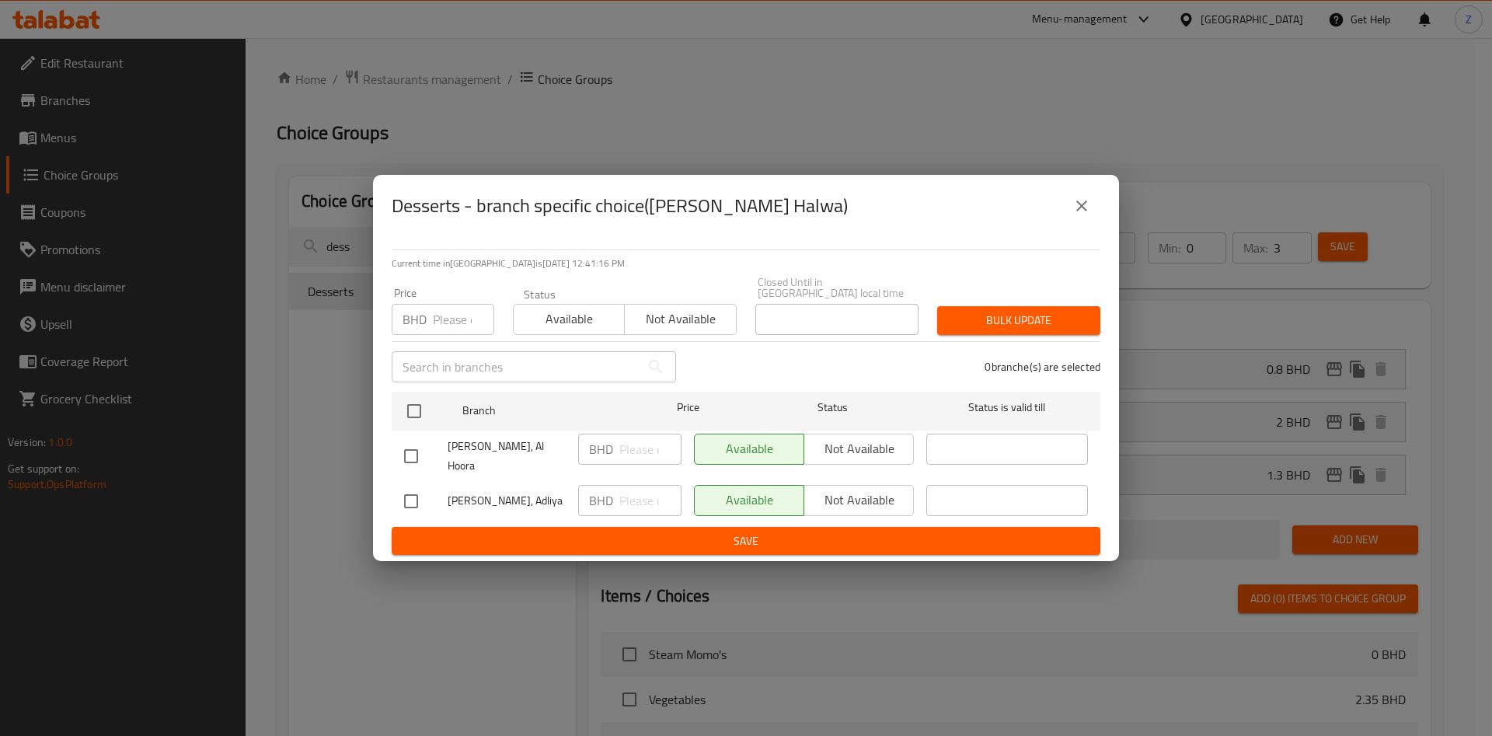
click at [1081, 215] on icon "close" at bounding box center [1081, 206] width 19 height 19
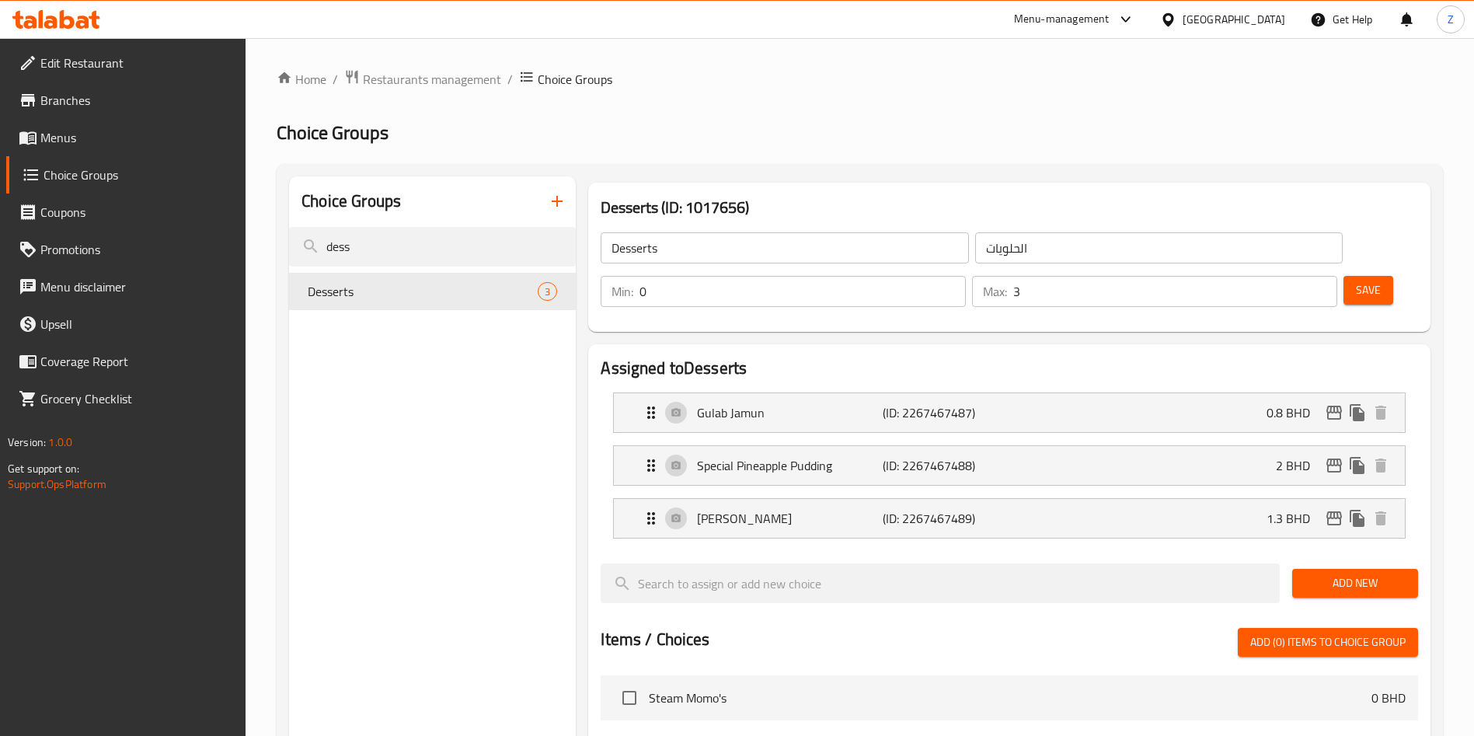
drag, startPoint x: 361, startPoint y: 242, endPoint x: 225, endPoint y: 263, distance: 138.2
click at [225, 263] on div "Edit Restaurant Branches Menus Choice Groups Coupons Promotions Menu disclaimer…" at bounding box center [737, 659] width 1474 height 1243
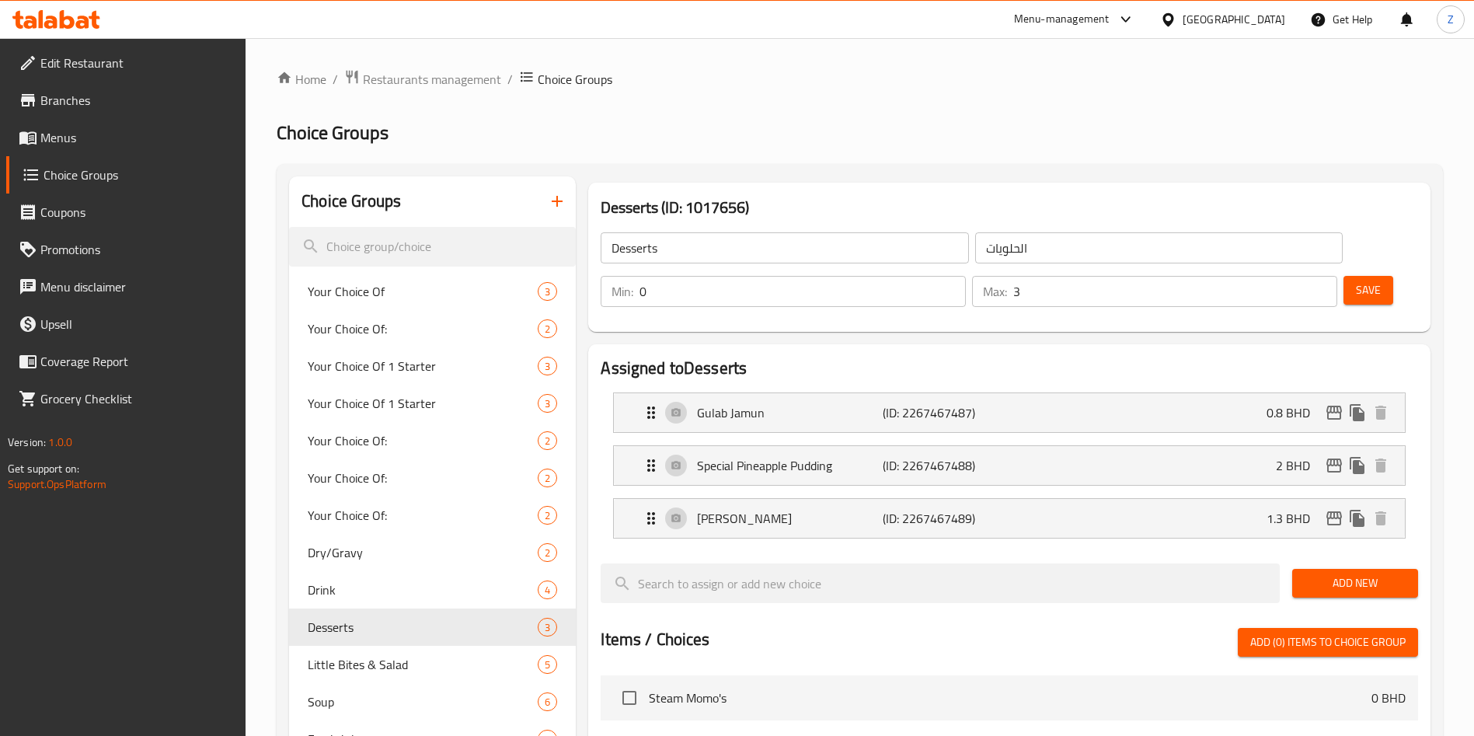
click at [103, 127] on link "Menus" at bounding box center [126, 137] width 240 height 37
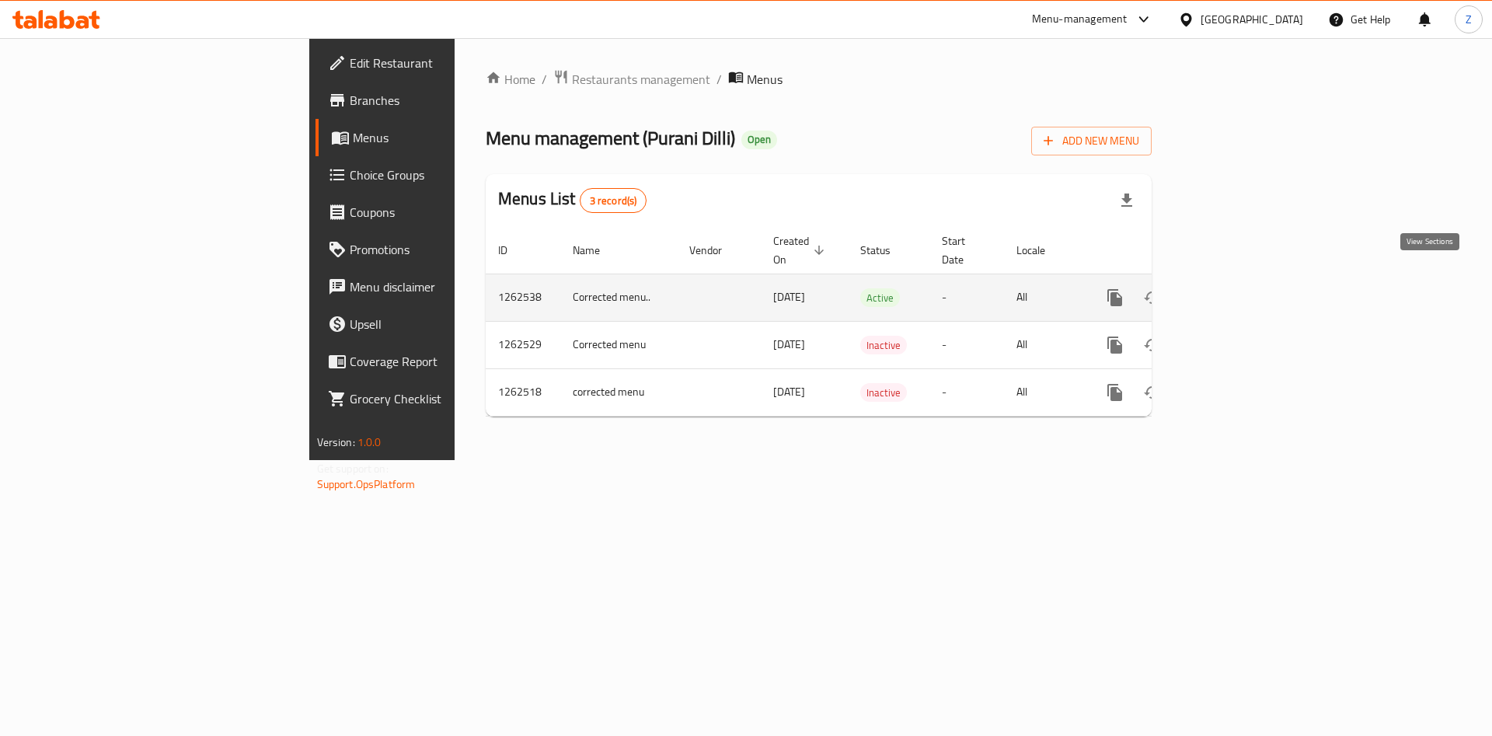
click at [1234, 291] on icon "enhanced table" at bounding box center [1227, 298] width 14 height 14
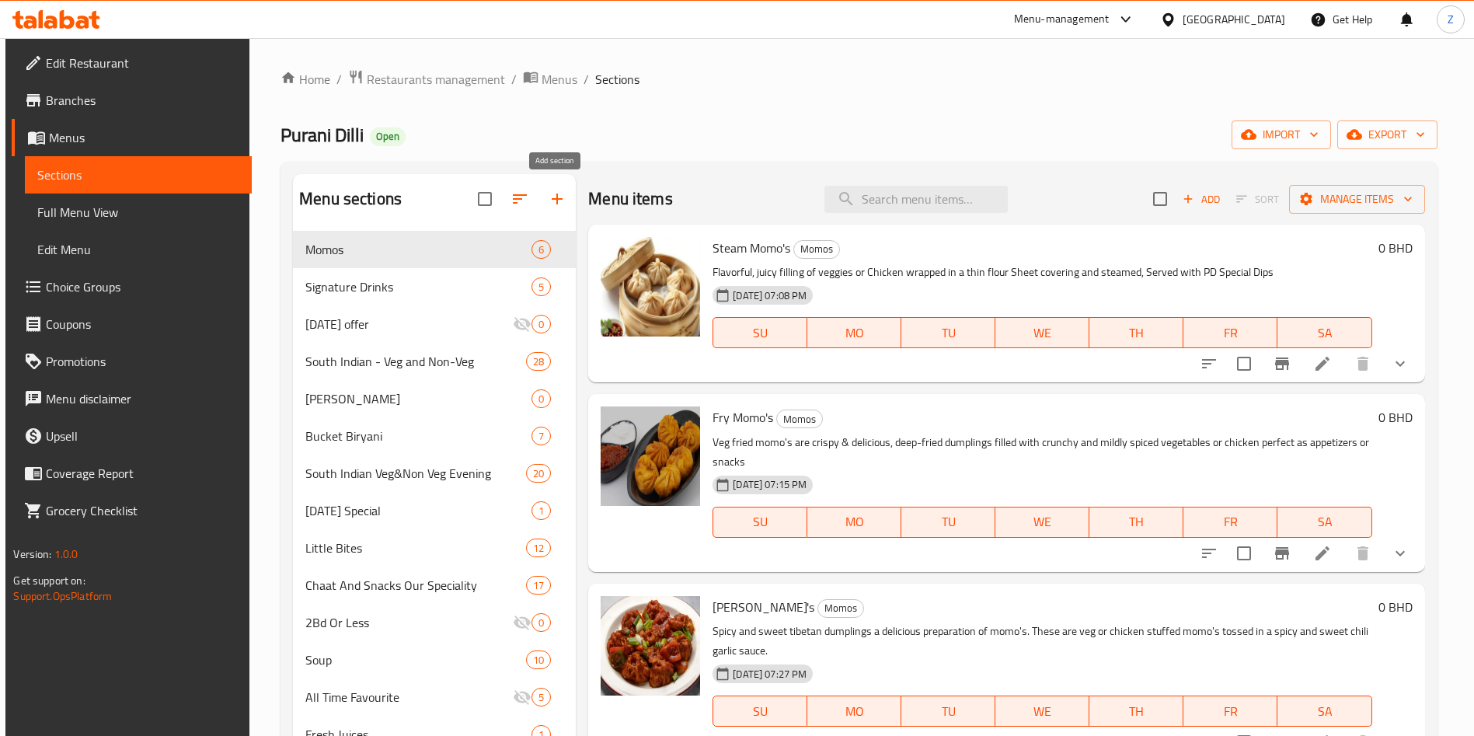
click at [564, 194] on icon "button" at bounding box center [557, 199] width 19 height 19
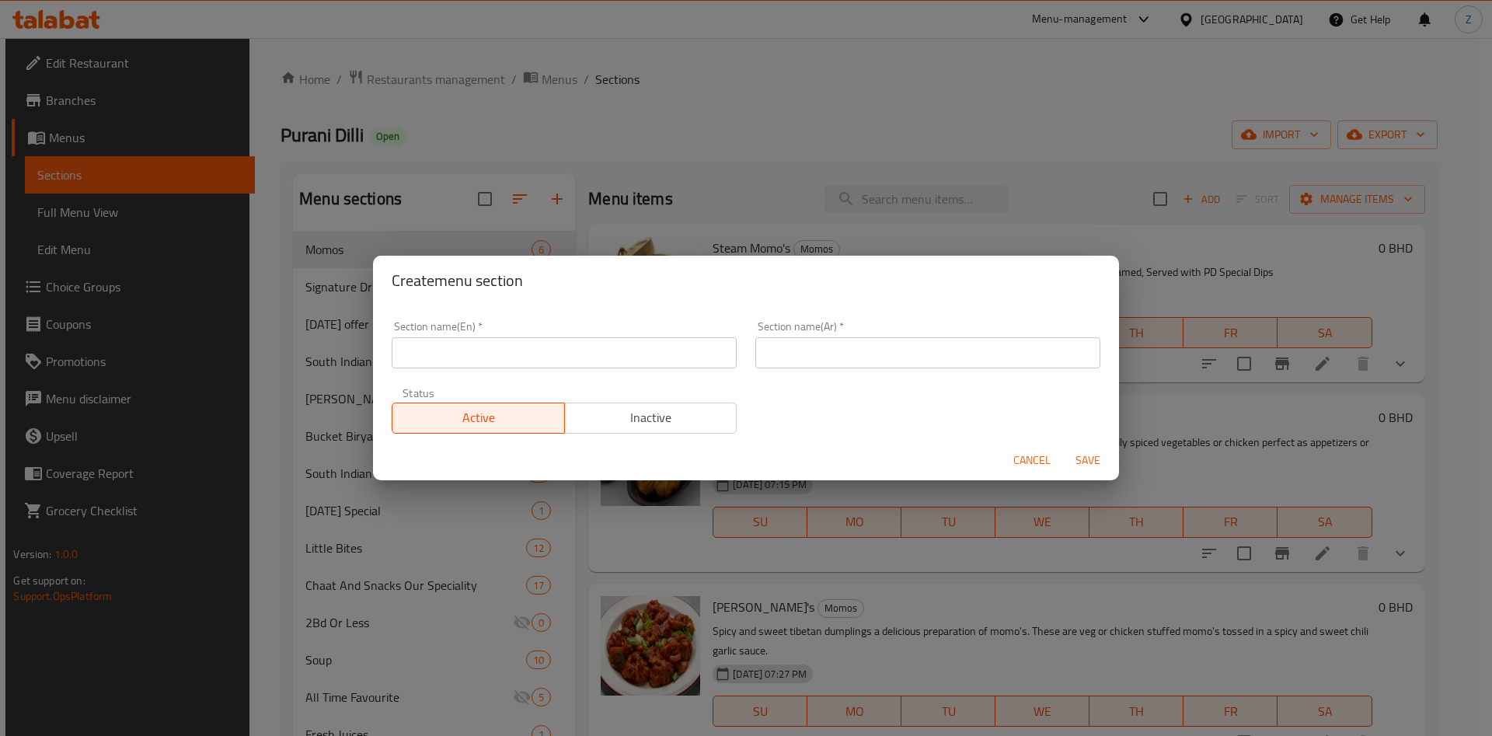
drag, startPoint x: 557, startPoint y: 354, endPoint x: 570, endPoint y: 368, distance: 19.2
click at [557, 354] on input "text" at bounding box center [564, 352] width 345 height 31
type input "30% off Best Sellers"
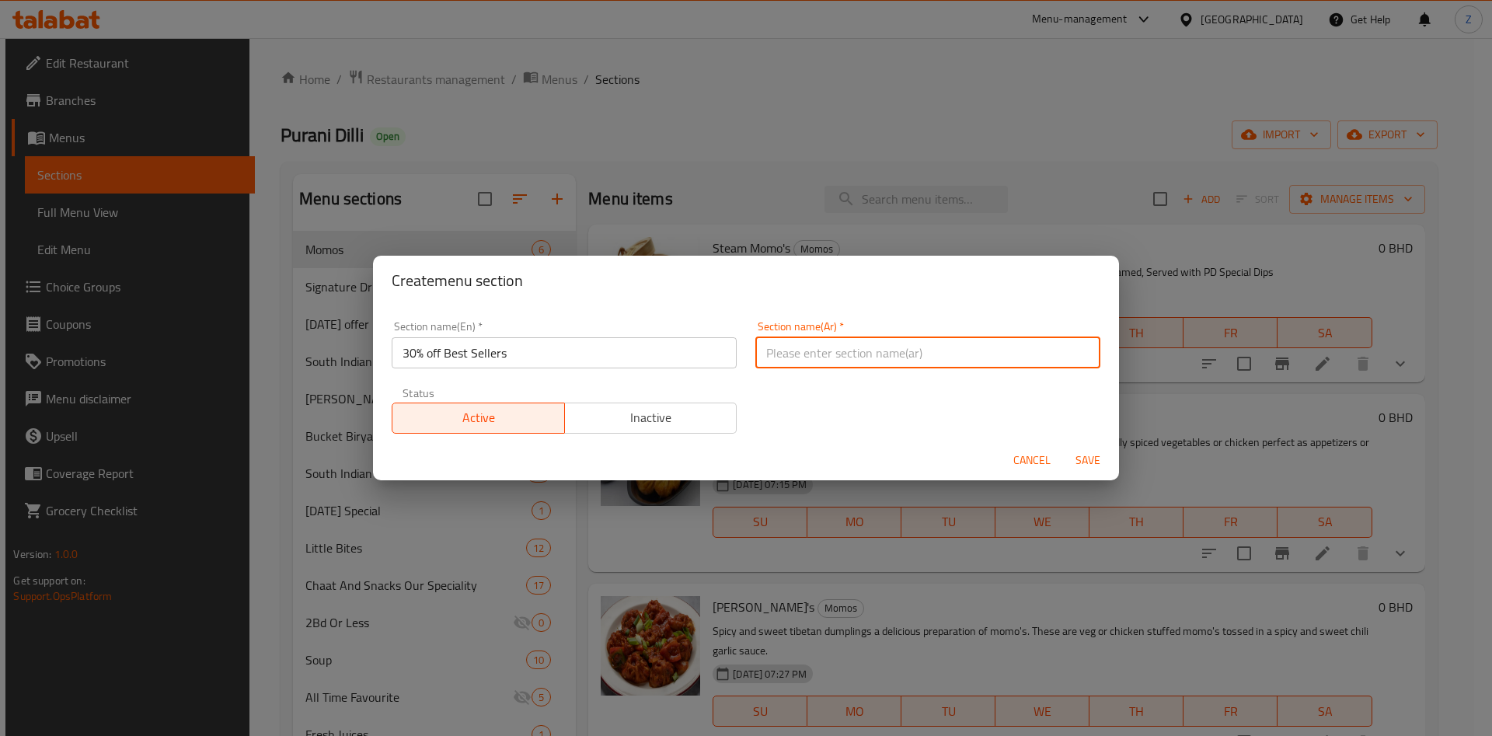
click at [856, 356] on input "text" at bounding box center [927, 352] width 345 height 31
type input "30% البست سلرز:"
click at [526, 350] on input "30% off Best Sellers" at bounding box center [564, 352] width 345 height 31
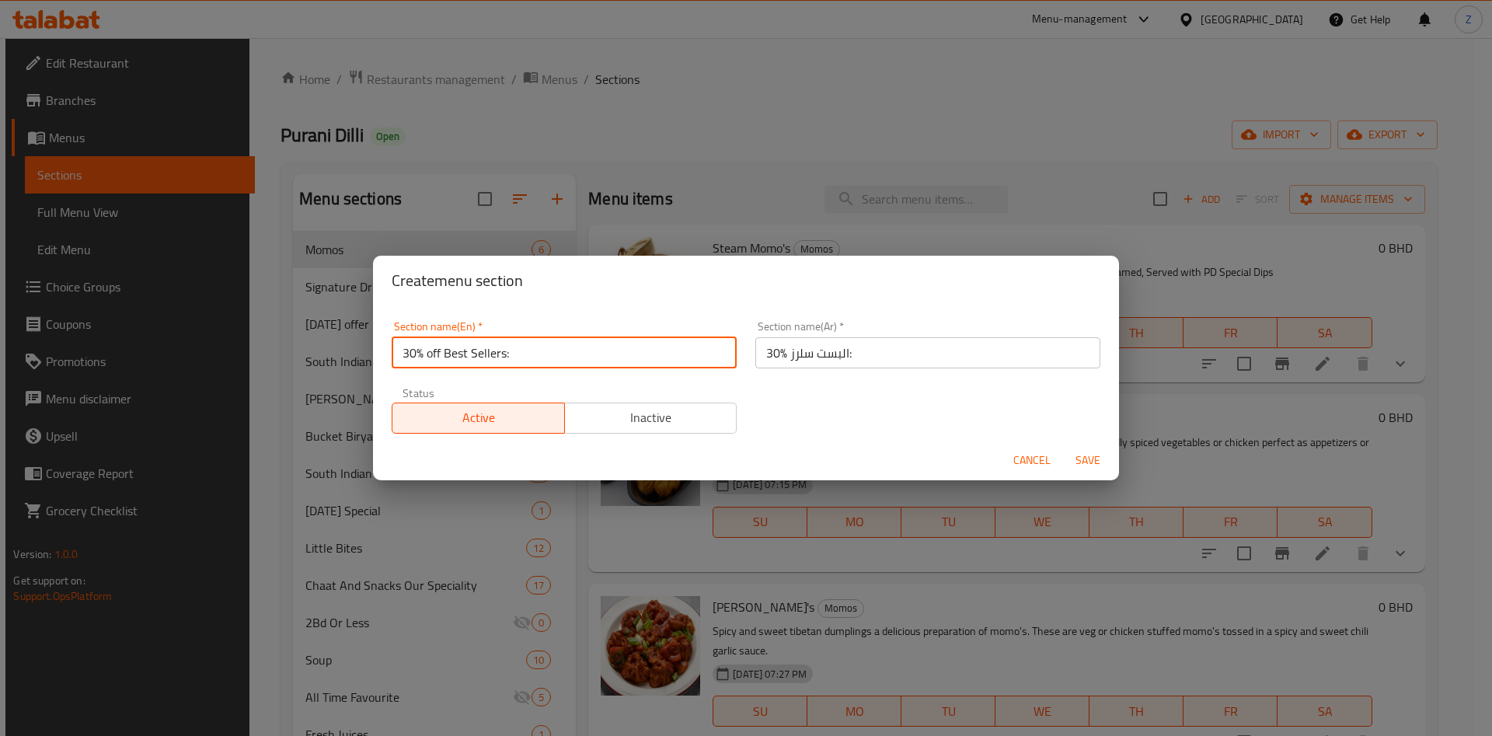
type input "30% off Best Sellers:"
click at [1087, 460] on span "Save" at bounding box center [1087, 460] width 37 height 19
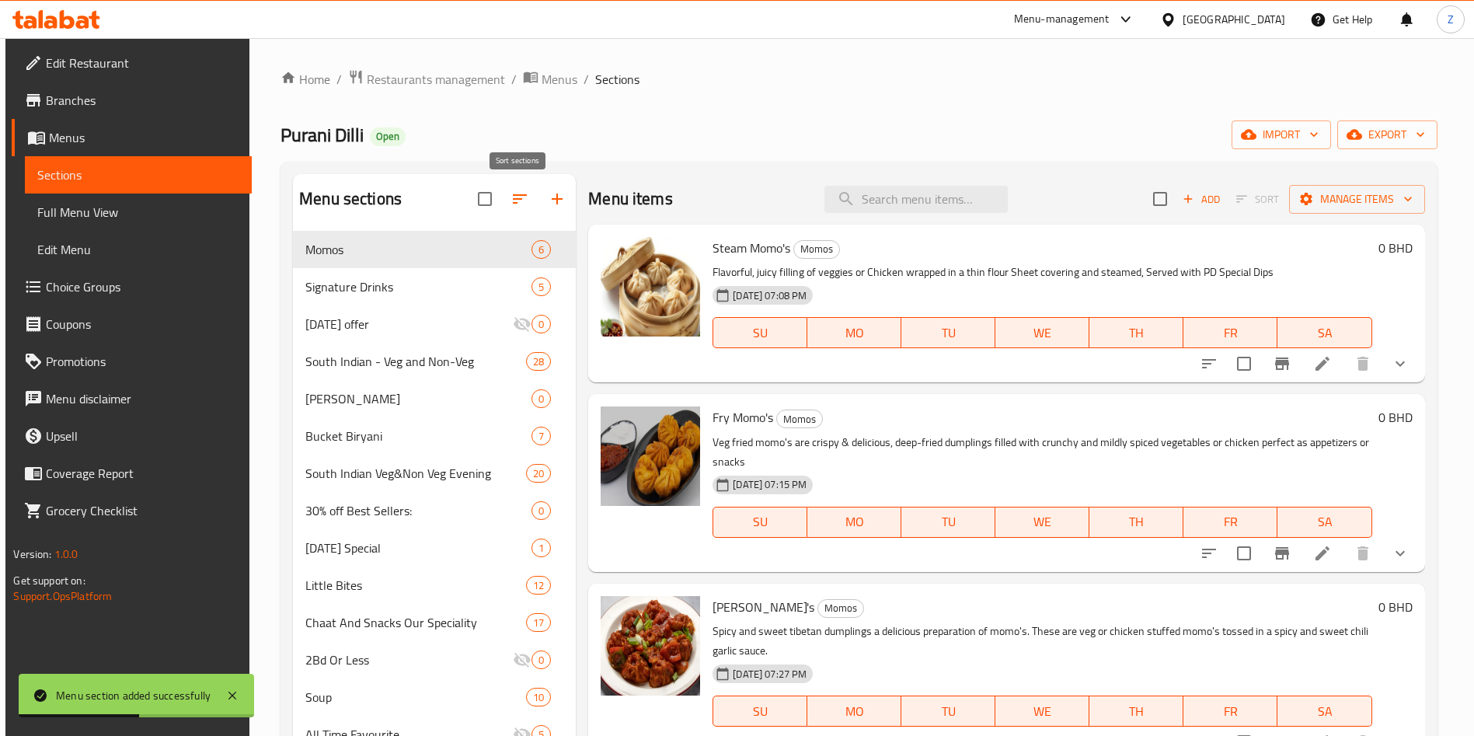
click at [520, 201] on icon "button" at bounding box center [519, 199] width 19 height 19
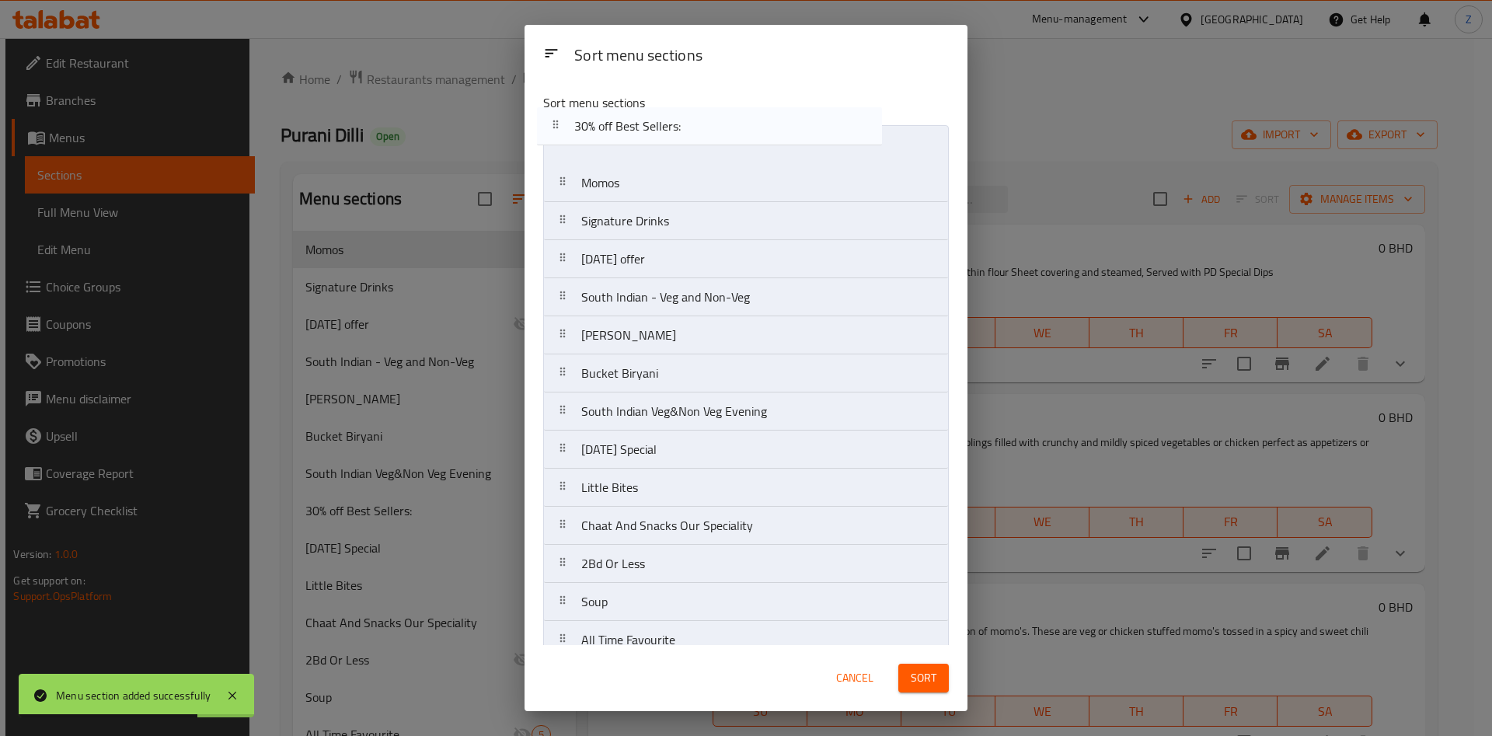
drag, startPoint x: 647, startPoint y: 428, endPoint x: 637, endPoint y: 151, distance: 277.6
click at [616, 132] on nav "Momos Signature Drinks [DATE] offer South Indian - Veg and Non-Veg Biryani Buck…" at bounding box center [746, 678] width 406 height 1106
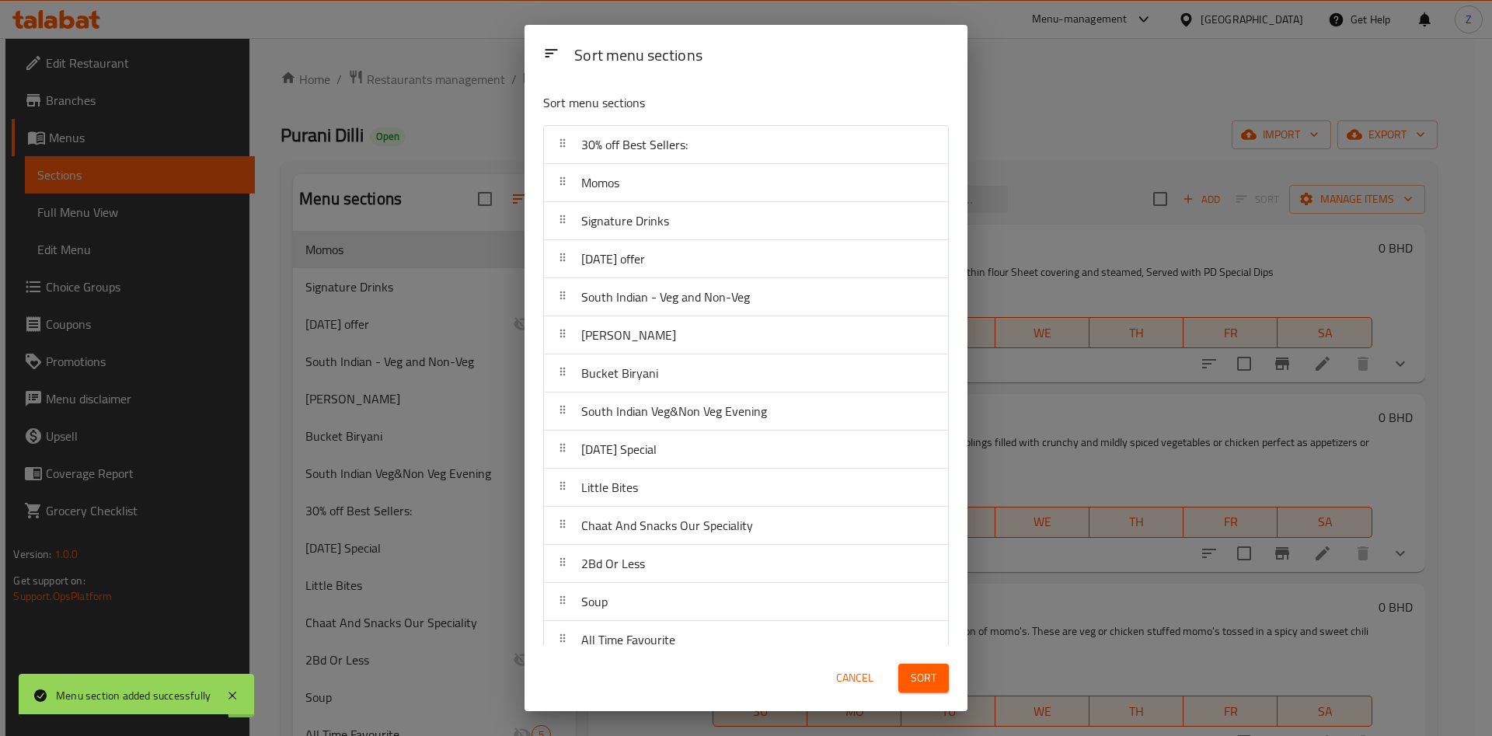
click at [911, 681] on span "Sort" at bounding box center [924, 677] width 26 height 19
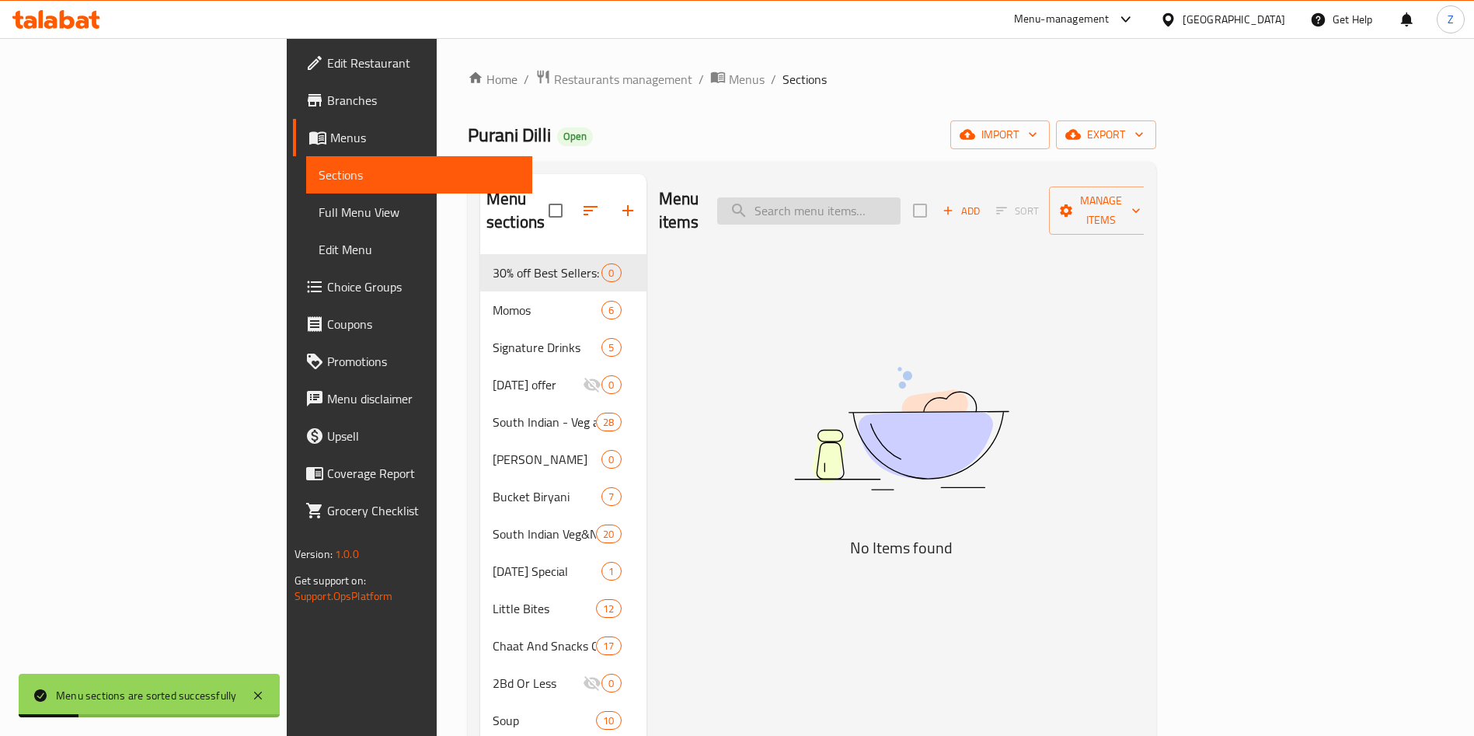
click at [899, 199] on input "search" at bounding box center [808, 210] width 183 height 27
click at [869, 200] on input "search" at bounding box center [808, 210] width 183 height 27
type input "ل"
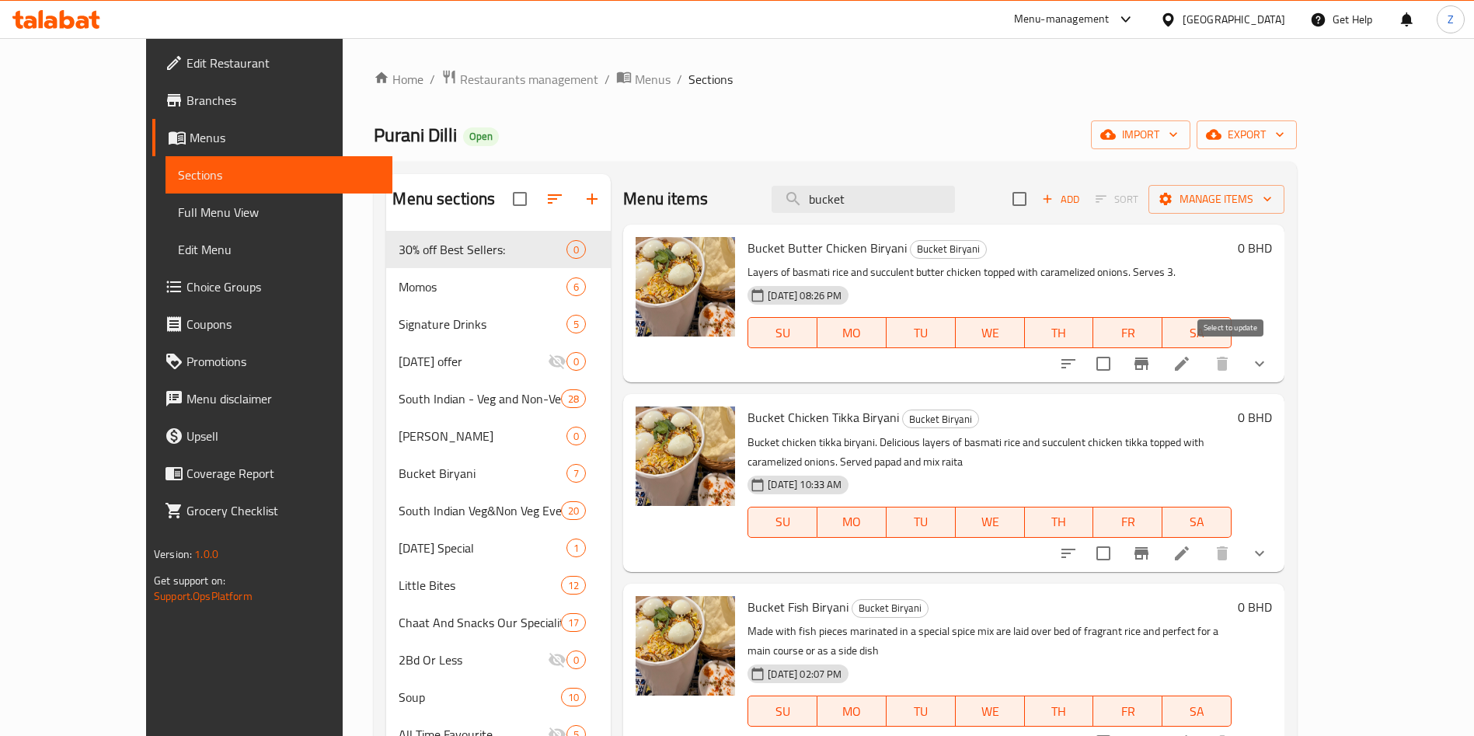
type input "bucket"
click at [1120, 368] on input "checkbox" at bounding box center [1103, 363] width 33 height 33
checkbox input "true"
click at [1269, 369] on icon "show more" at bounding box center [1259, 363] width 19 height 19
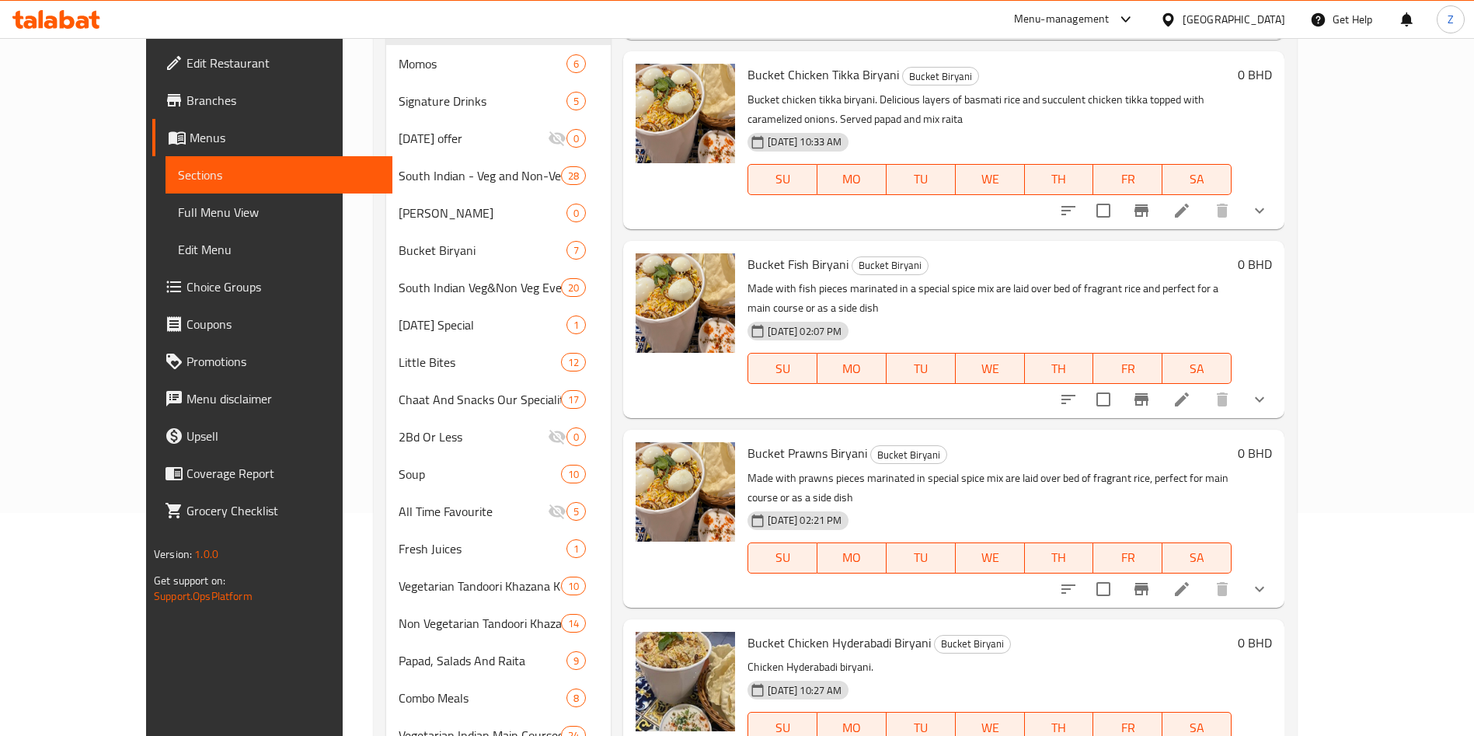
scroll to position [350, 0]
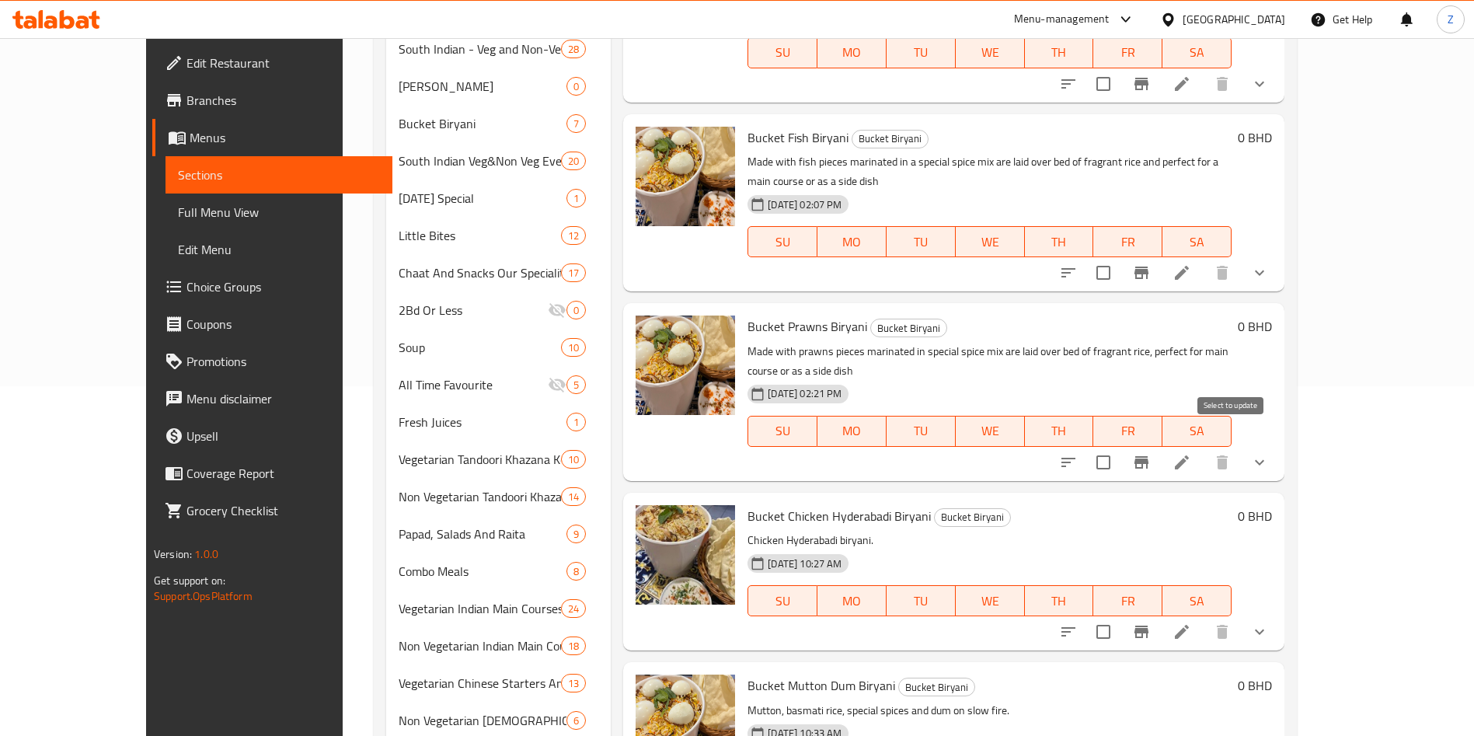
click at [1120, 446] on input "checkbox" at bounding box center [1103, 462] width 33 height 33
checkbox input "true"
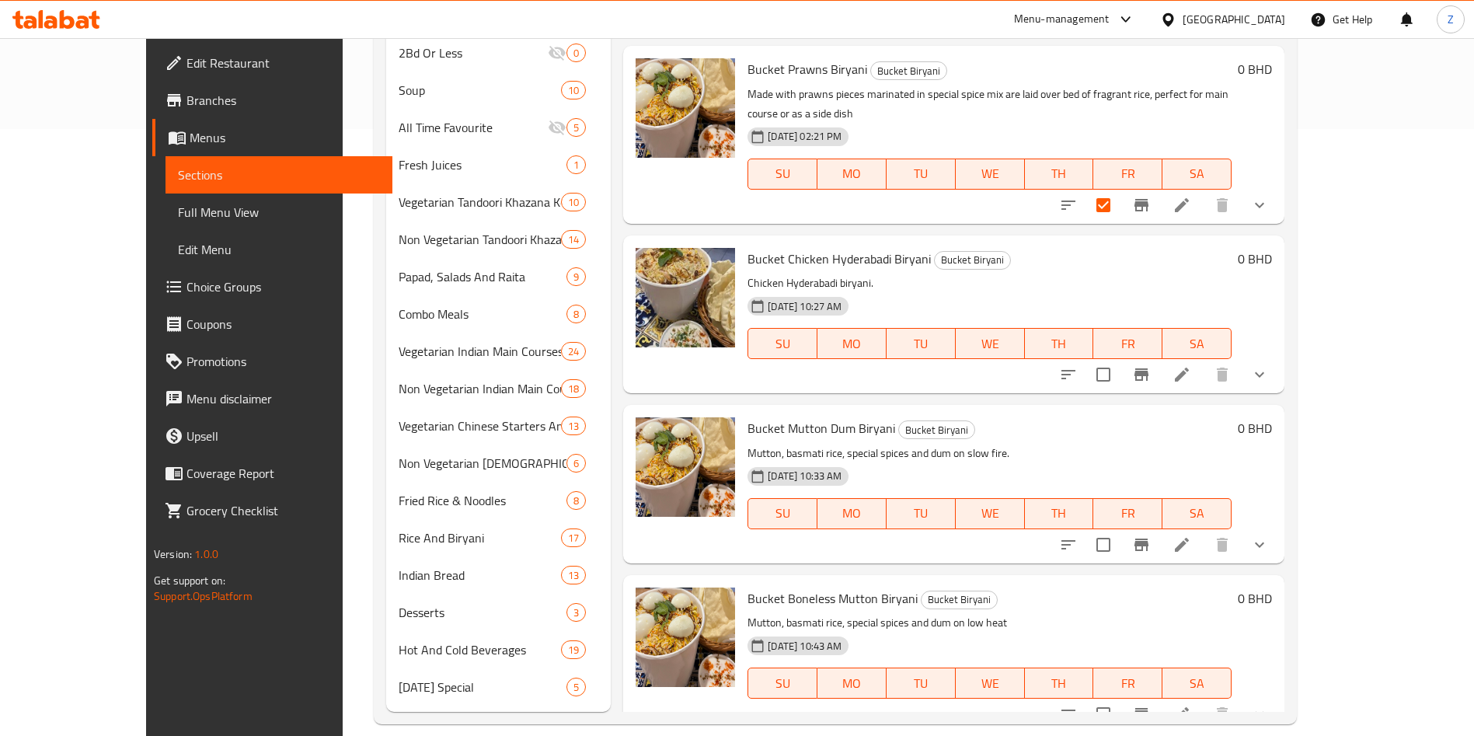
scroll to position [626, 0]
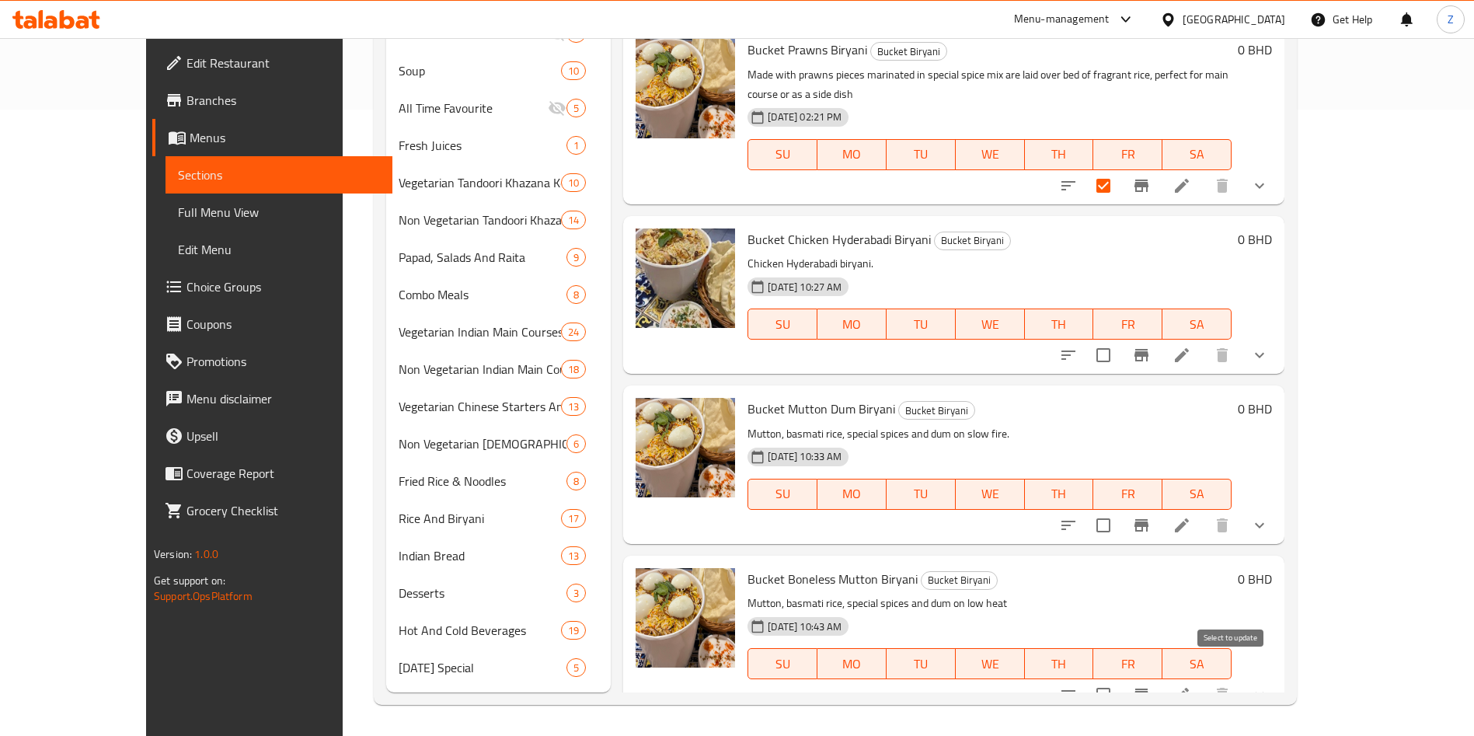
click at [1120, 678] on input "checkbox" at bounding box center [1103, 694] width 33 height 33
checkbox input "true"
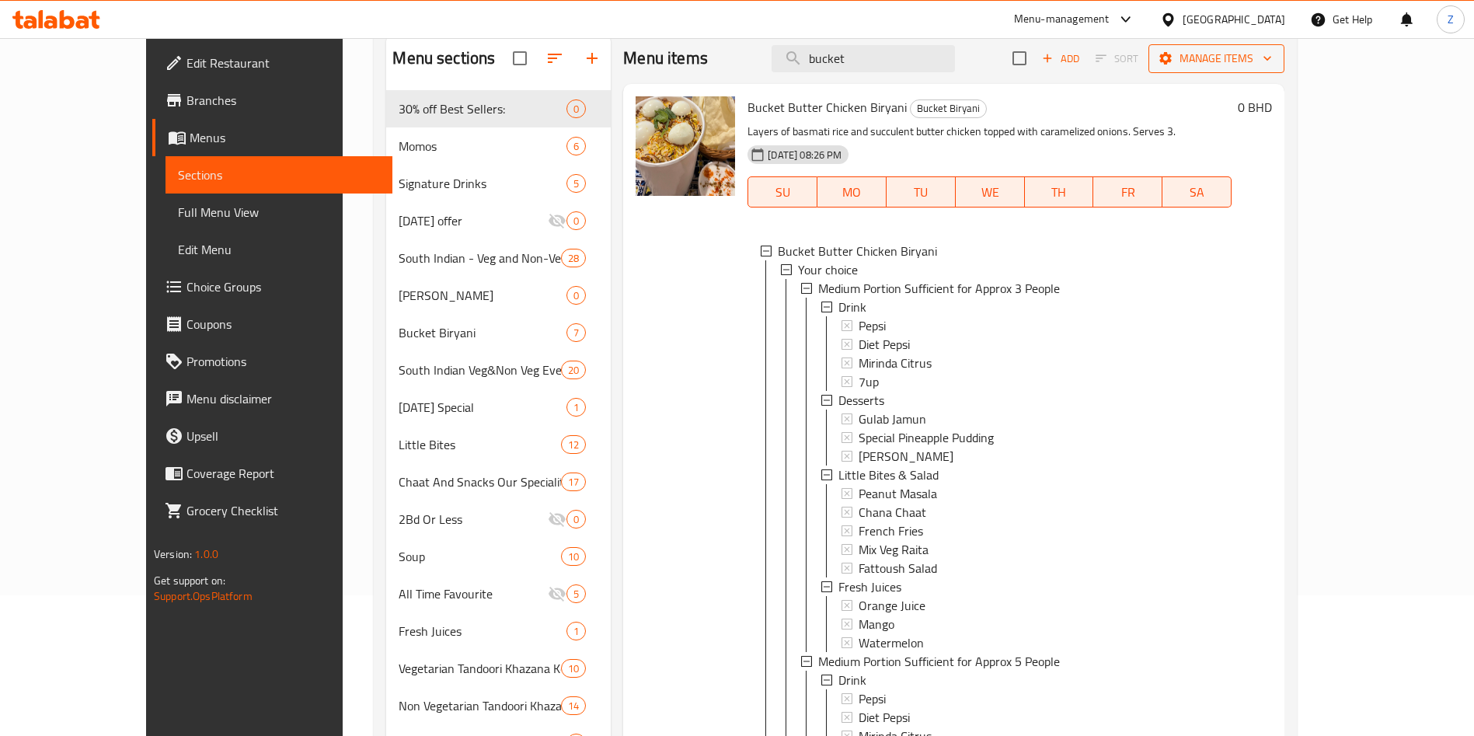
scroll to position [0, 0]
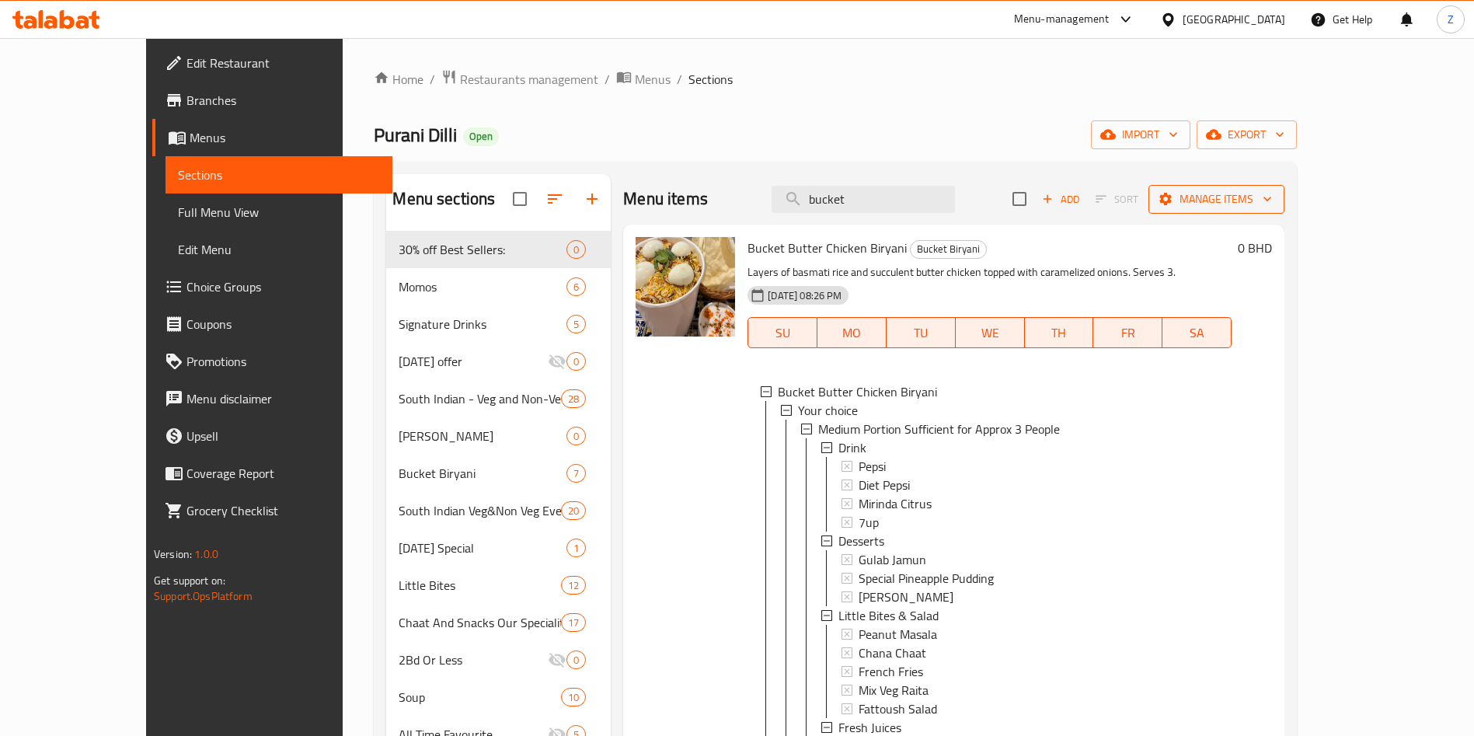
click at [1272, 205] on span "Manage items" at bounding box center [1216, 199] width 111 height 19
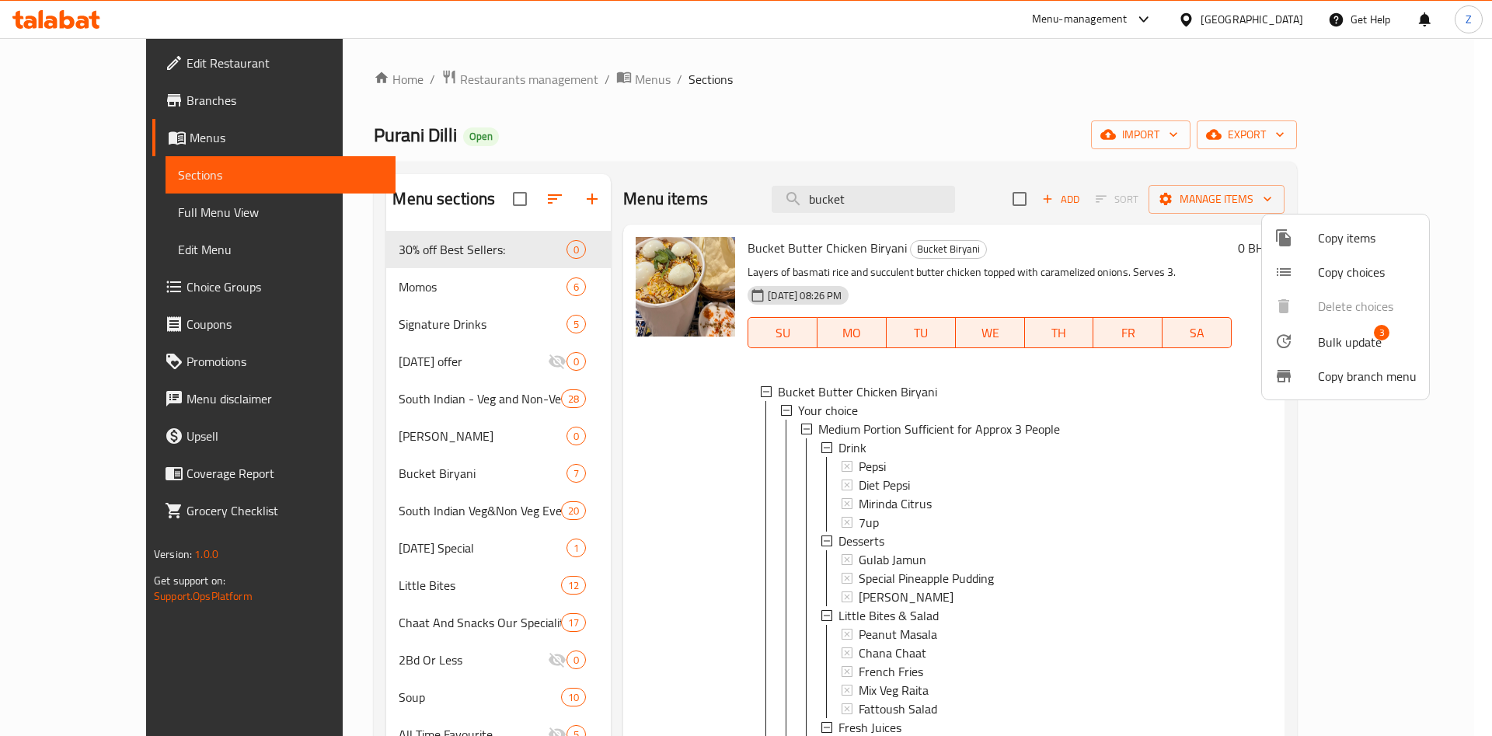
click at [1386, 343] on span "Bulk update 3" at bounding box center [1367, 341] width 99 height 20
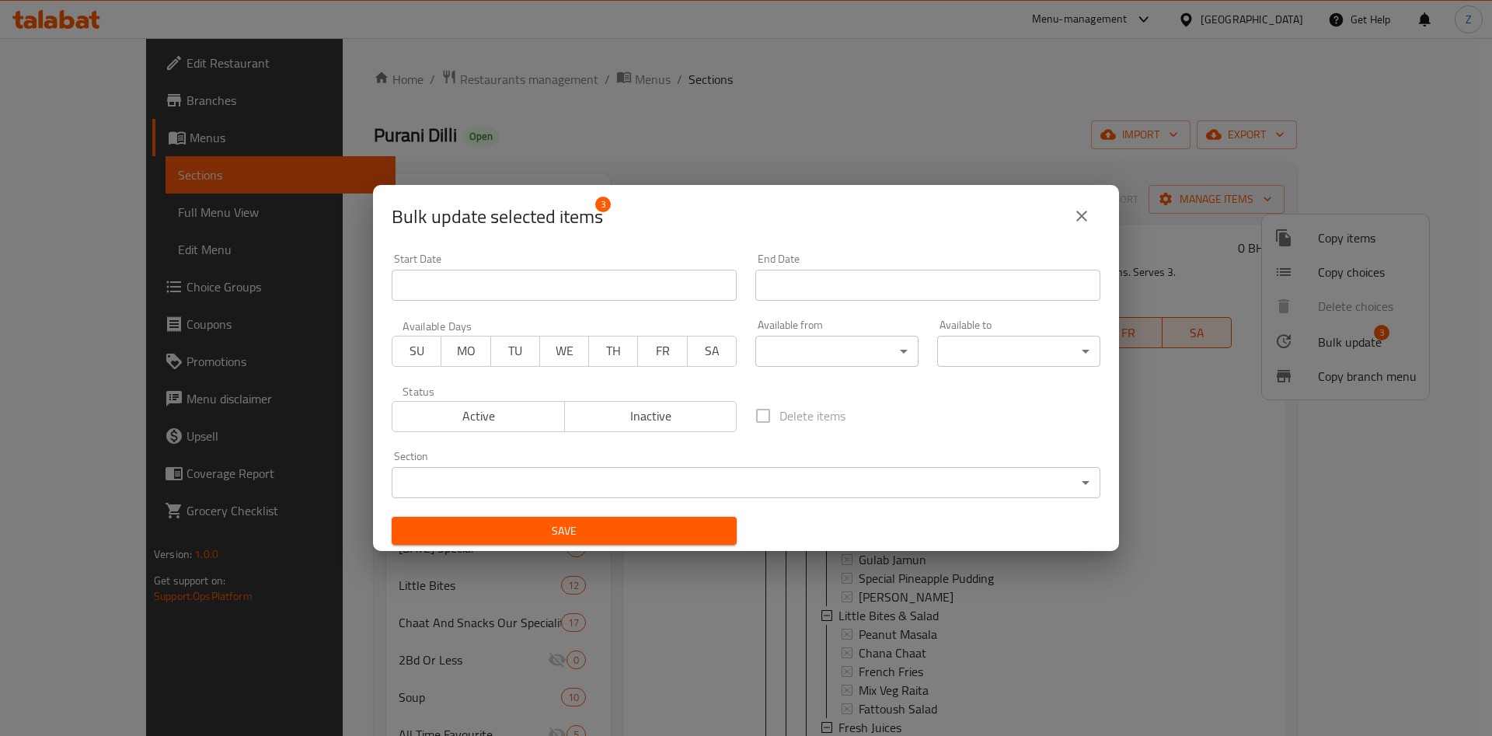
click at [504, 470] on body "​ Menu-management [GEOGRAPHIC_DATA] Get Help Z Edit Restaurant Branches Menus S…" at bounding box center [746, 387] width 1492 height 698
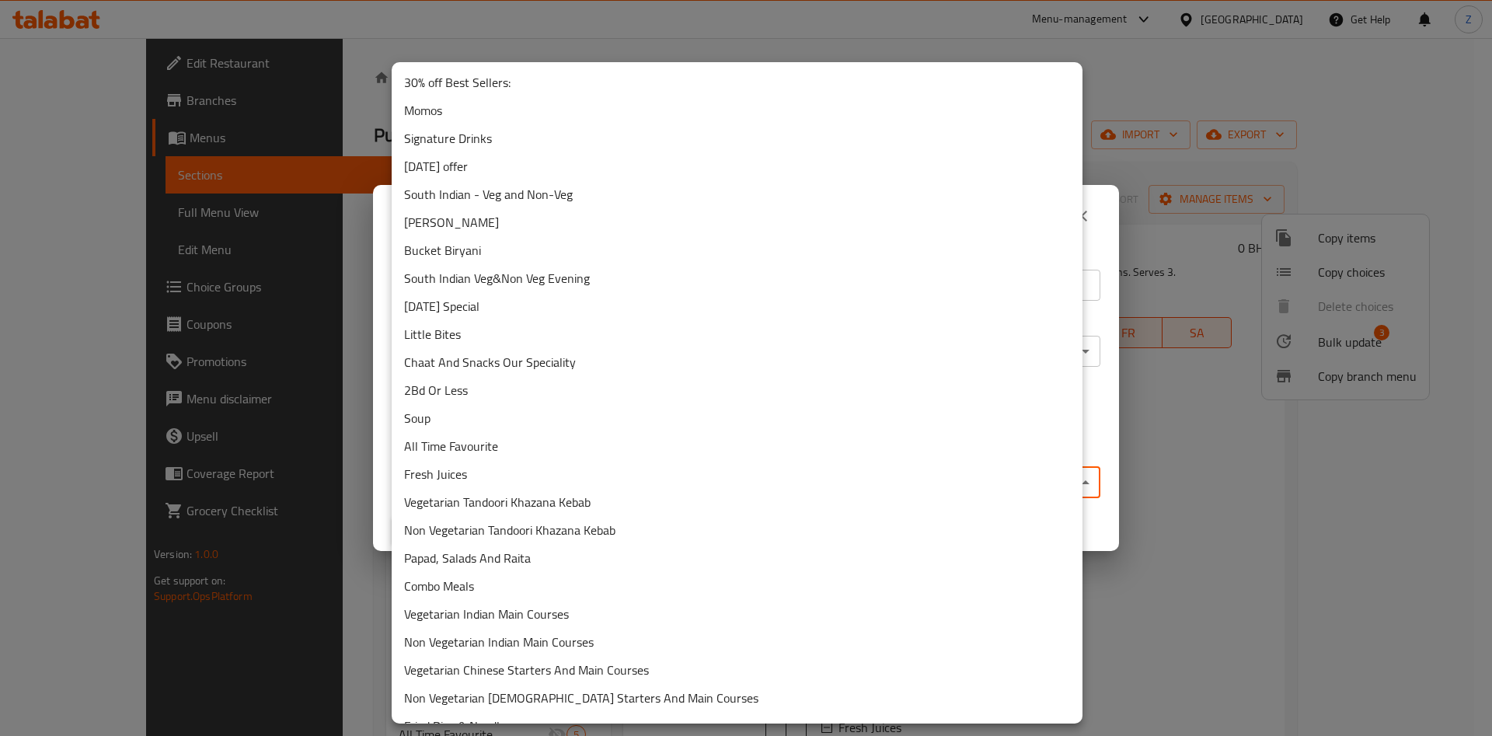
click at [454, 78] on li "30% off Best Sellers:" at bounding box center [737, 82] width 691 height 28
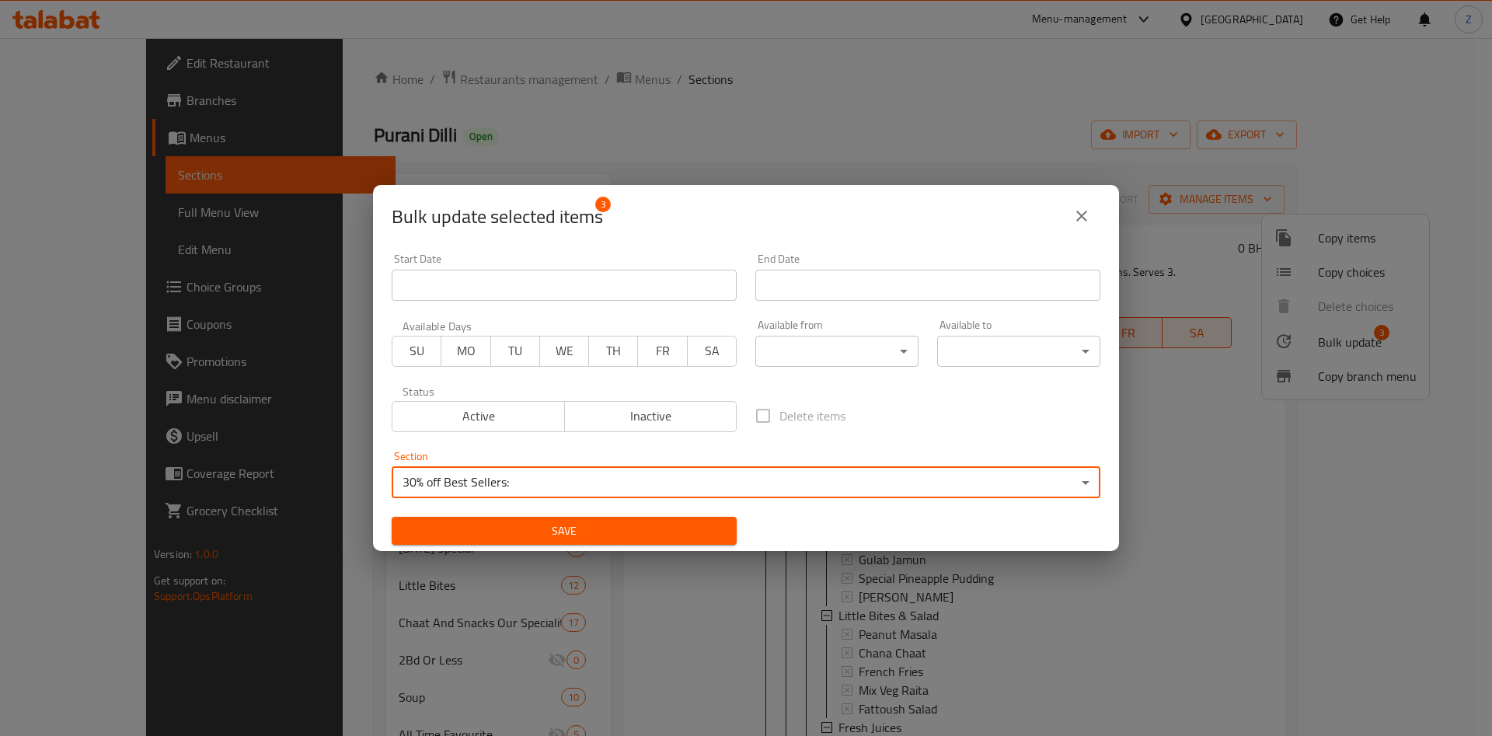
click at [578, 531] on span "Save" at bounding box center [564, 530] width 320 height 19
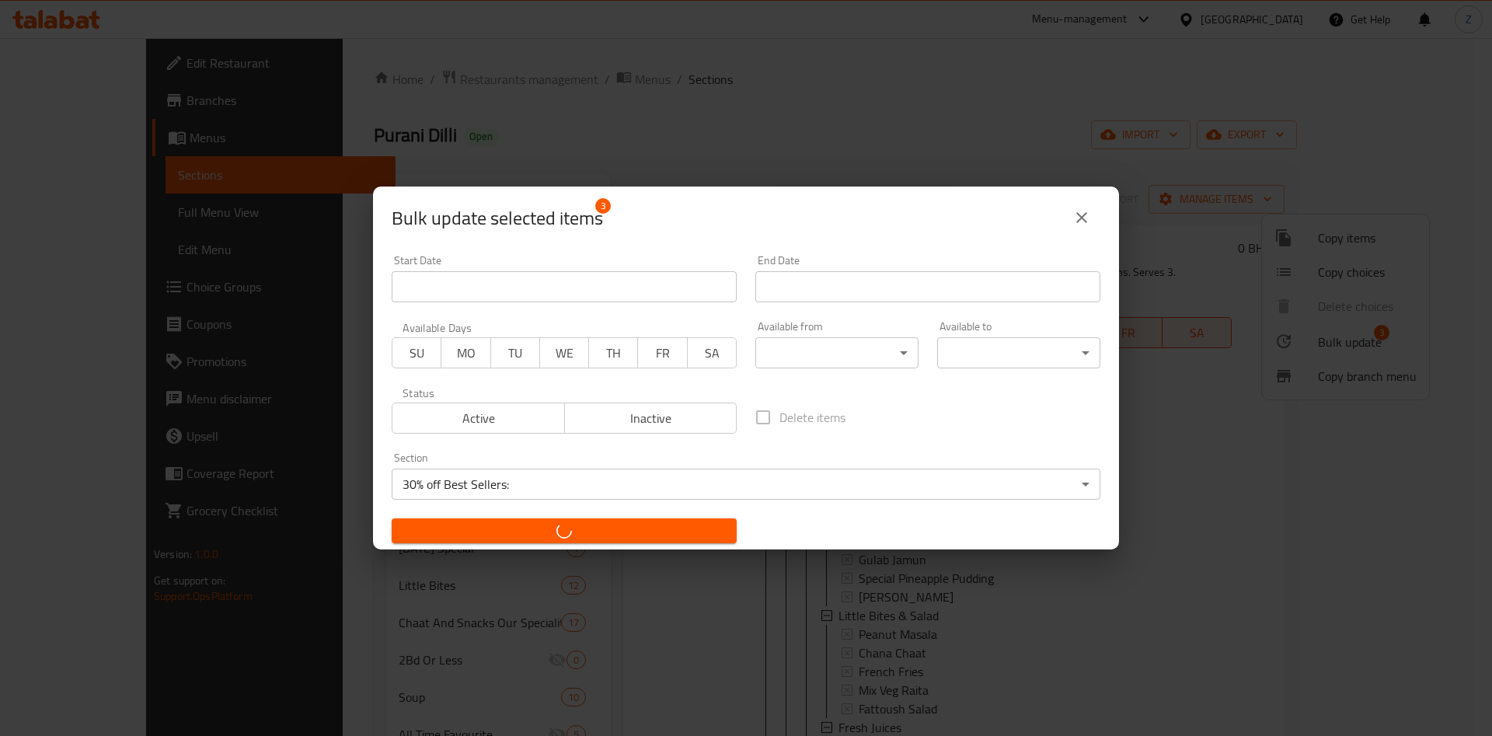
checkbox input "false"
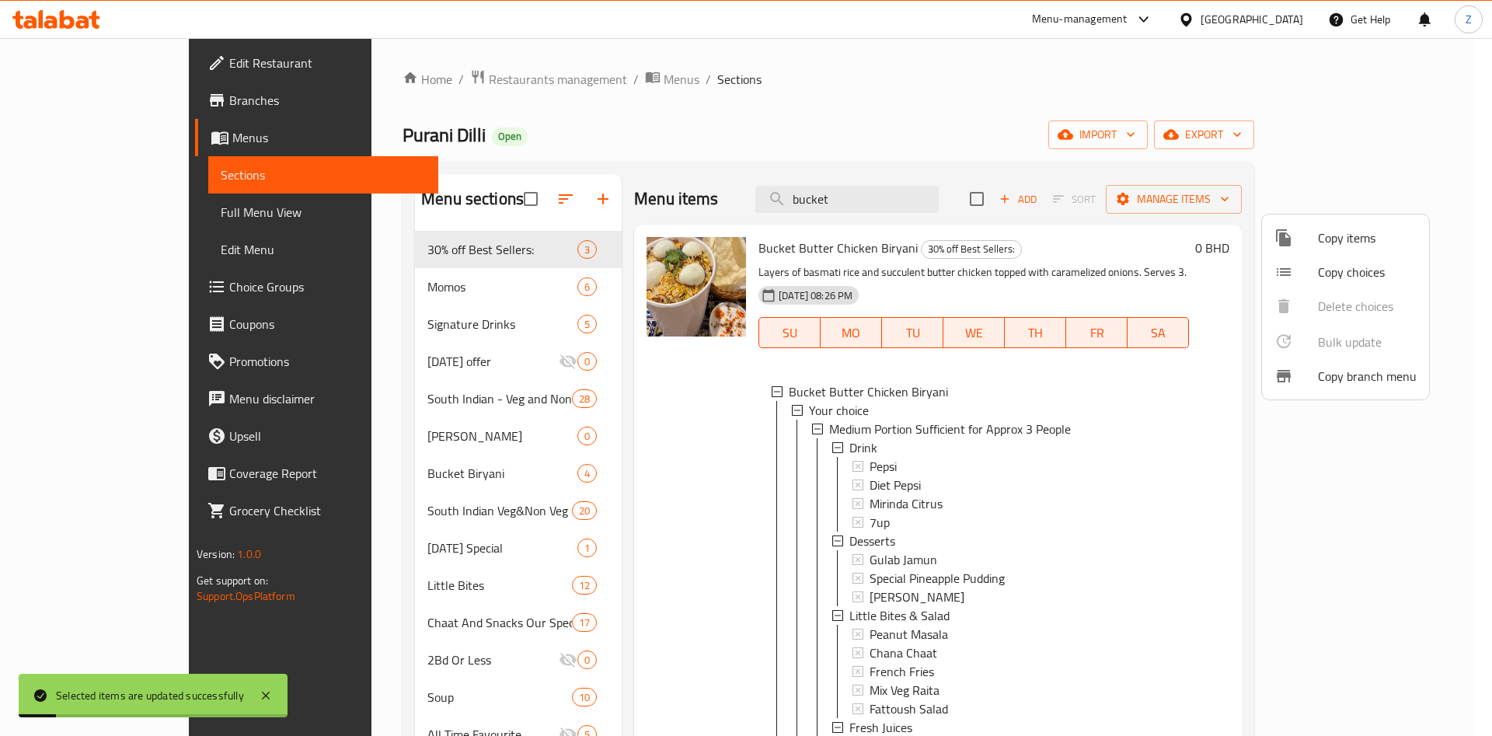
click at [409, 251] on div at bounding box center [746, 368] width 1492 height 736
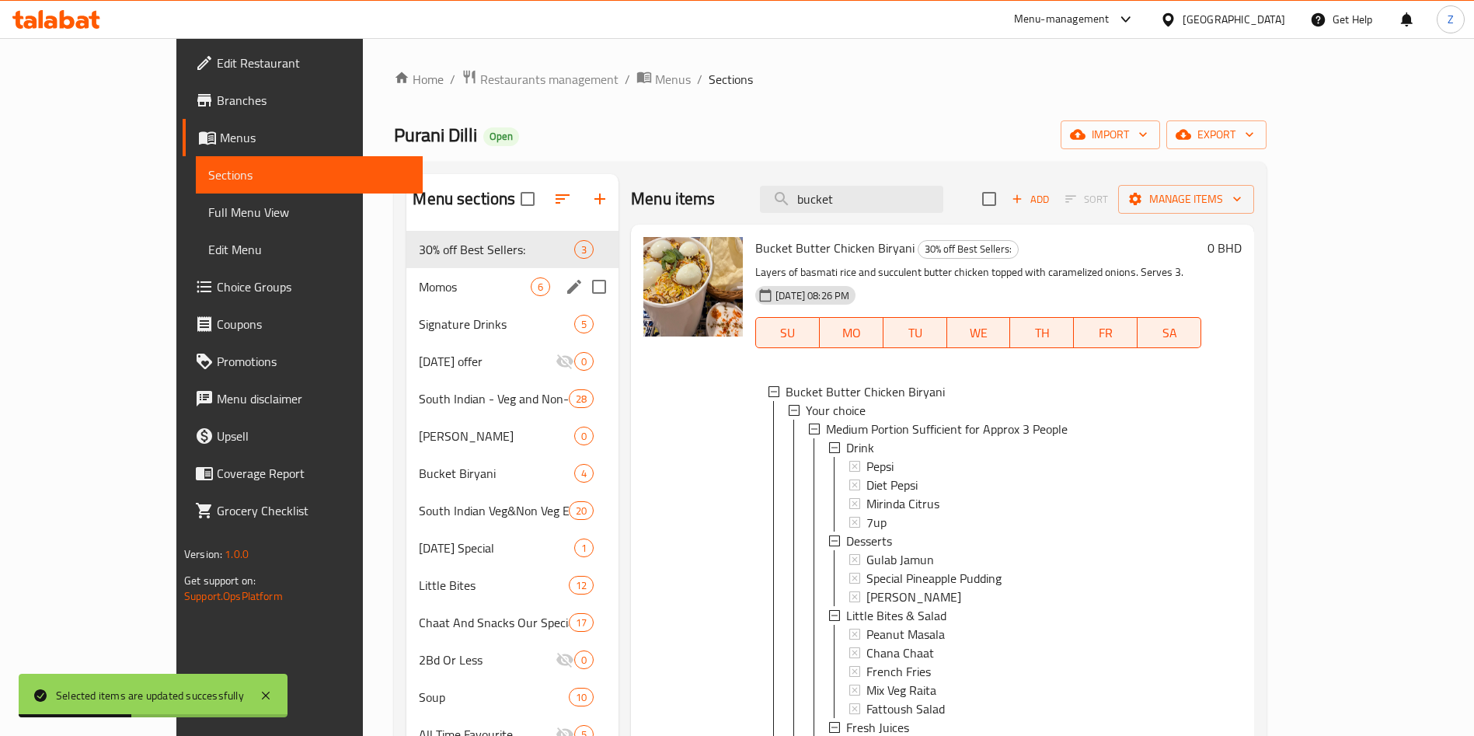
click at [406, 299] on div "Momos 6" at bounding box center [512, 286] width 212 height 37
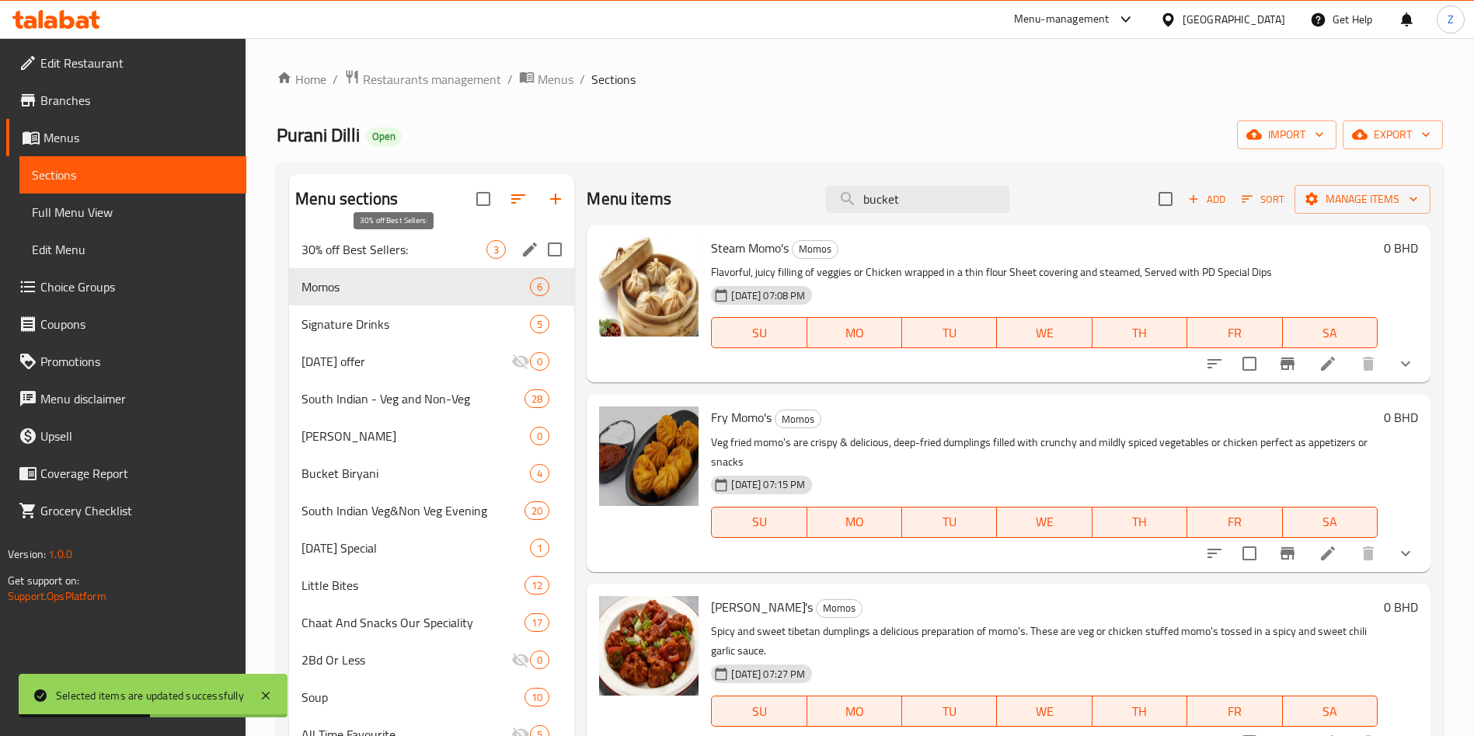
click at [364, 251] on span "30% off Best Sellers:" at bounding box center [393, 249] width 185 height 19
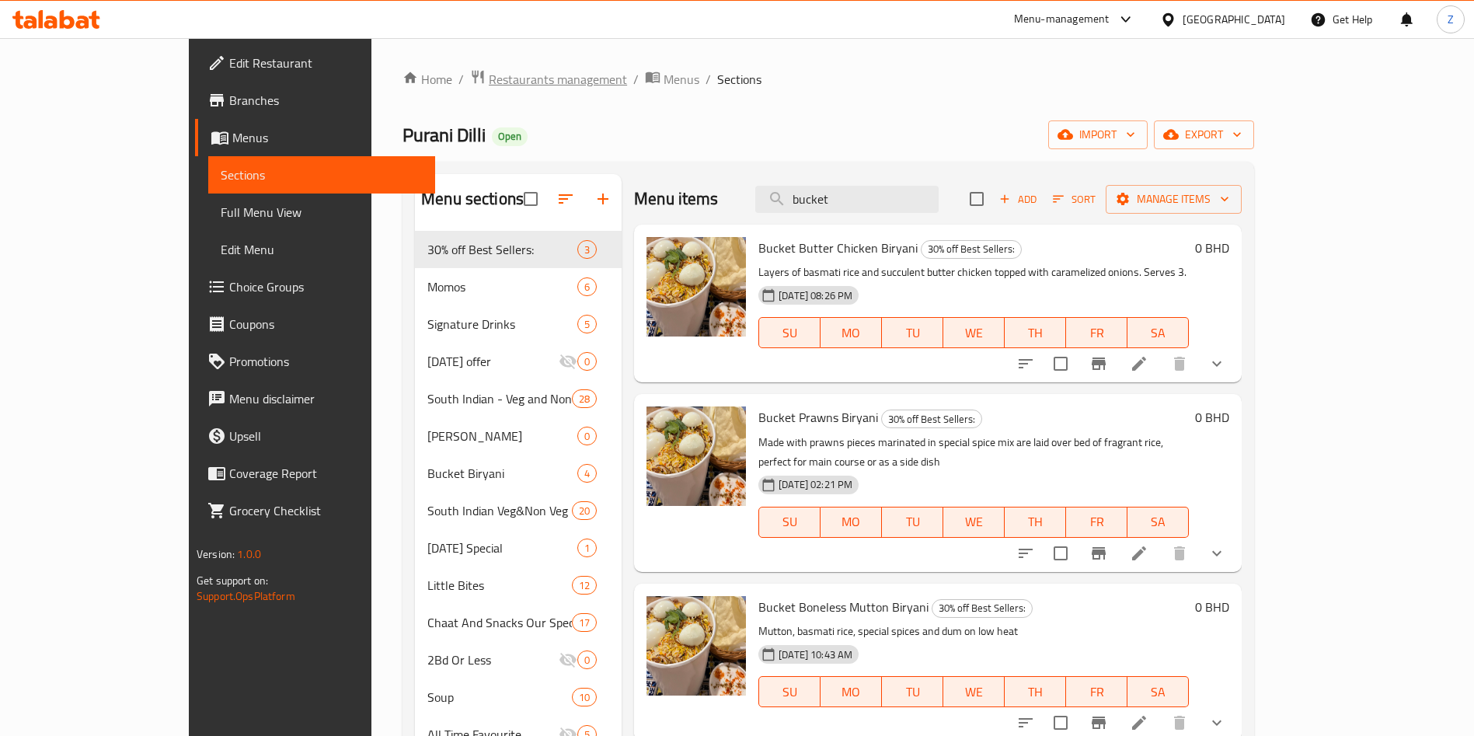
click at [489, 77] on span "Restaurants management" at bounding box center [558, 79] width 138 height 19
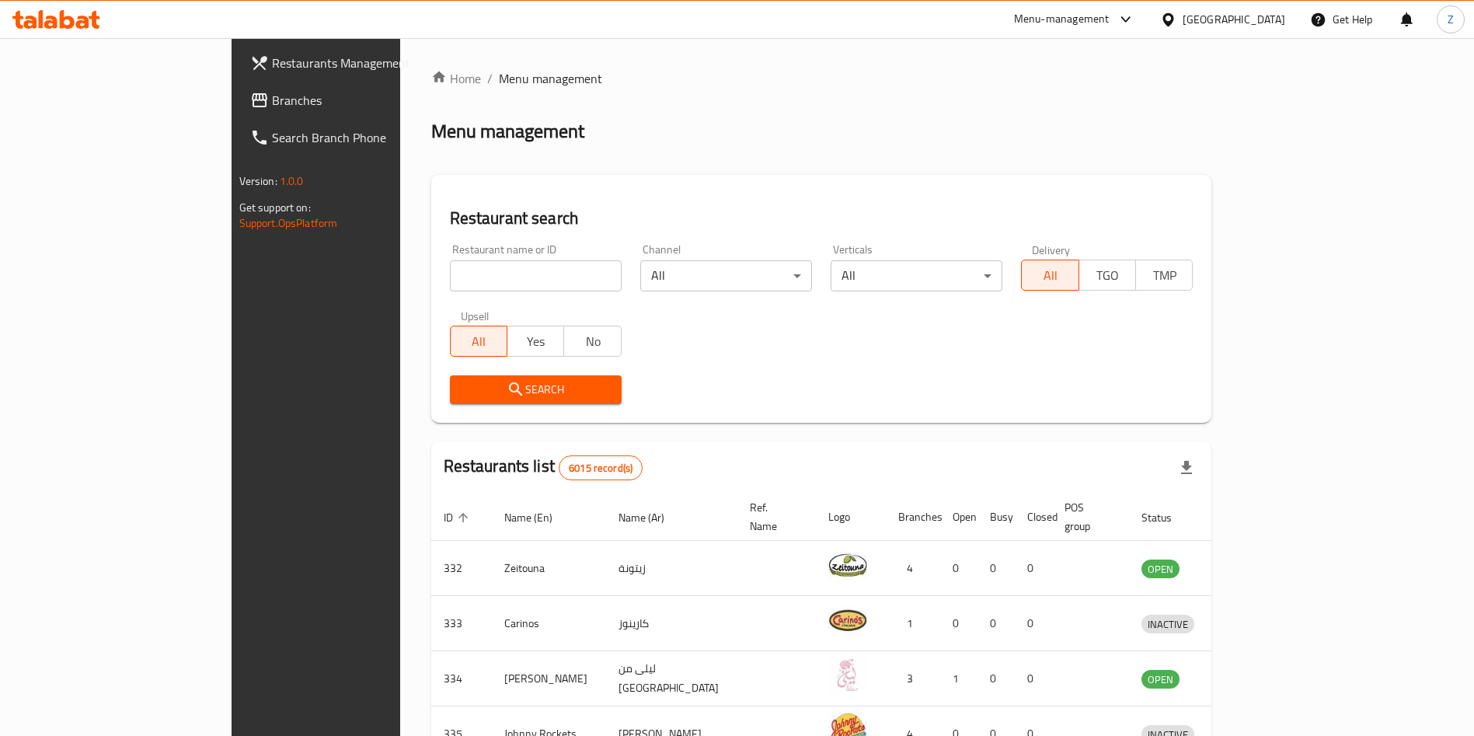
click at [1113, 213] on h2 "Restaurant search" at bounding box center [822, 218] width 744 height 23
